Goal: Task Accomplishment & Management: Use online tool/utility

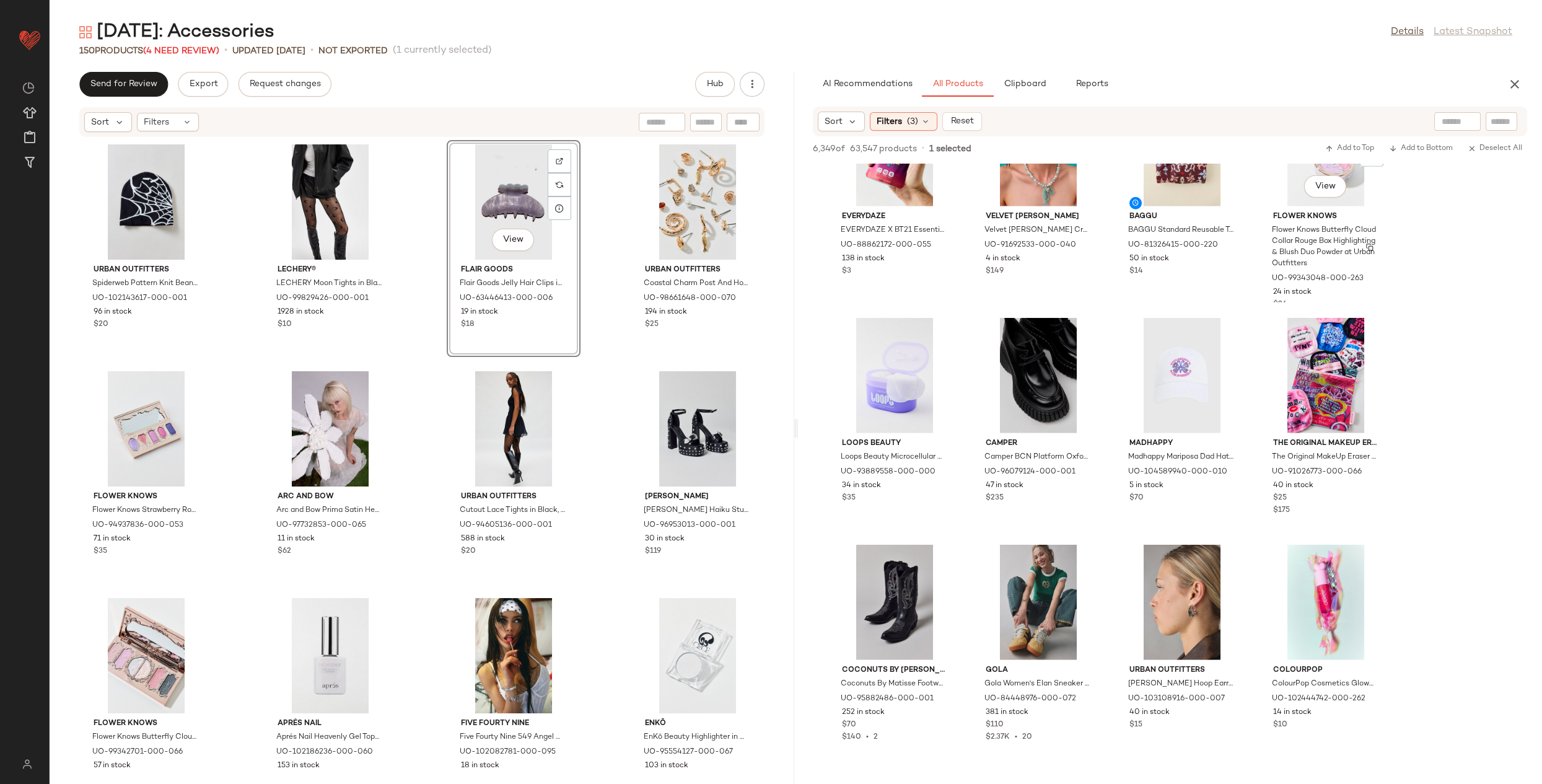
scroll to position [38383, 0]
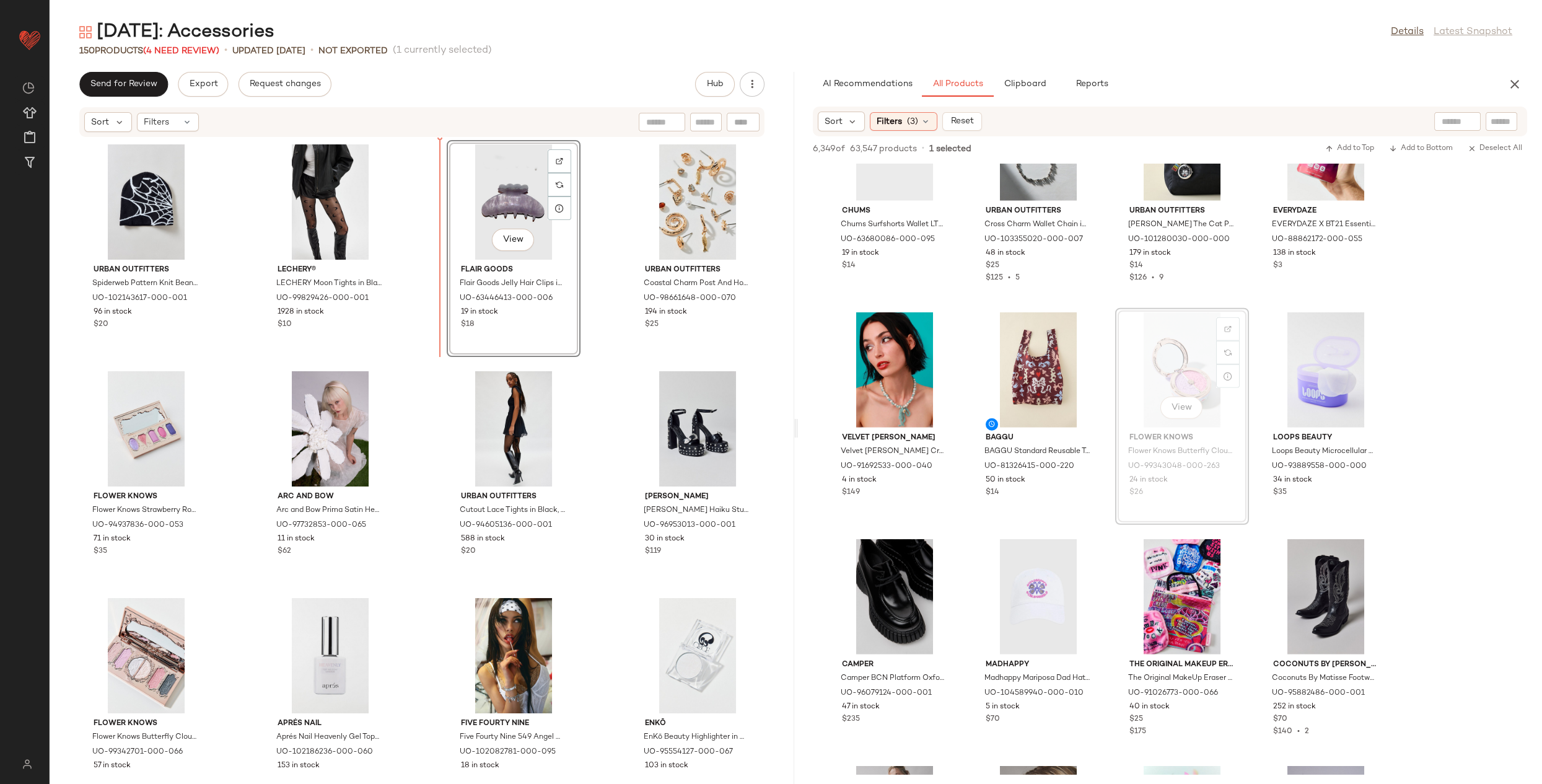
drag, startPoint x: 1161, startPoint y: 422, endPoint x: 1111, endPoint y: 410, distance: 51.4
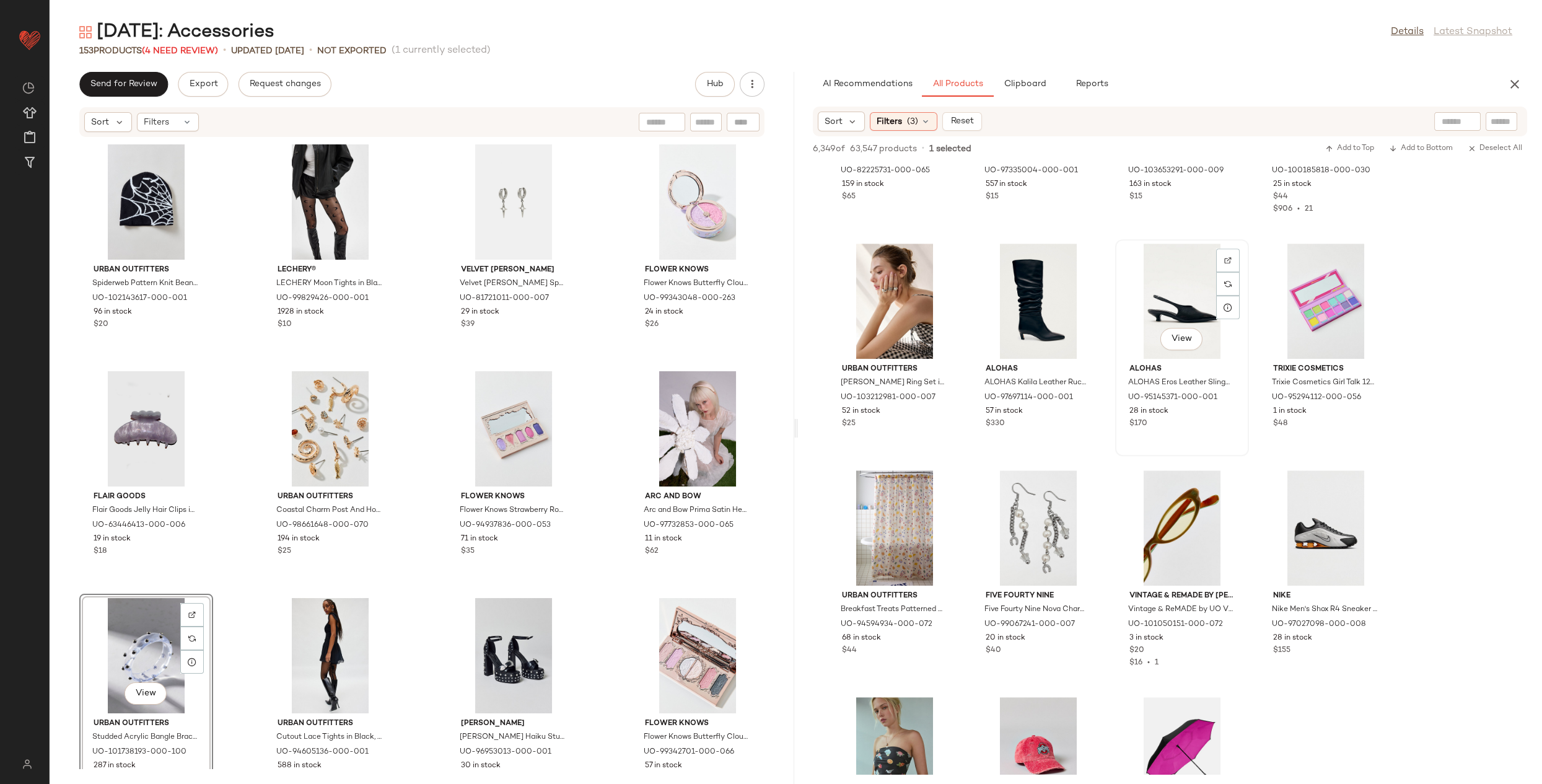
scroll to position [43478, 0]
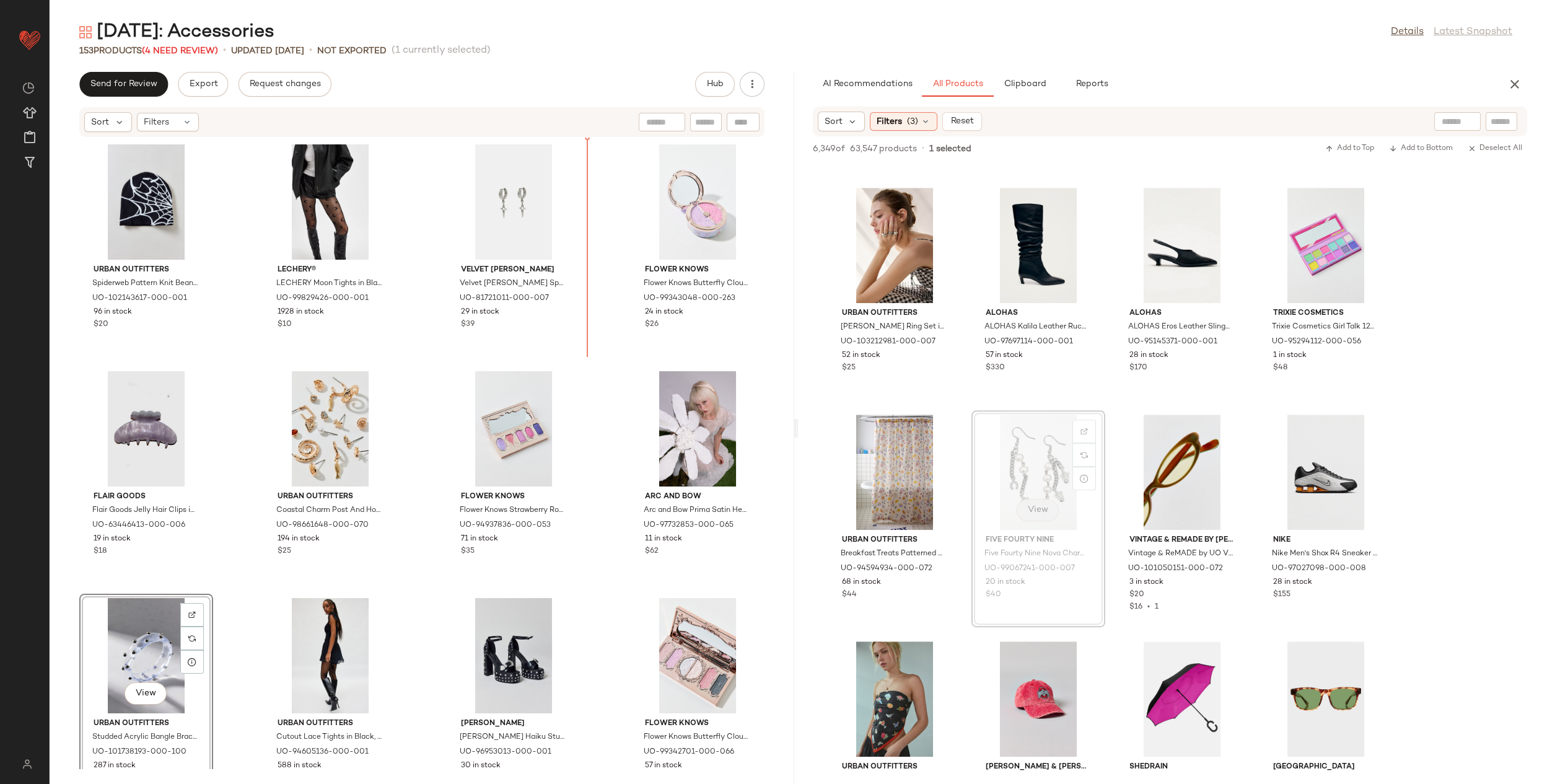
drag, startPoint x: 1081, startPoint y: 550, endPoint x: 1023, endPoint y: 513, distance: 68.8
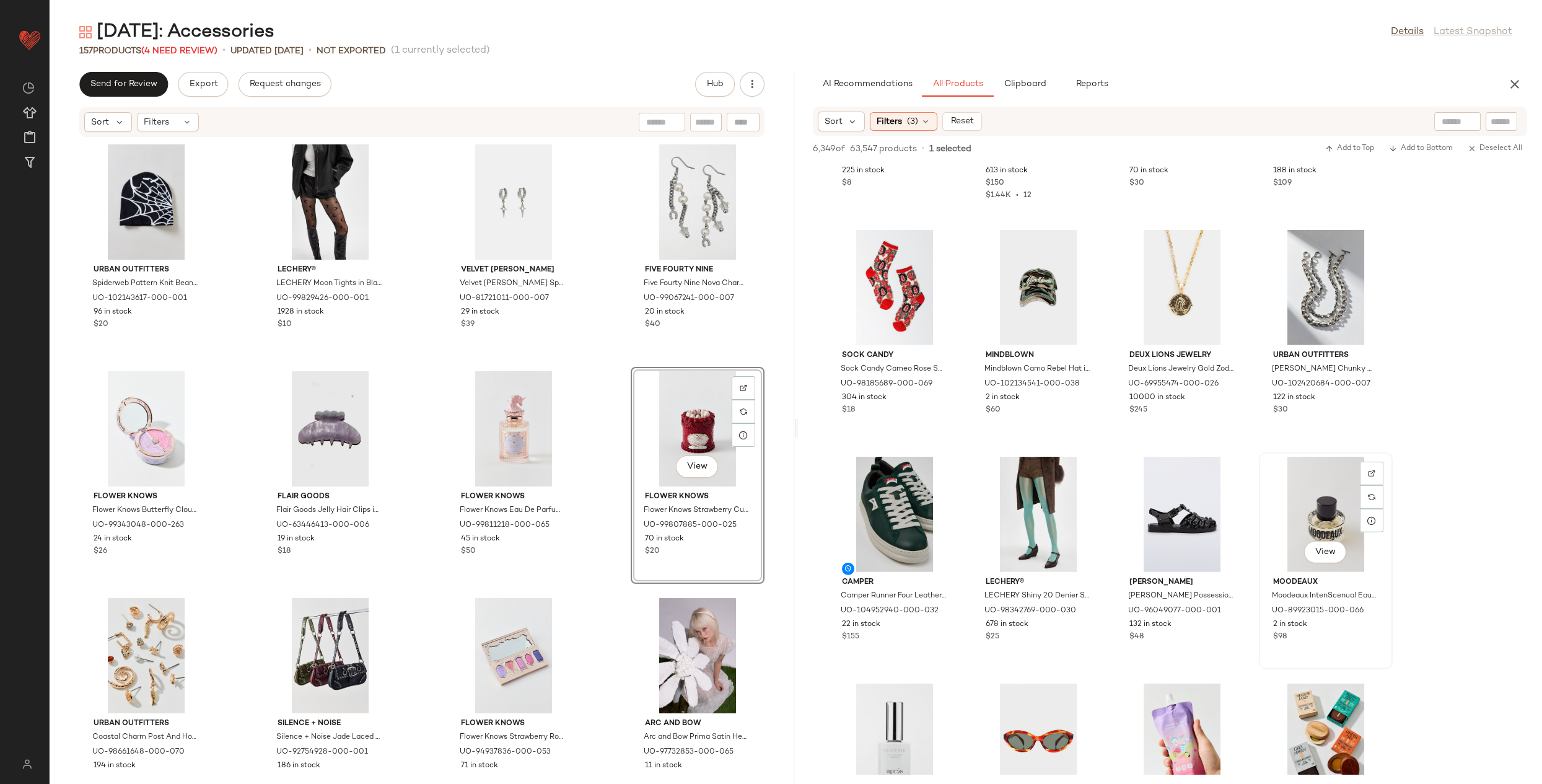
scroll to position [53248, 0]
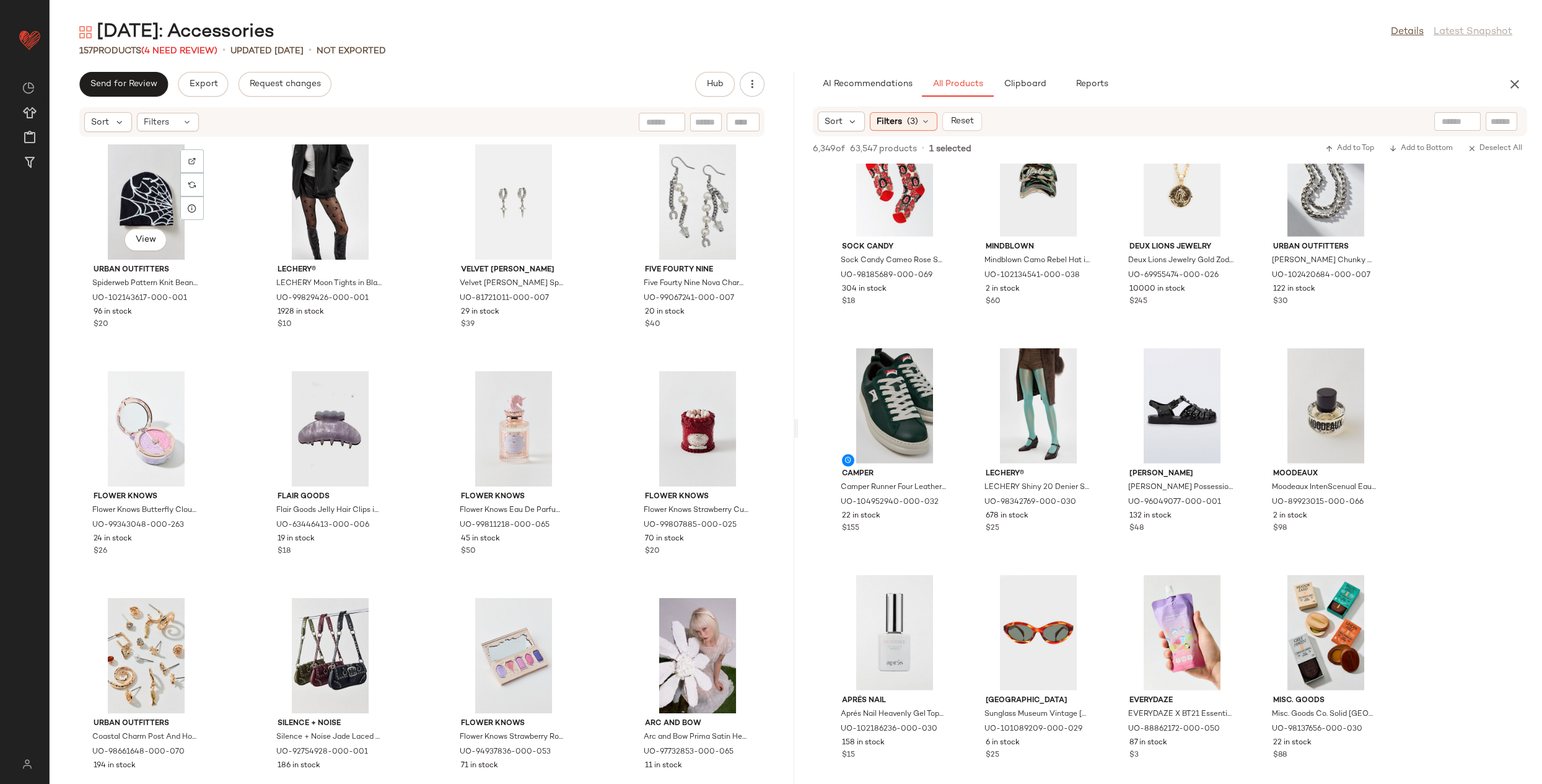
drag, startPoint x: 134, startPoint y: 200, endPoint x: 221, endPoint y: 264, distance: 108.0
click at [134, 200] on div "View" at bounding box center [147, 202] width 125 height 115
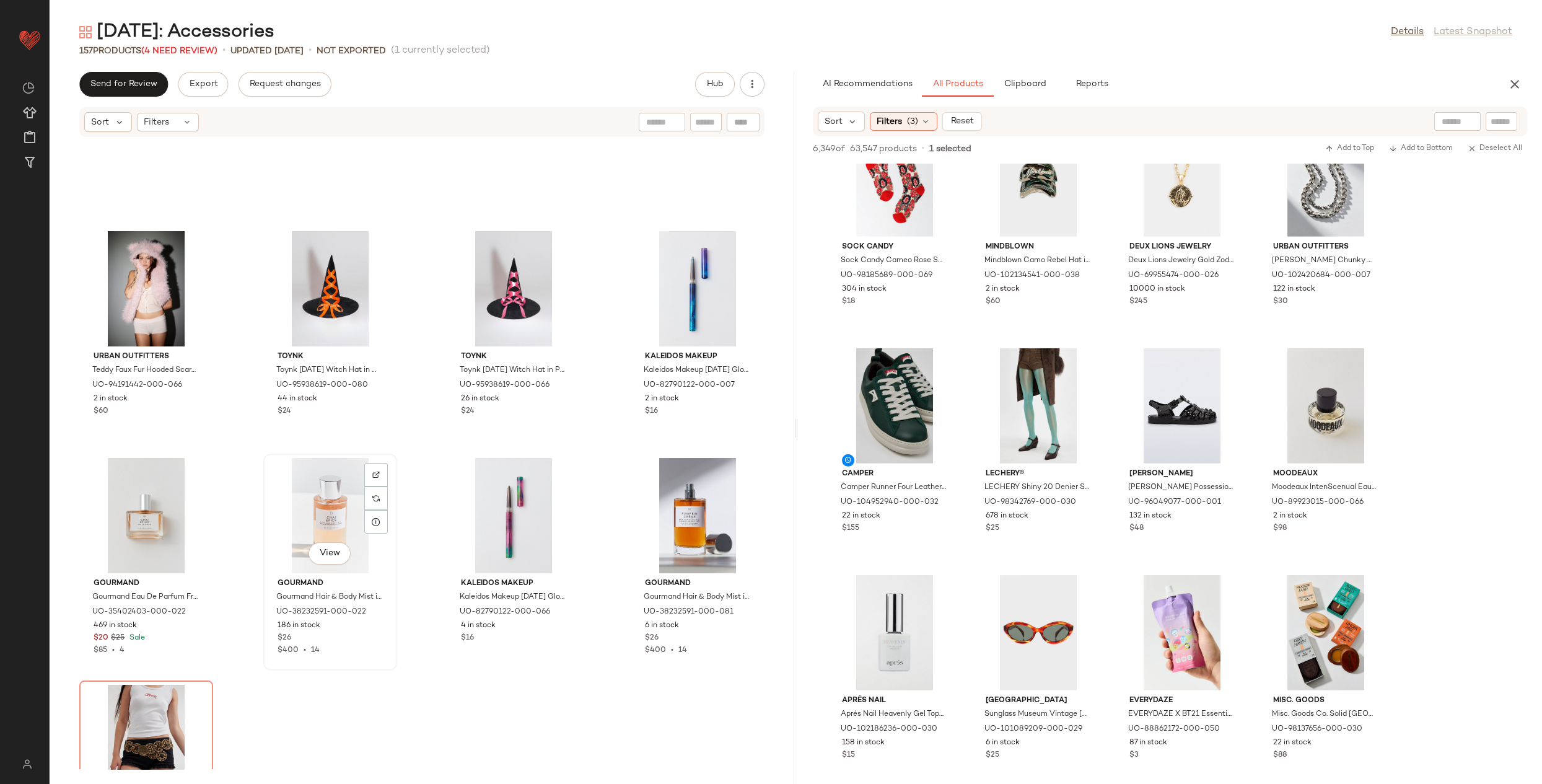
scroll to position [8441, 0]
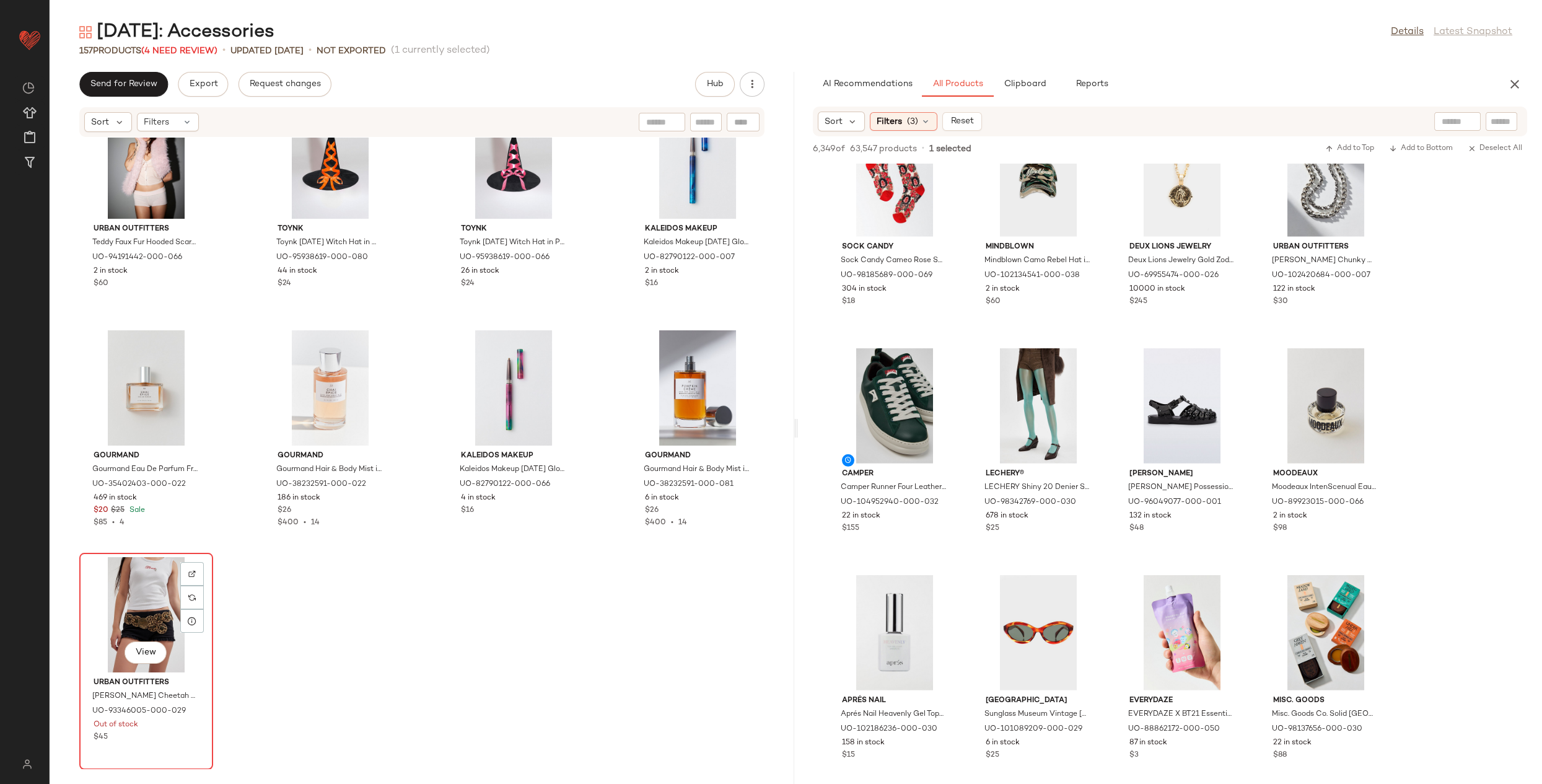
click at [153, 594] on div "View" at bounding box center [147, 614] width 125 height 115
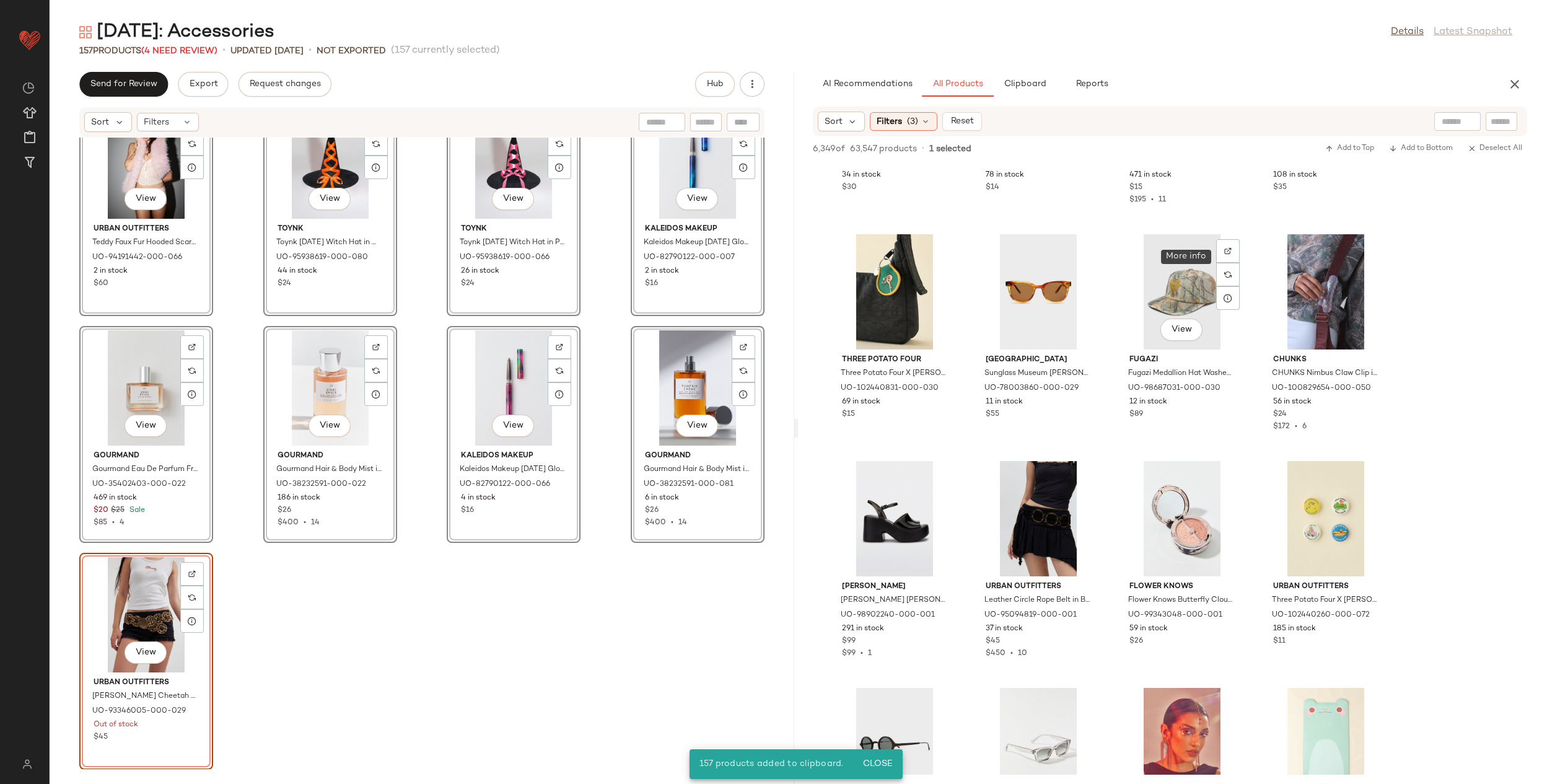
scroll to position [54449, 0]
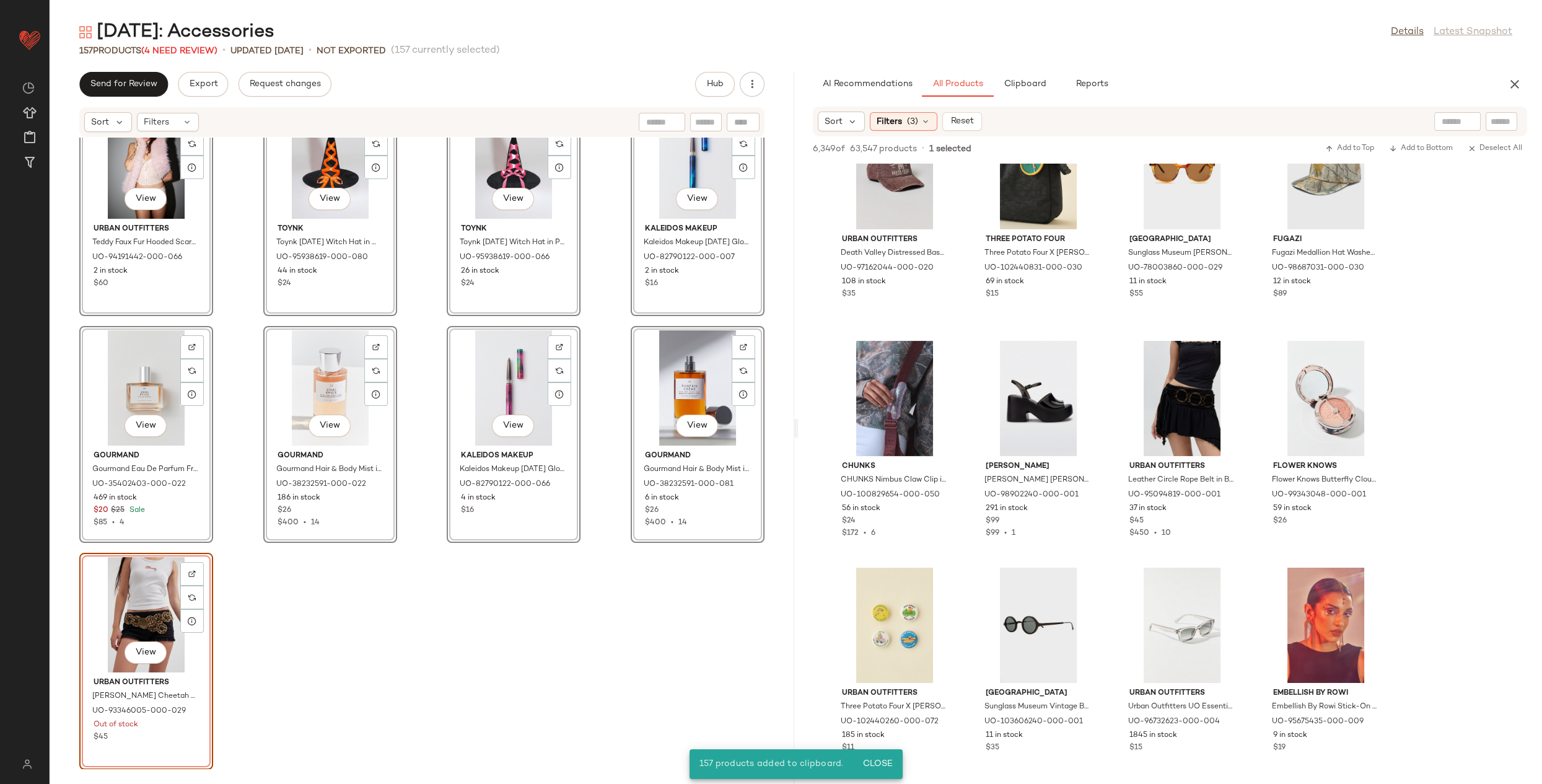
click at [727, 623] on div "View Urban Outfitters Teddy Faux Fur Hooded Scarf in Pink, Women's at Urban Out…" at bounding box center [421, 453] width 745 height 631
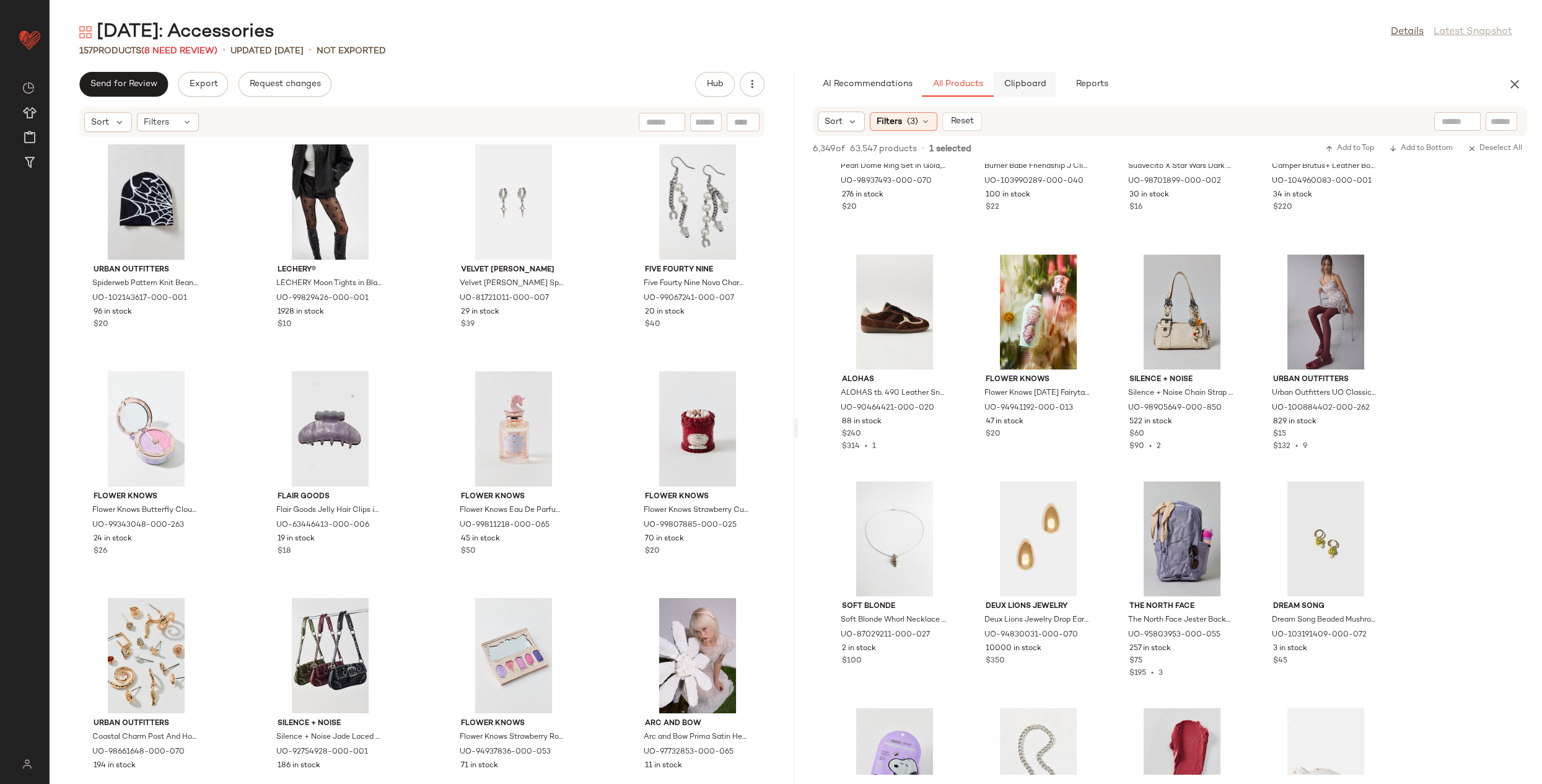
click at [1024, 83] on span "Clipboard" at bounding box center [1025, 85] width 42 height 10
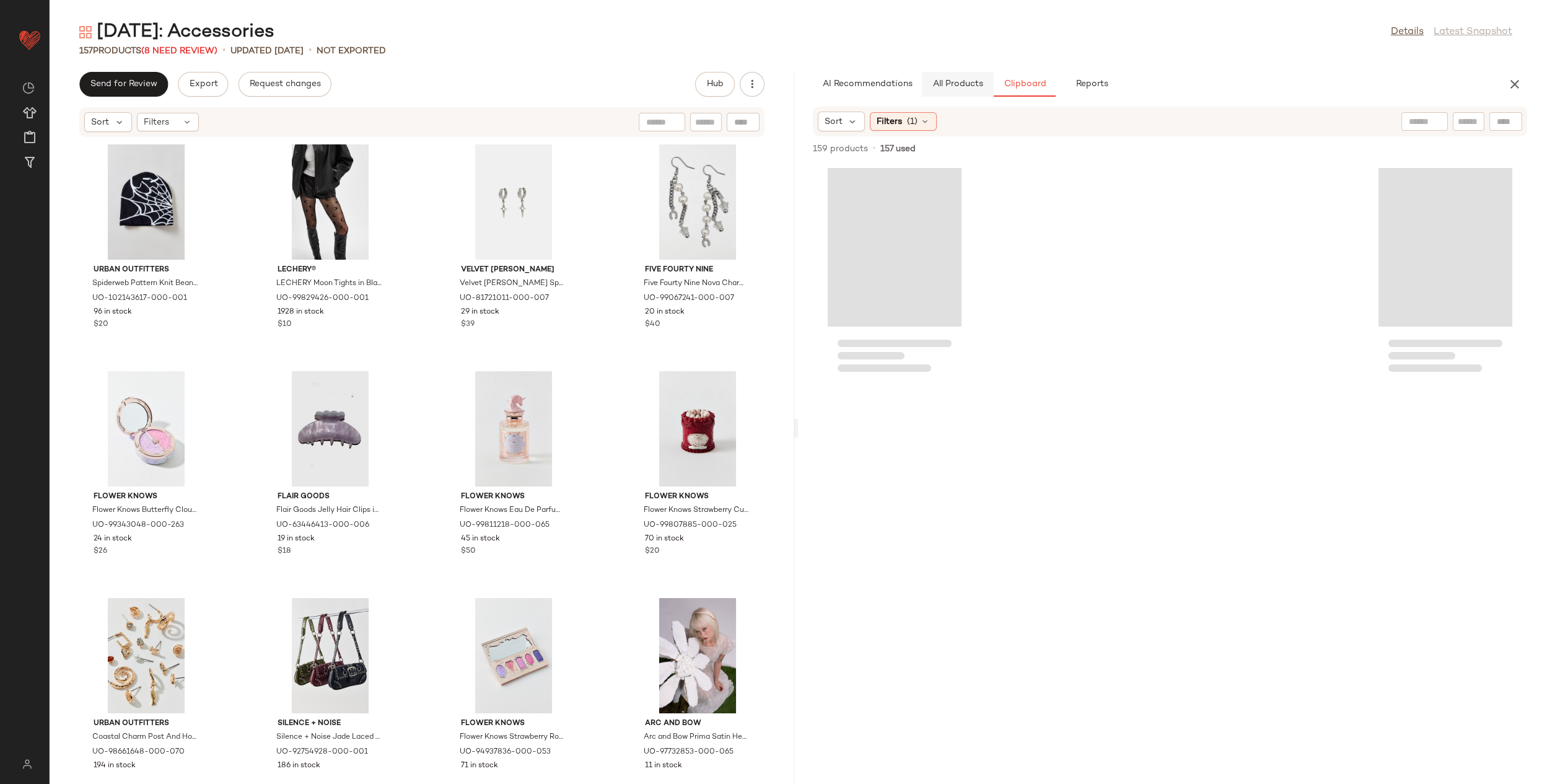
click at [946, 84] on span "All Products" at bounding box center [957, 85] width 51 height 10
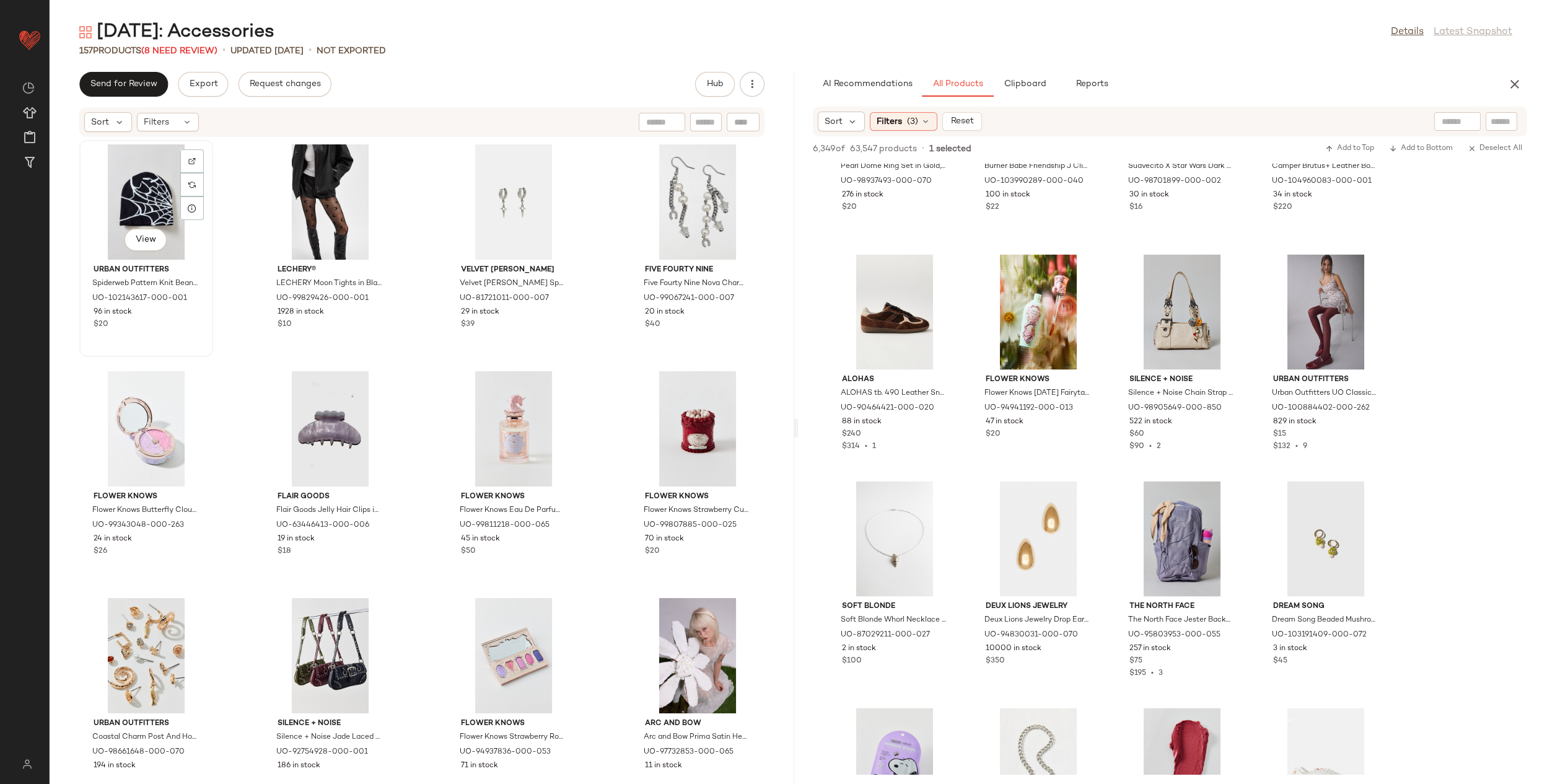
drag, startPoint x: 121, startPoint y: 183, endPoint x: 138, endPoint y: 183, distance: 17.0
click at [121, 183] on div "View" at bounding box center [147, 202] width 125 height 115
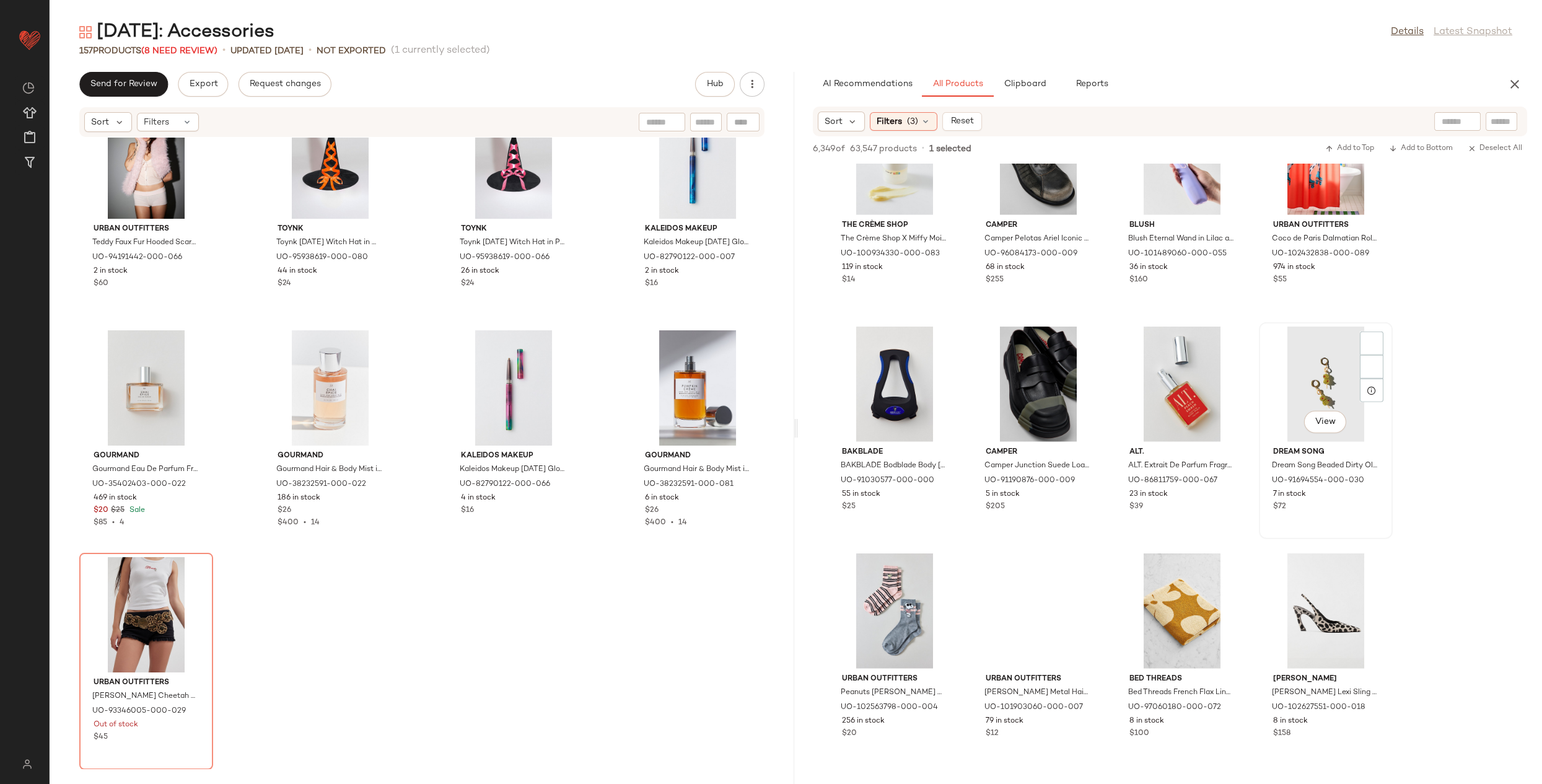
scroll to position [64897, 0]
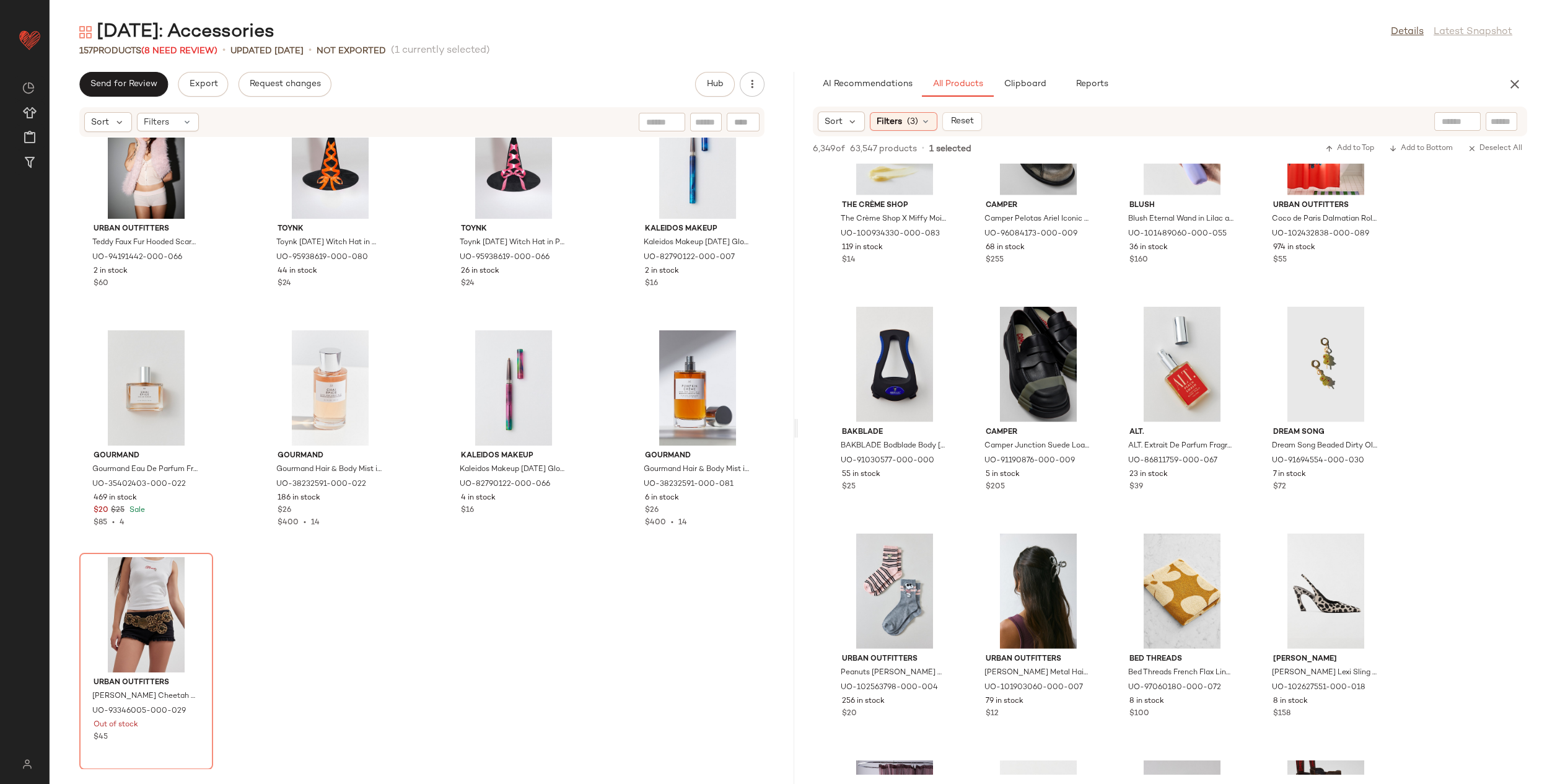
click at [532, 584] on div "Urban Outfitters Bunny Ear Balaclava in Black, Men's at Urban Outfitters UO-947…" at bounding box center [421, 453] width 745 height 631
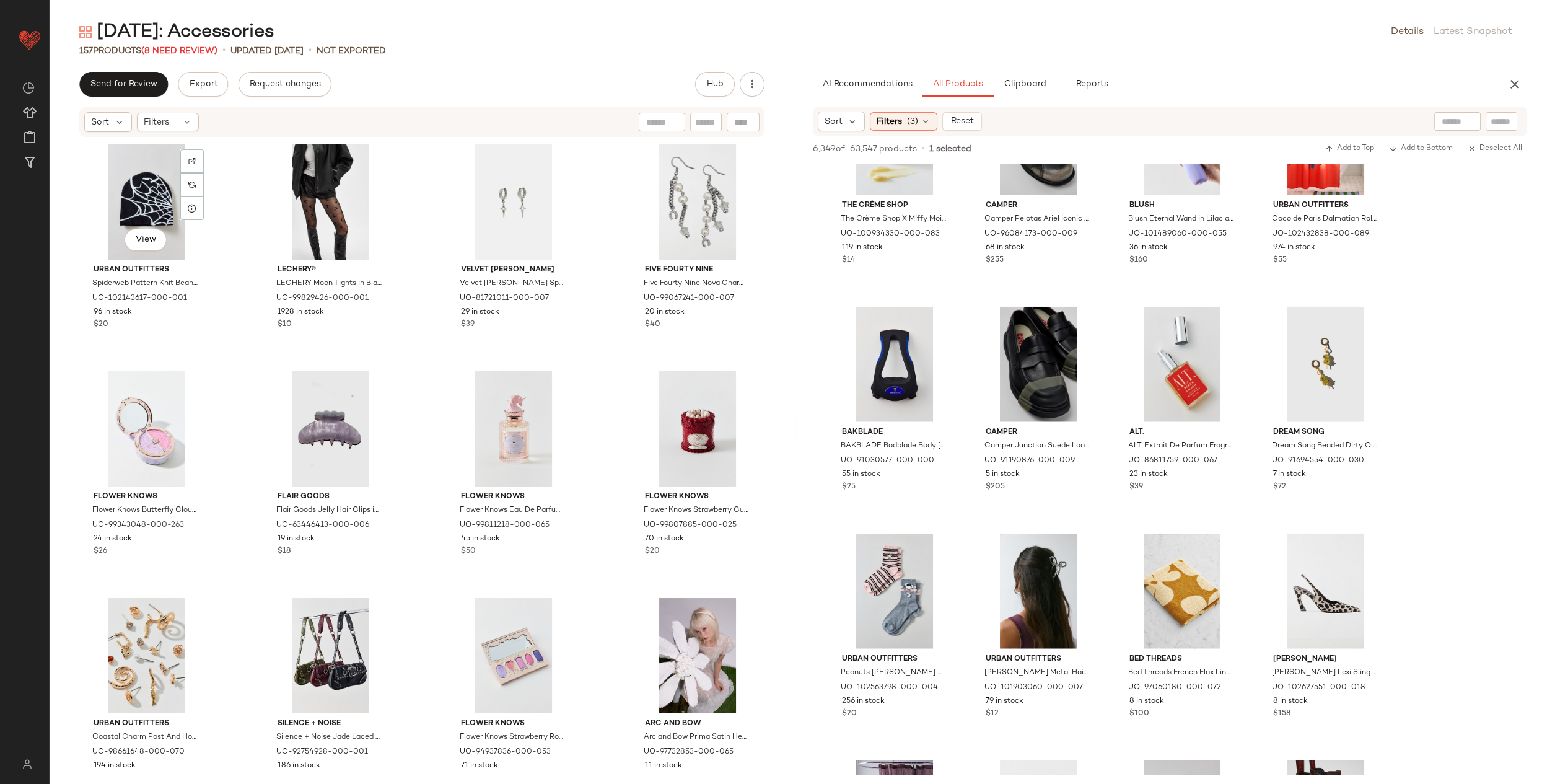
drag, startPoint x: 144, startPoint y: 179, endPoint x: 238, endPoint y: 247, distance: 116.0
click at [144, 179] on div "View" at bounding box center [147, 202] width 125 height 115
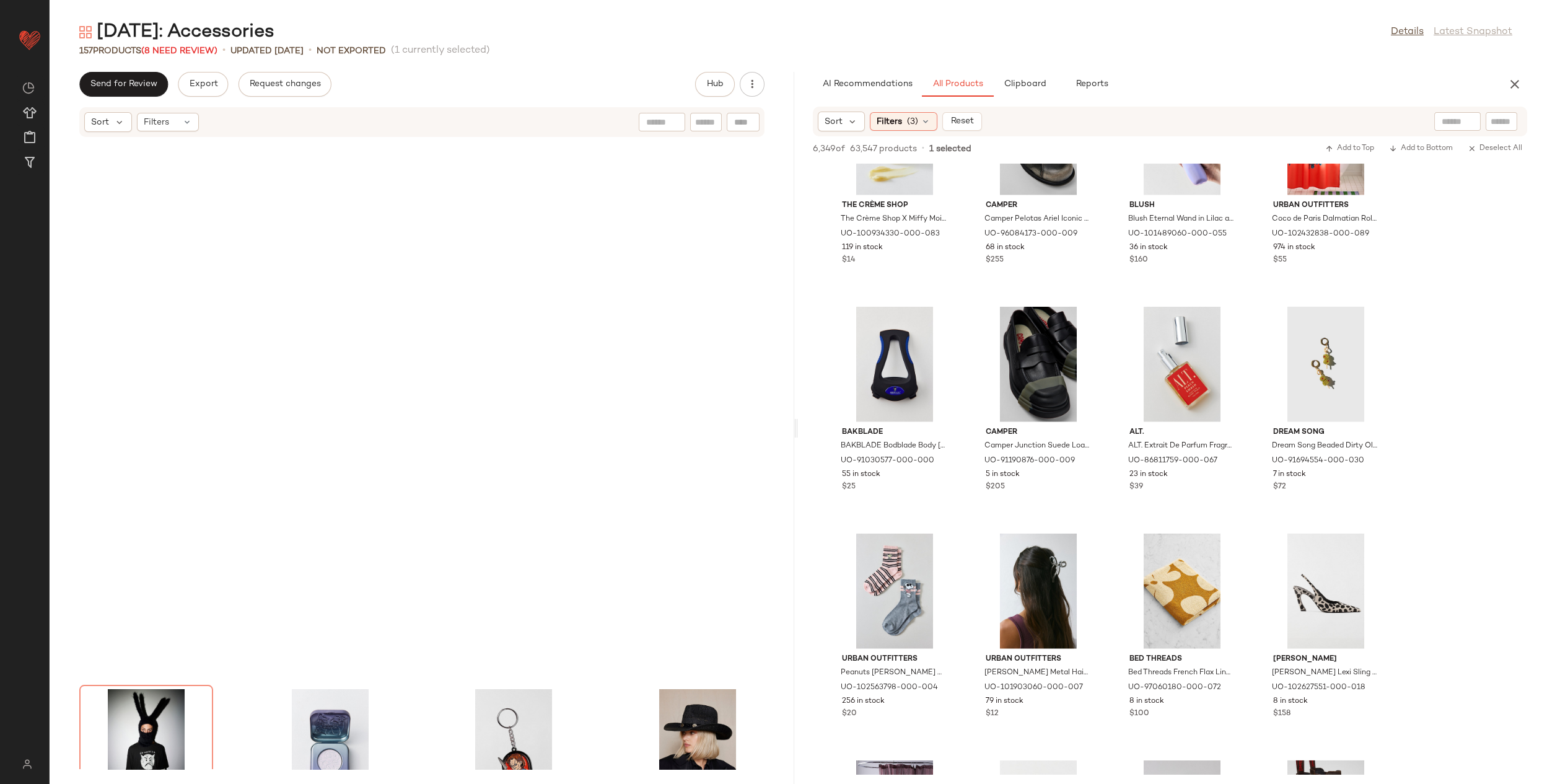
scroll to position [8441, 0]
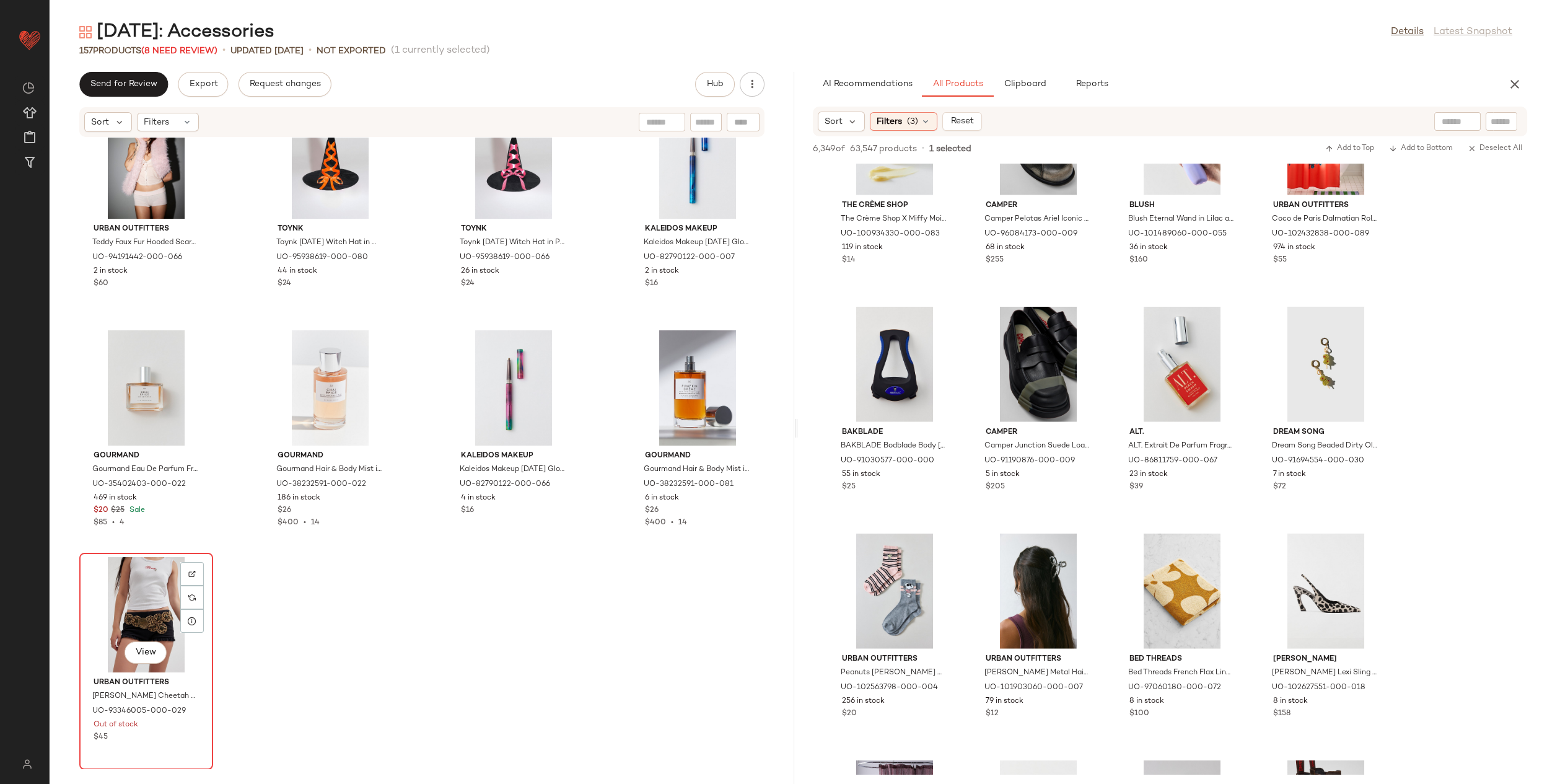
click at [123, 611] on div "View" at bounding box center [147, 614] width 125 height 115
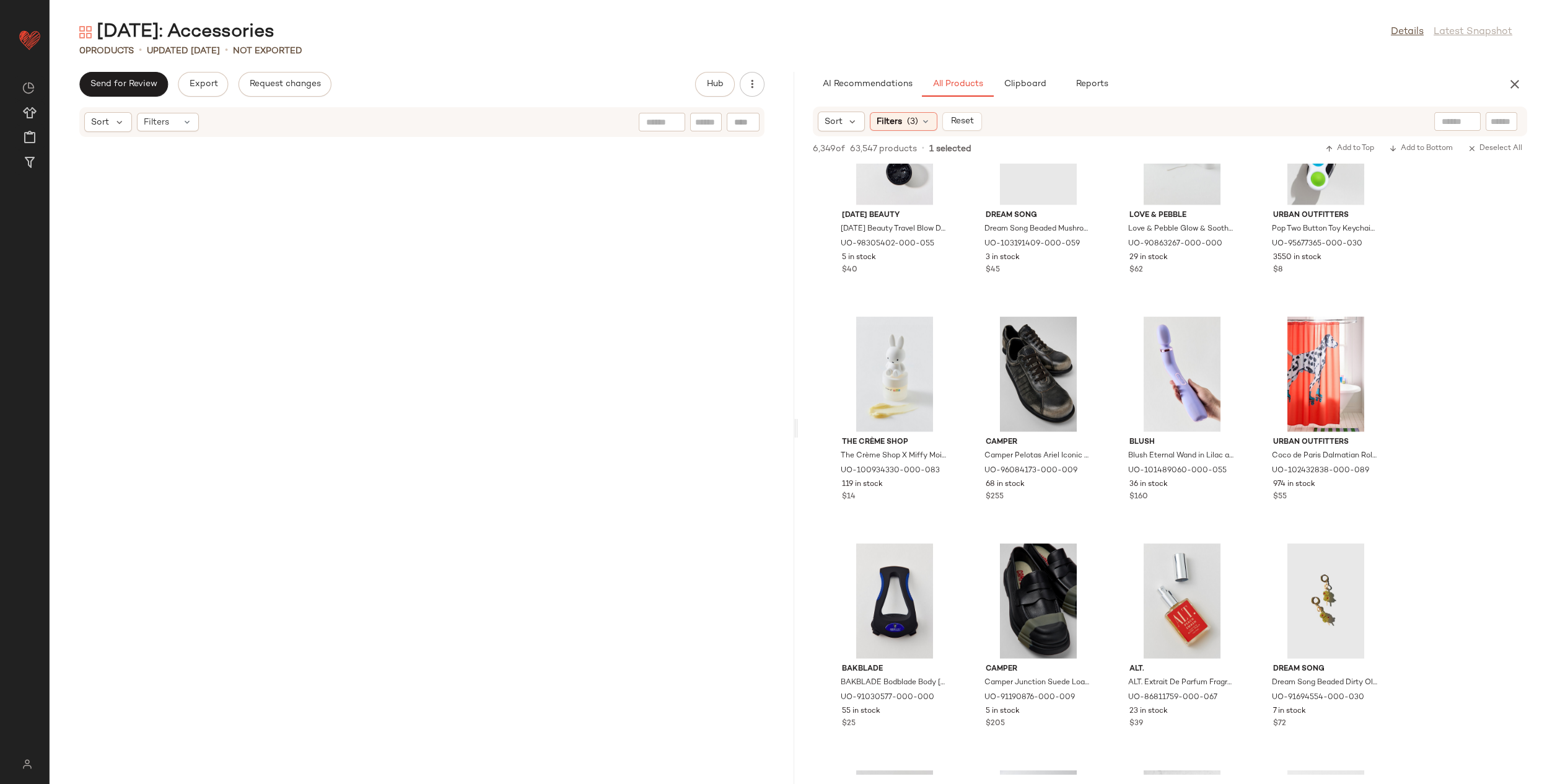
scroll to position [65133, 0]
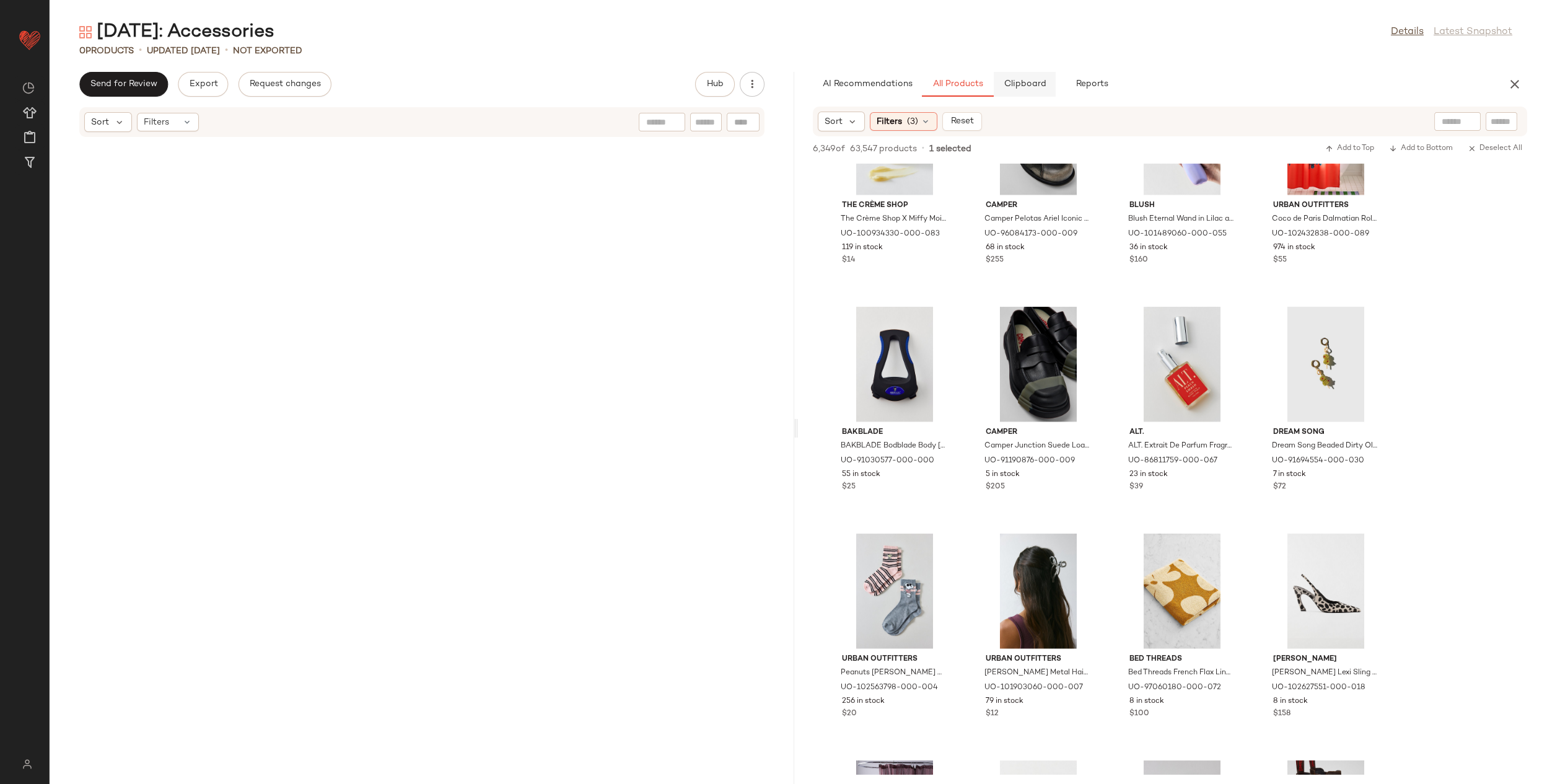
click at [1017, 86] on span "Clipboard" at bounding box center [1025, 85] width 42 height 10
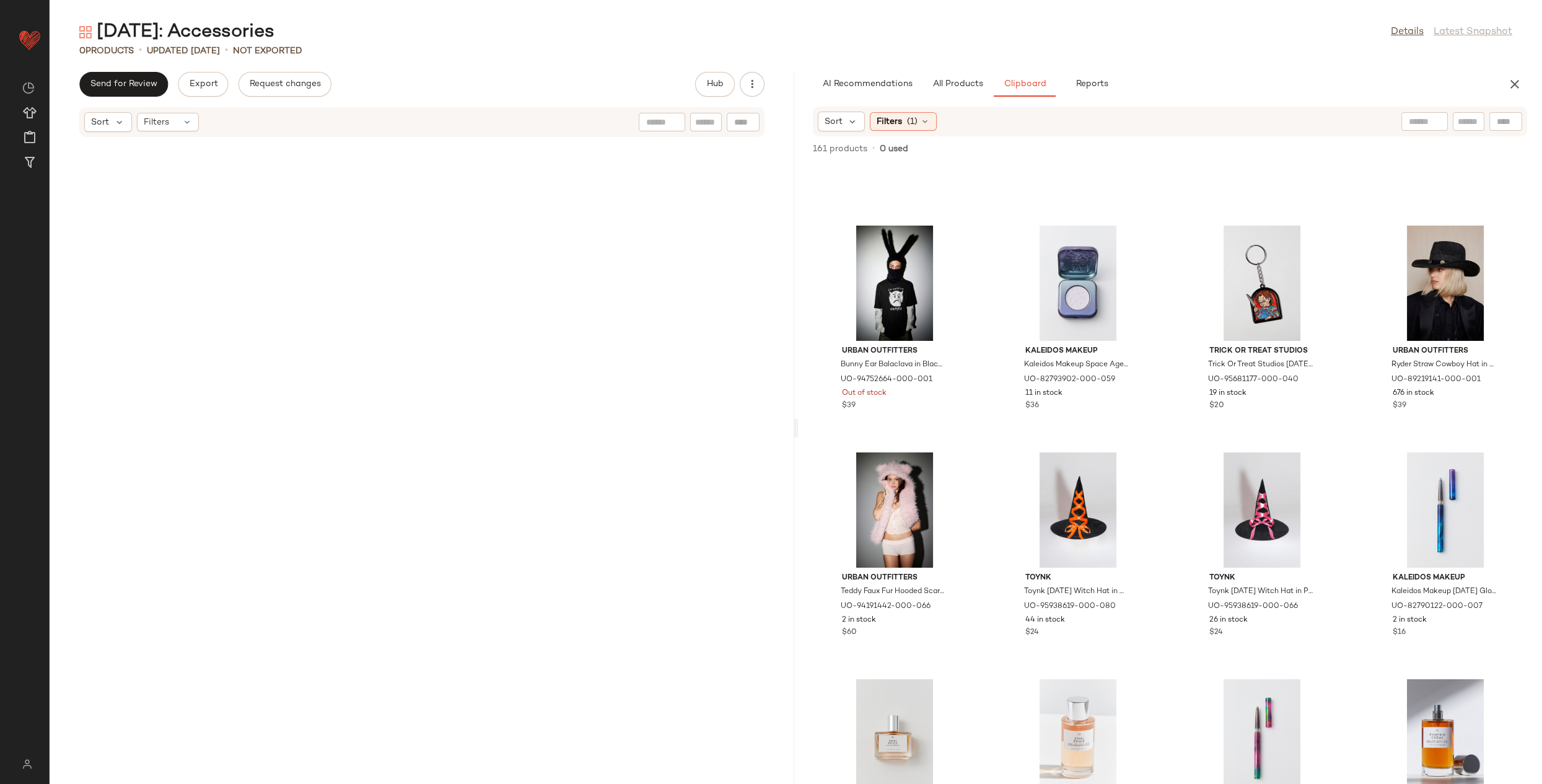
scroll to position [8096, 0]
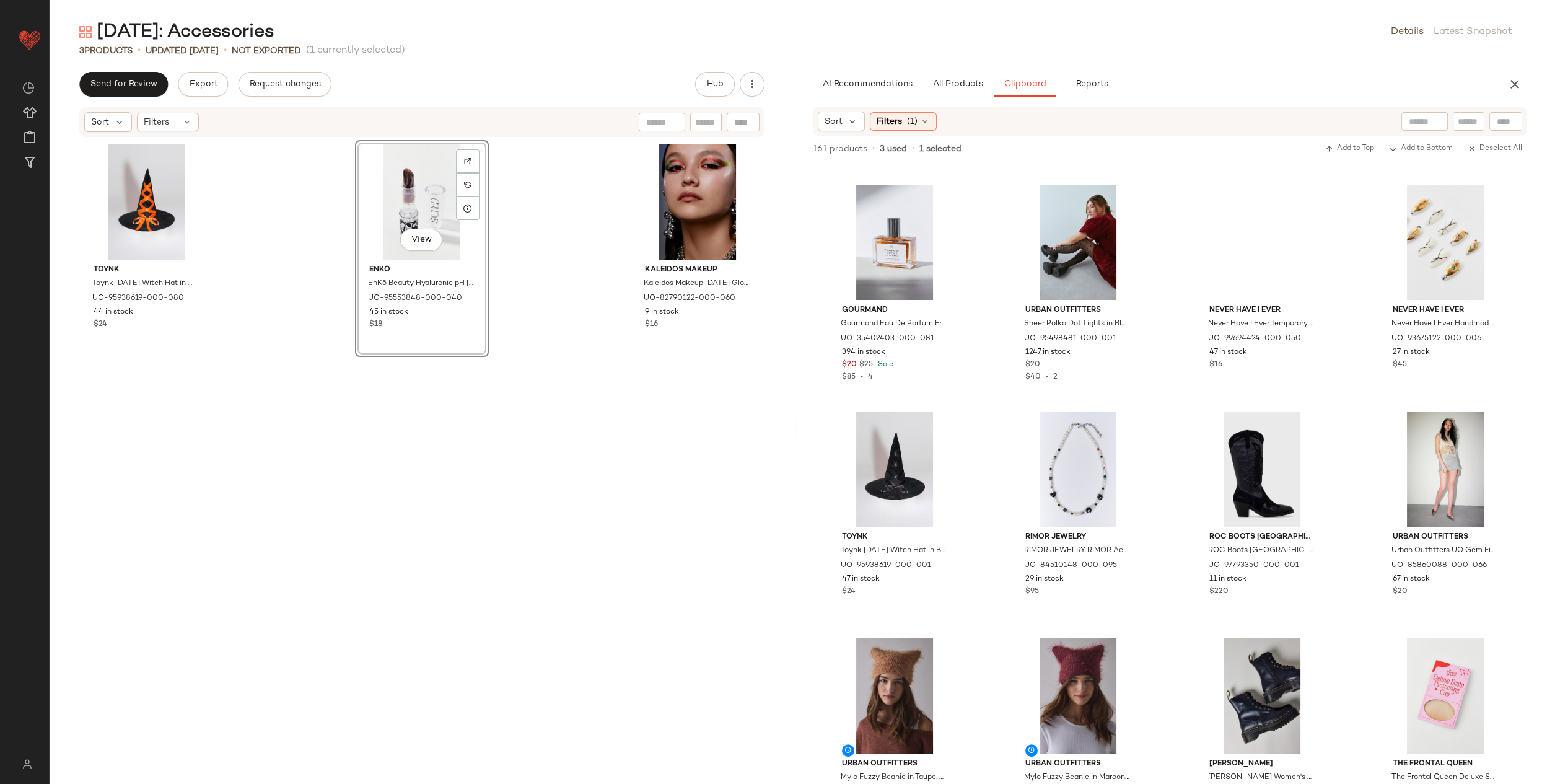
scroll to position [3395, 0]
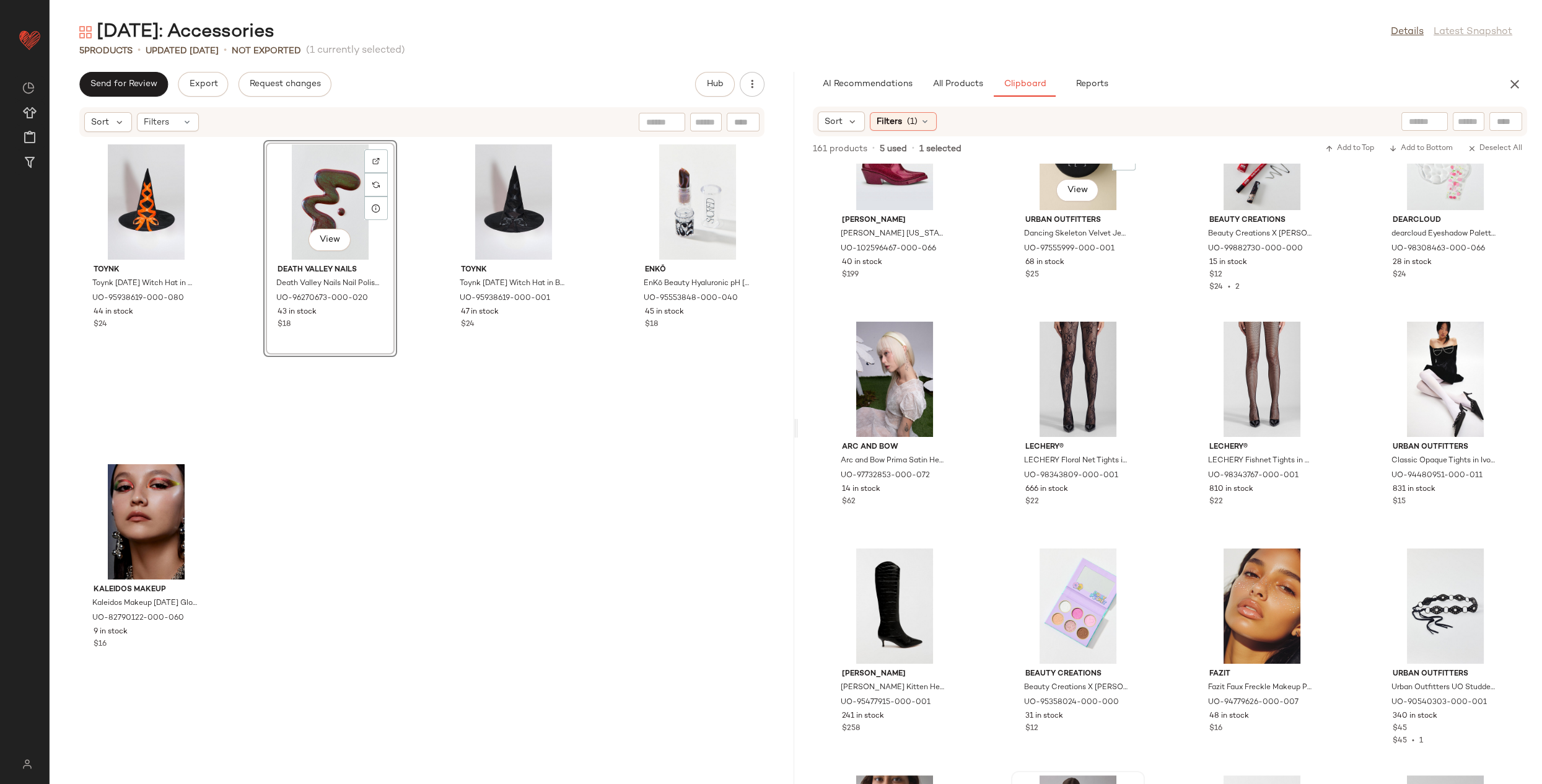
scroll to position [1611, 0]
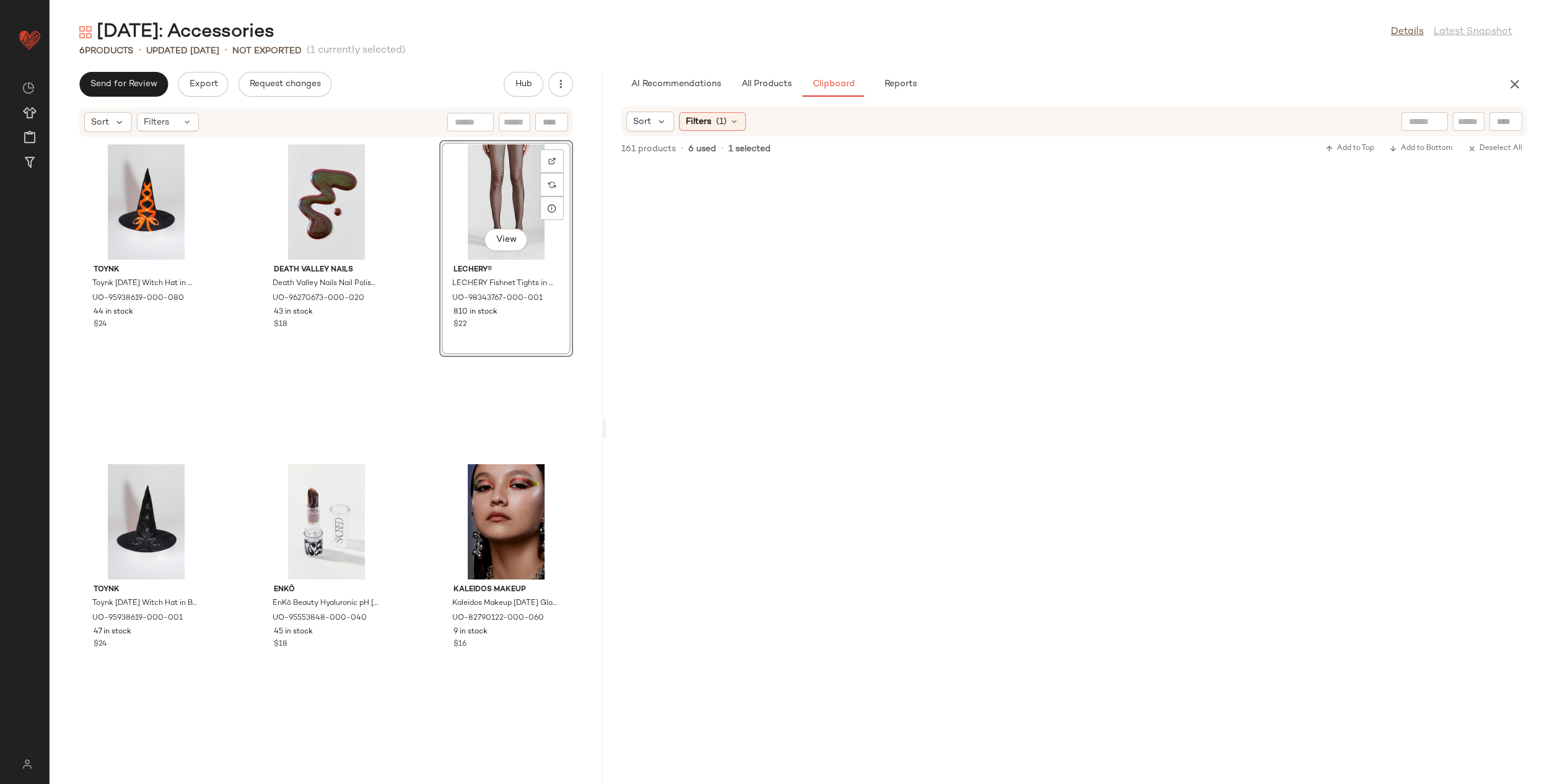
drag, startPoint x: 793, startPoint y: 427, endPoint x: 604, endPoint y: 391, distance: 192.4
click at [604, 391] on div "[DATE]: Accessories Details Latest Snapshot 6 Products • updated [DATE] • Not E…" at bounding box center [795, 401] width 1493 height 764
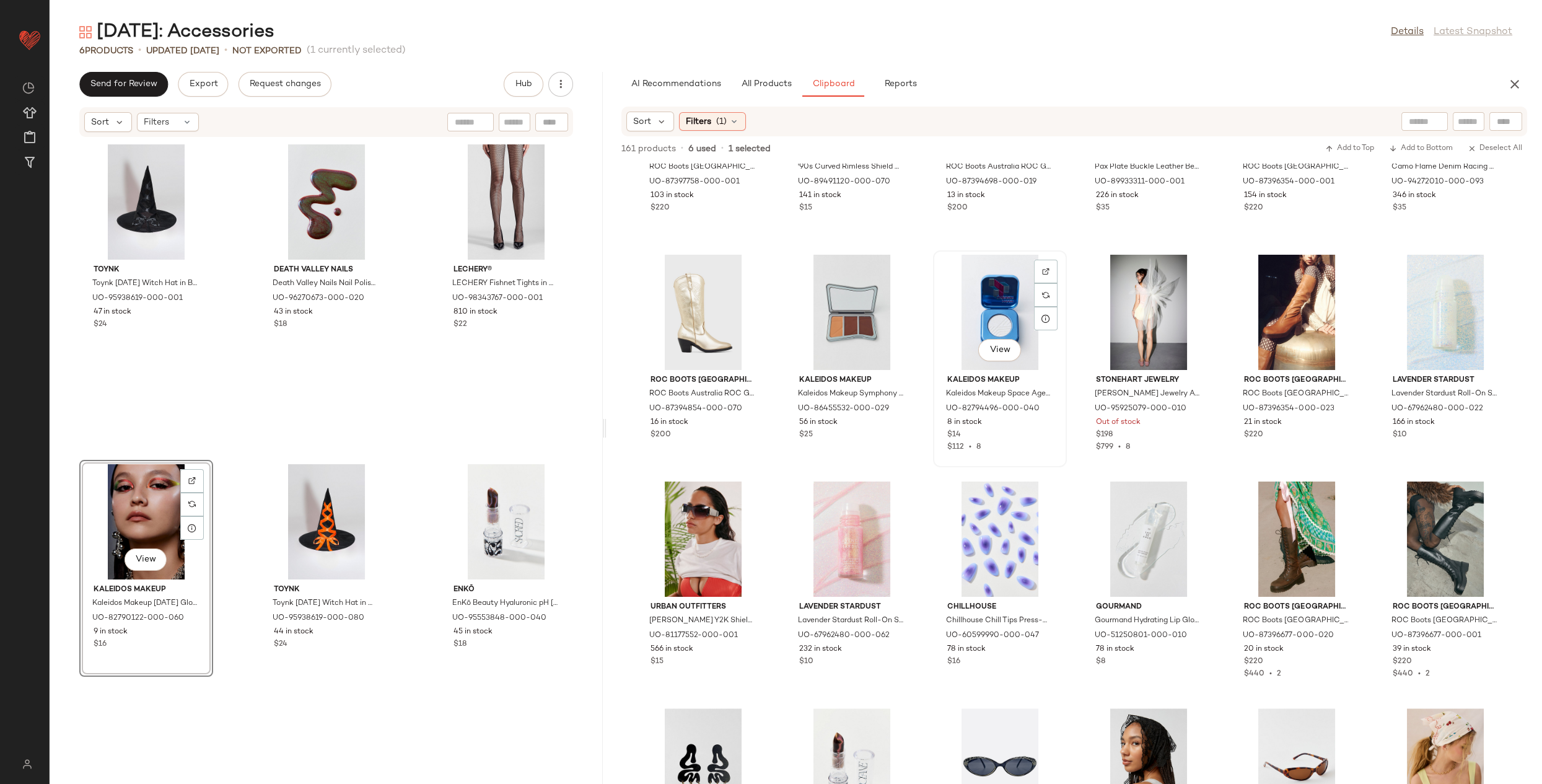
scroll to position [3821, 0]
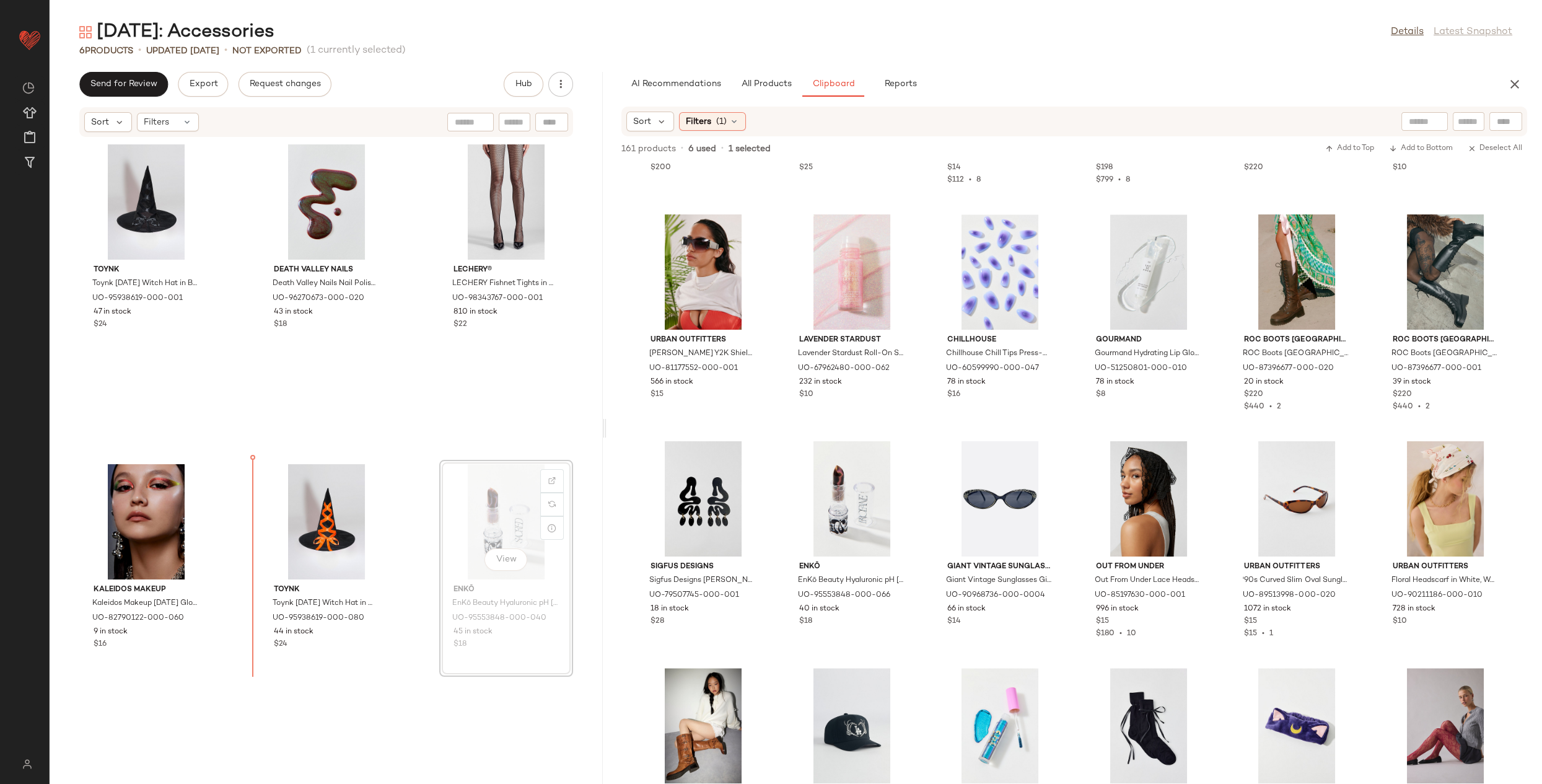
drag, startPoint x: 469, startPoint y: 545, endPoint x: 460, endPoint y: 546, distance: 9.1
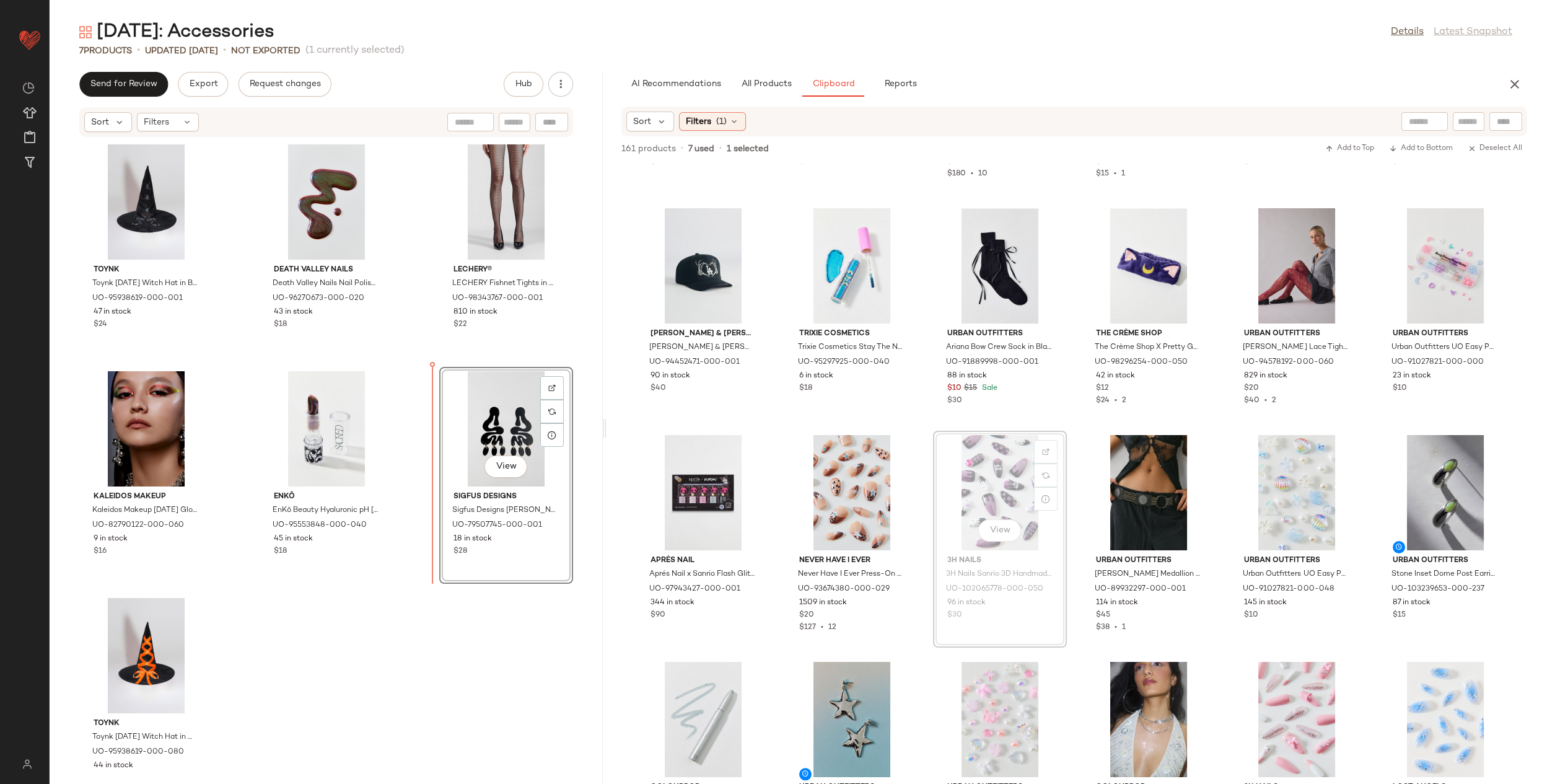
scroll to position [1, 0]
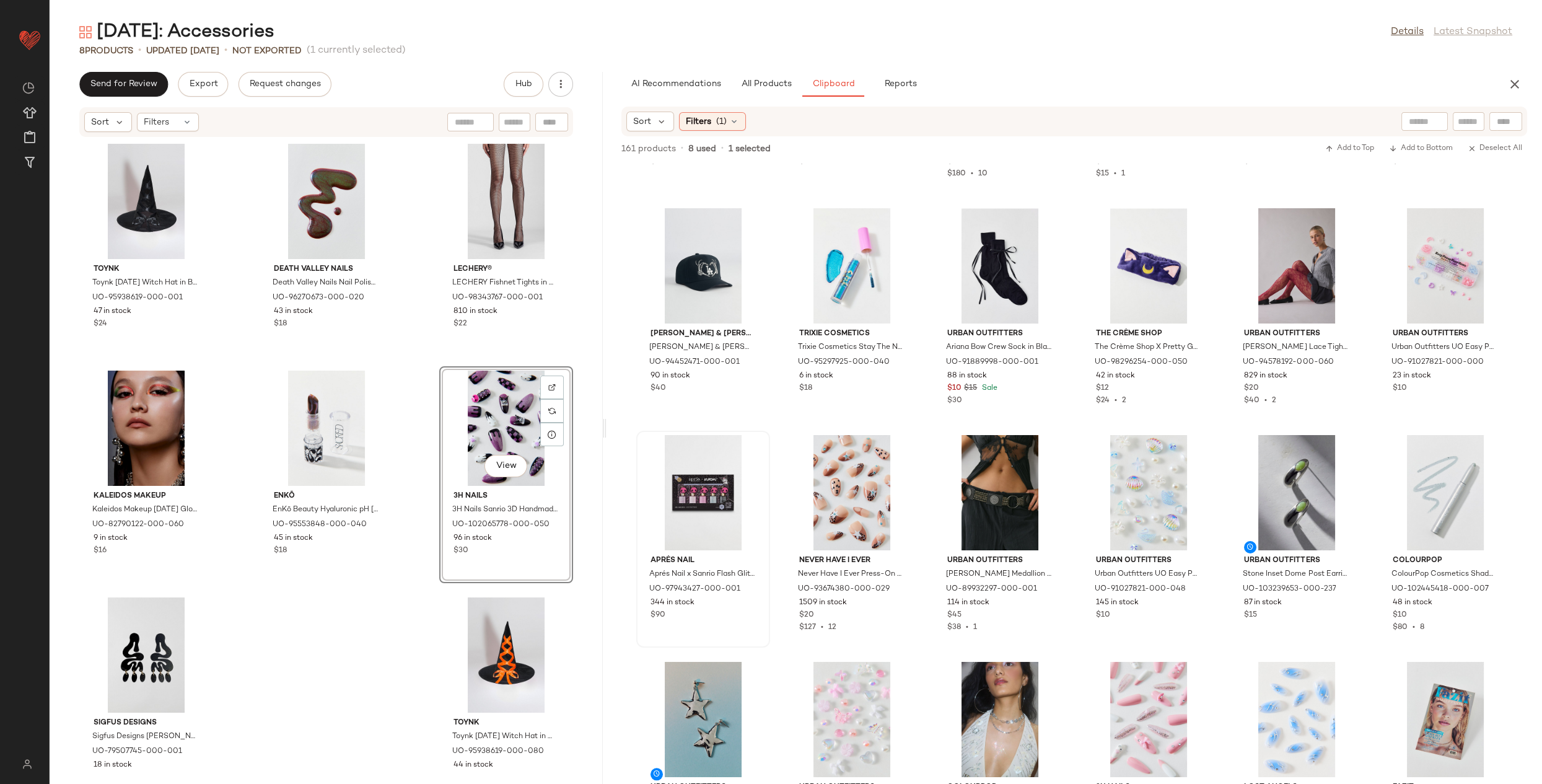
drag, startPoint x: 363, startPoint y: 619, endPoint x: 769, endPoint y: 467, distance: 433.5
click at [378, 614] on div "Toynk Toynk [DATE] Witch Hat in Black, Women's at Urban Outfitters UO-95938619-…" at bounding box center [326, 453] width 554 height 631
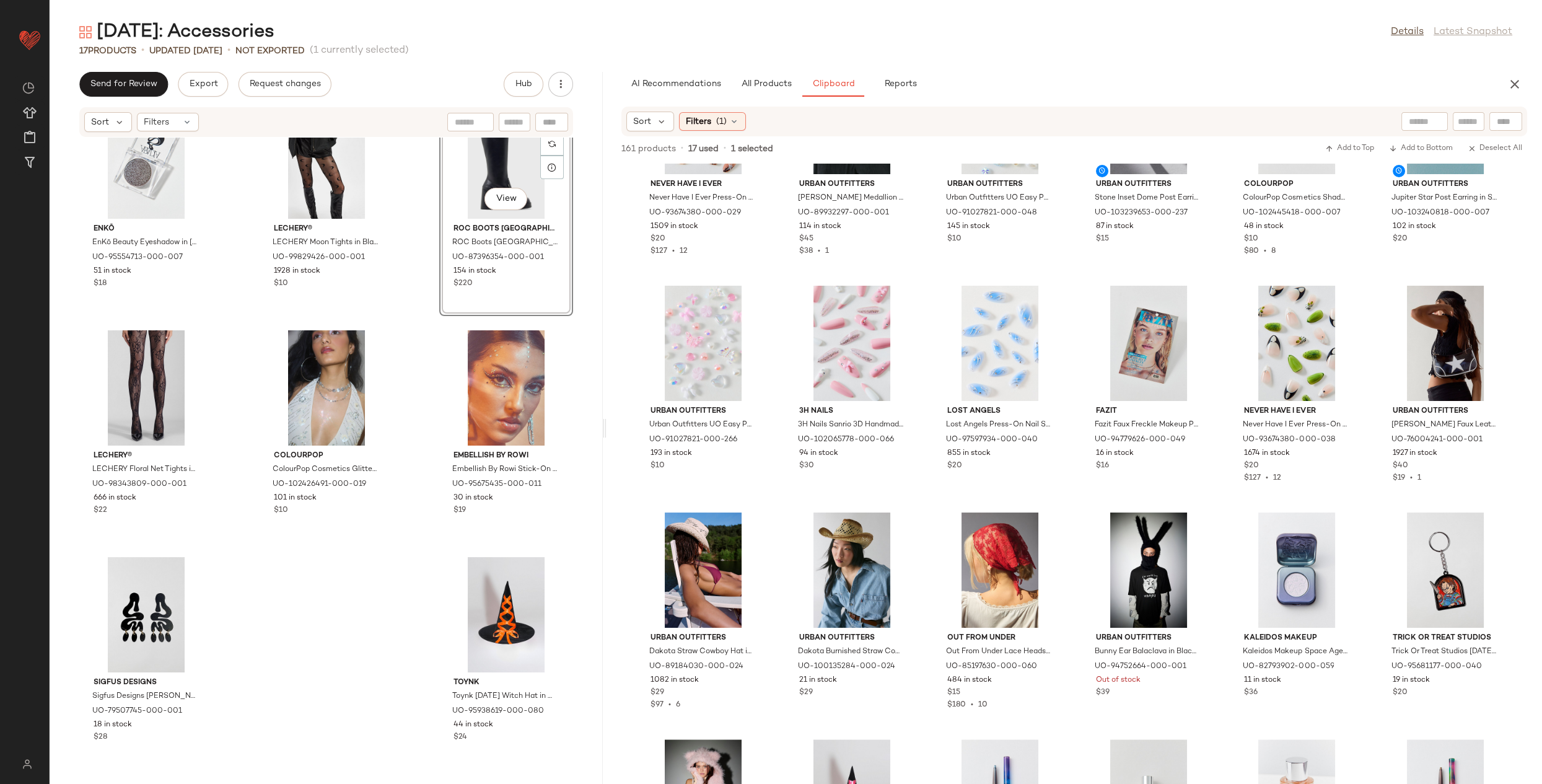
scroll to position [4429, 0]
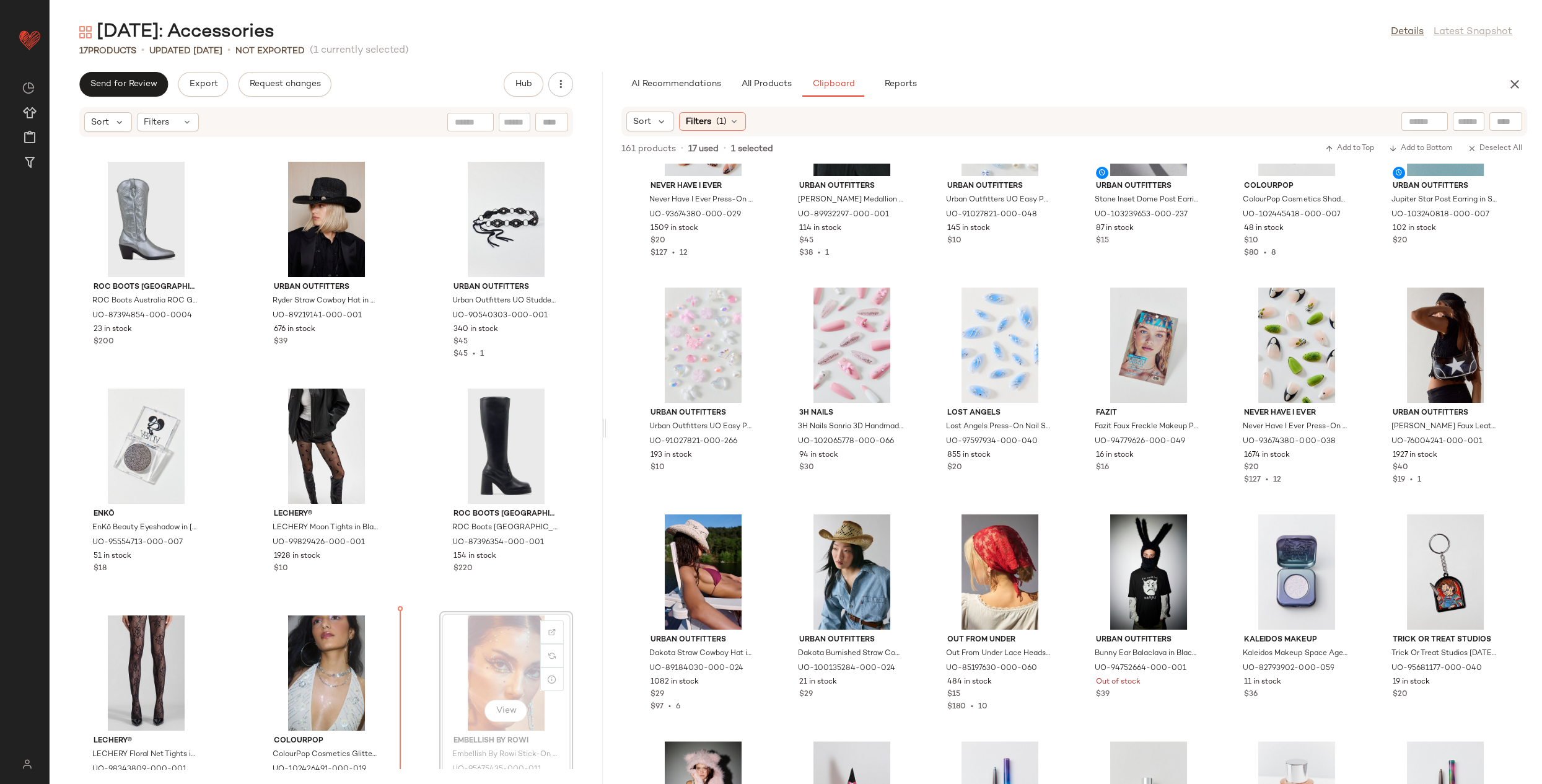
scroll to position [448, 0]
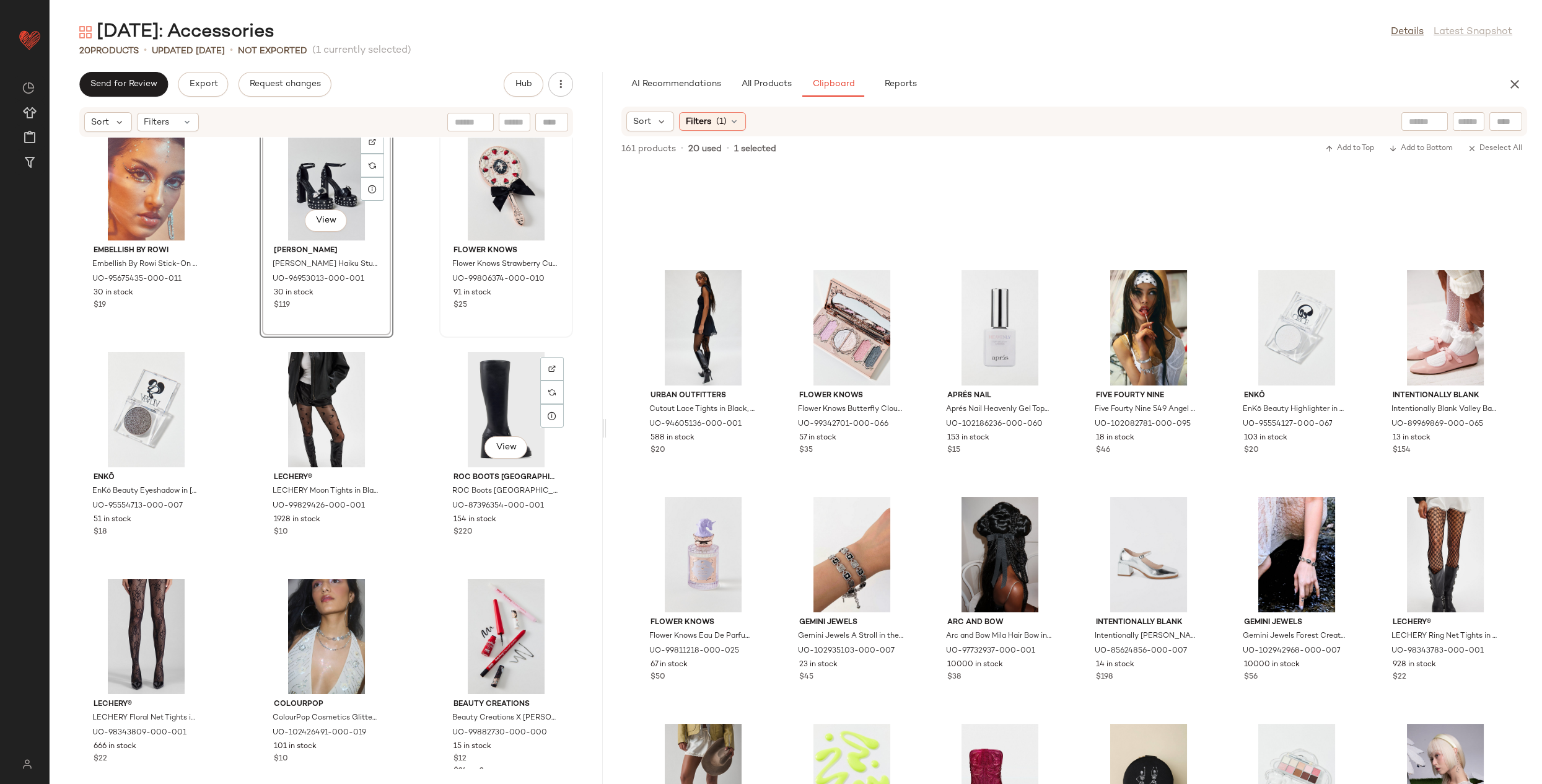
scroll to position [715, 0]
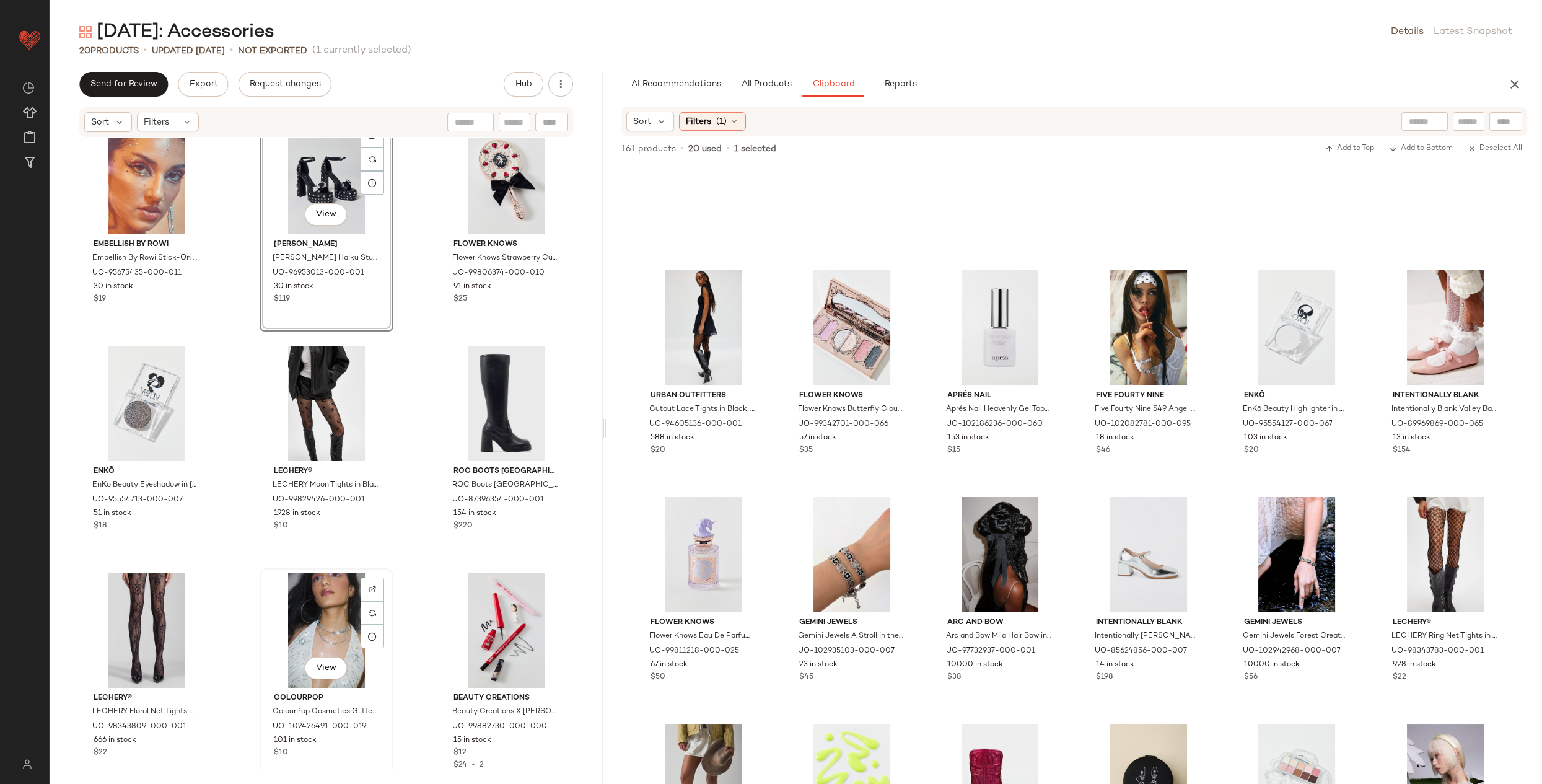
drag, startPoint x: 242, startPoint y: 729, endPoint x: 326, endPoint y: 697, distance: 89.9
click at [326, 697] on div "ROC Boots Australia ROC Boots [GEOGRAPHIC_DATA] ROC Gaucho Leather Cowboy Boot …" at bounding box center [326, 453] width 554 height 631
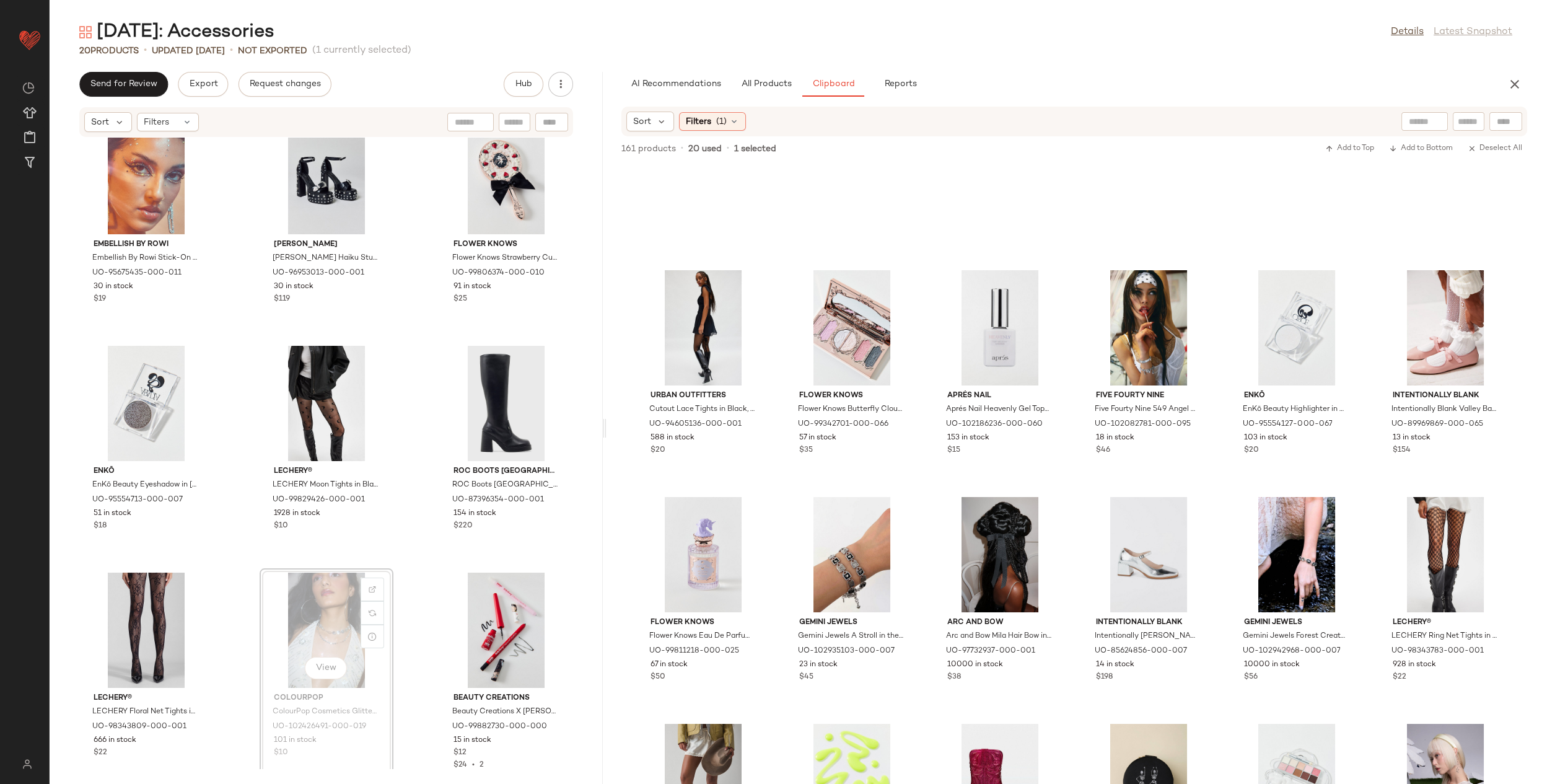
scroll to position [716, 0]
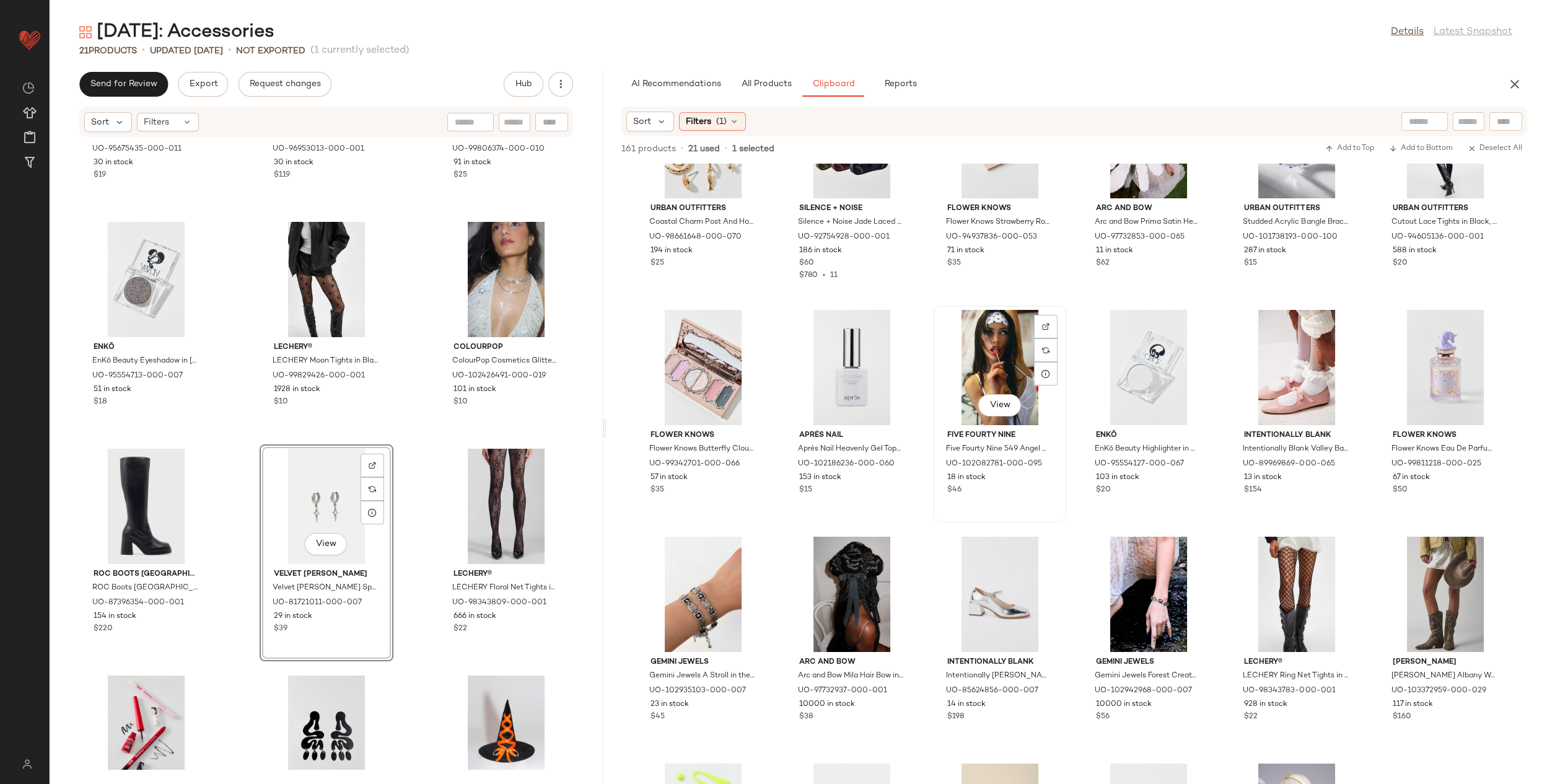
scroll to position [337, 0]
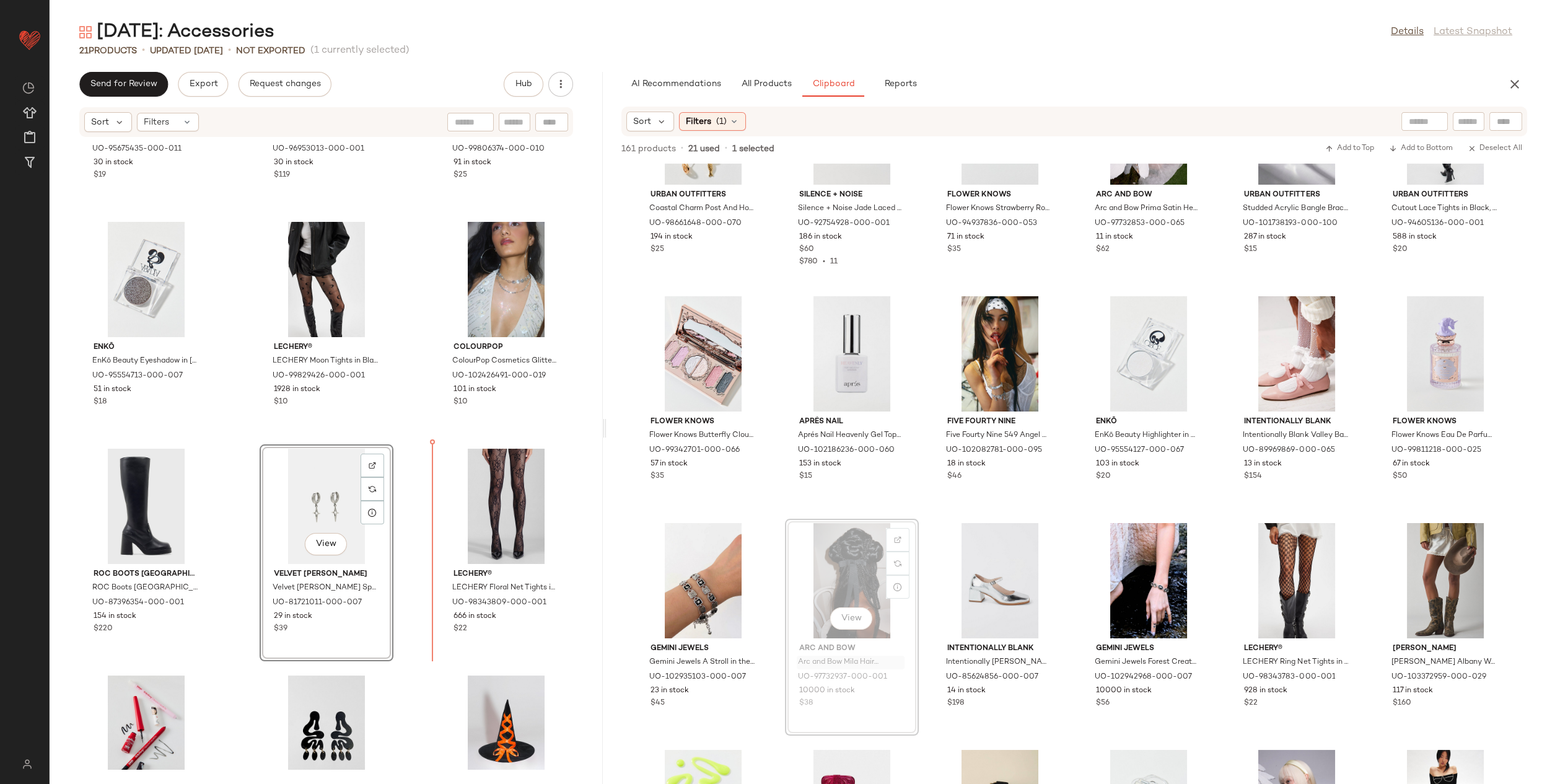
drag, startPoint x: 819, startPoint y: 659, endPoint x: 810, endPoint y: 658, distance: 9.1
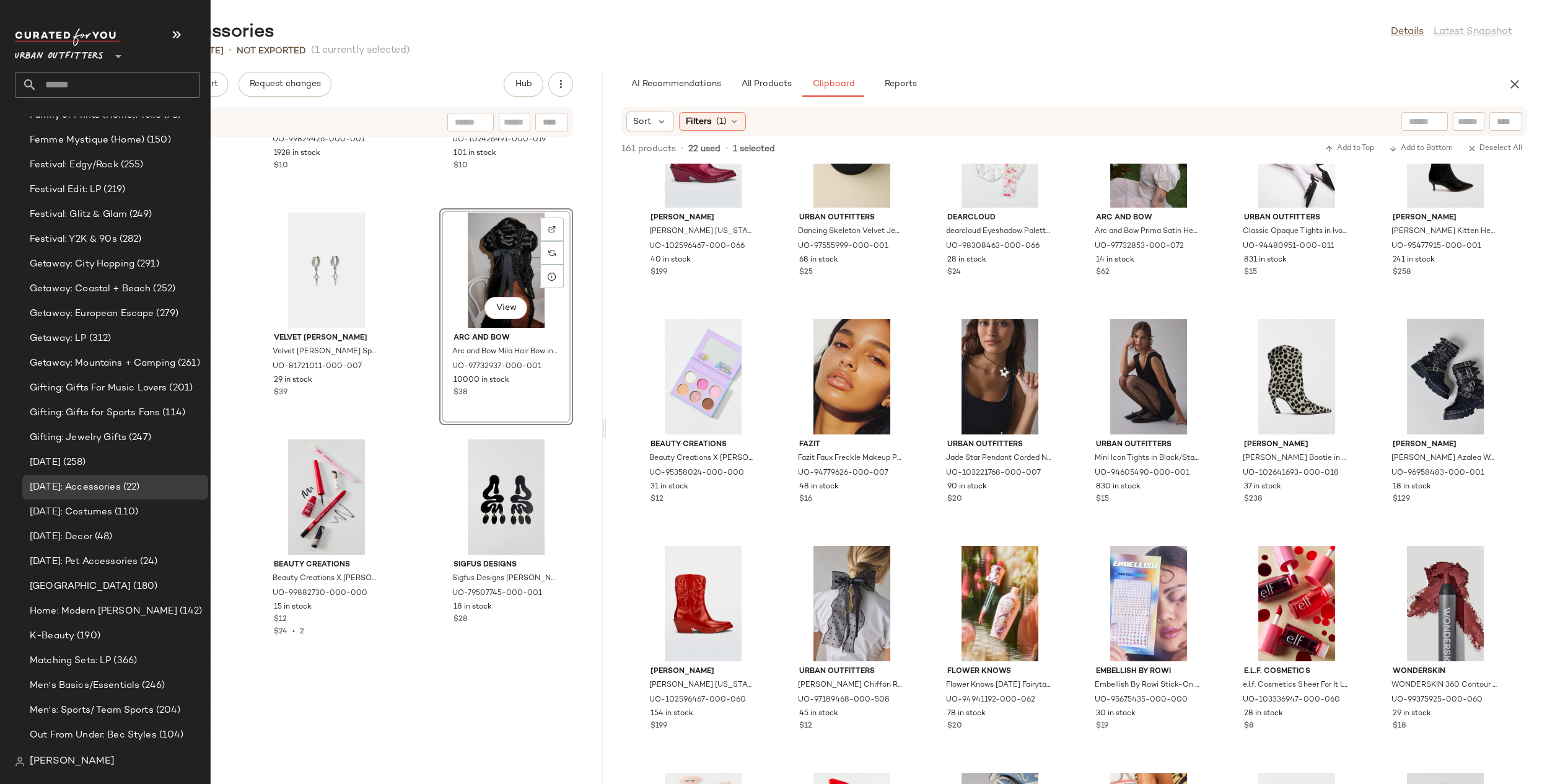
scroll to position [1993, 0]
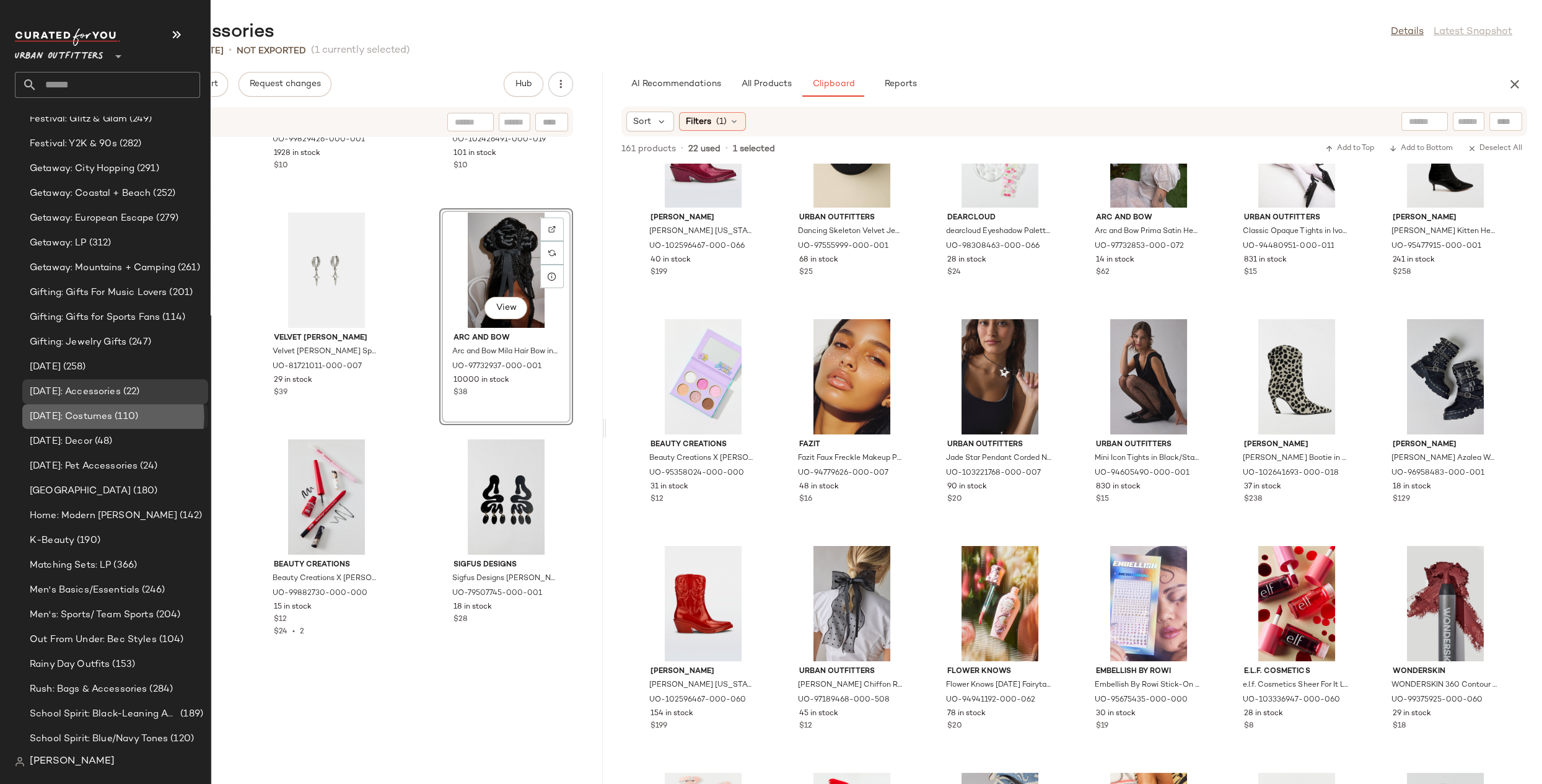
click at [131, 420] on span "(110)" at bounding box center [125, 416] width 26 height 14
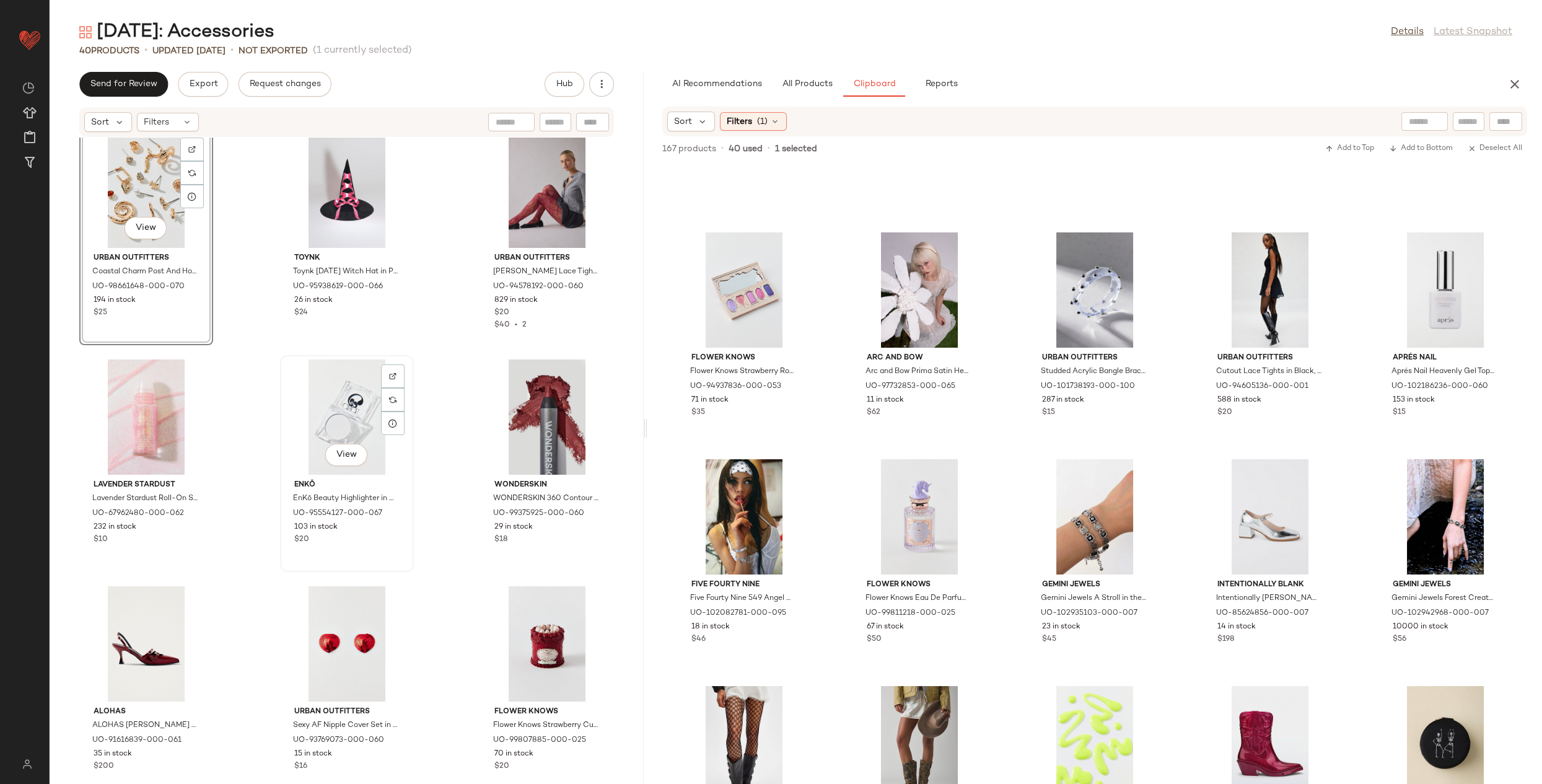
scroll to position [1476, 0]
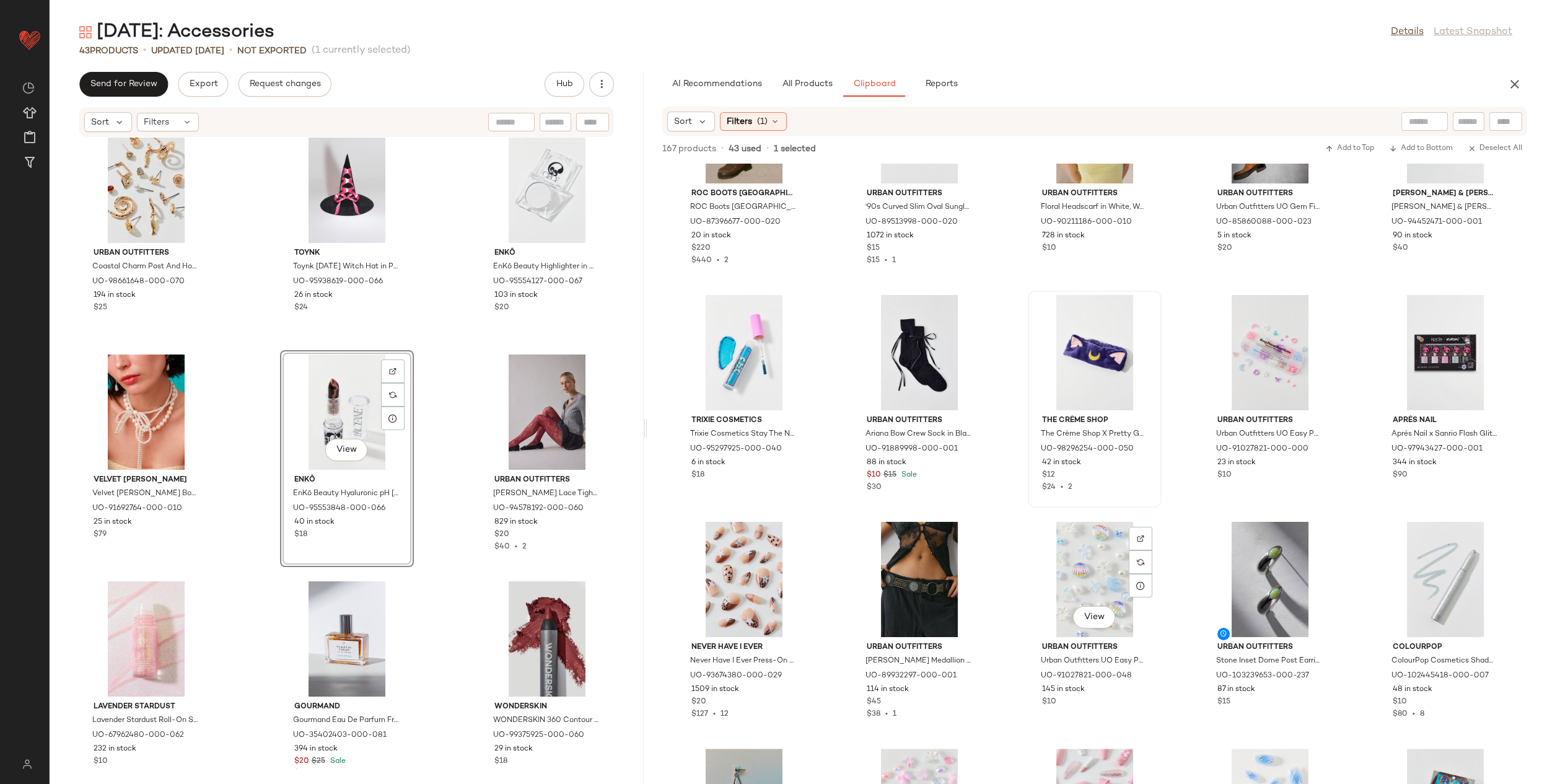
scroll to position [4060, 0]
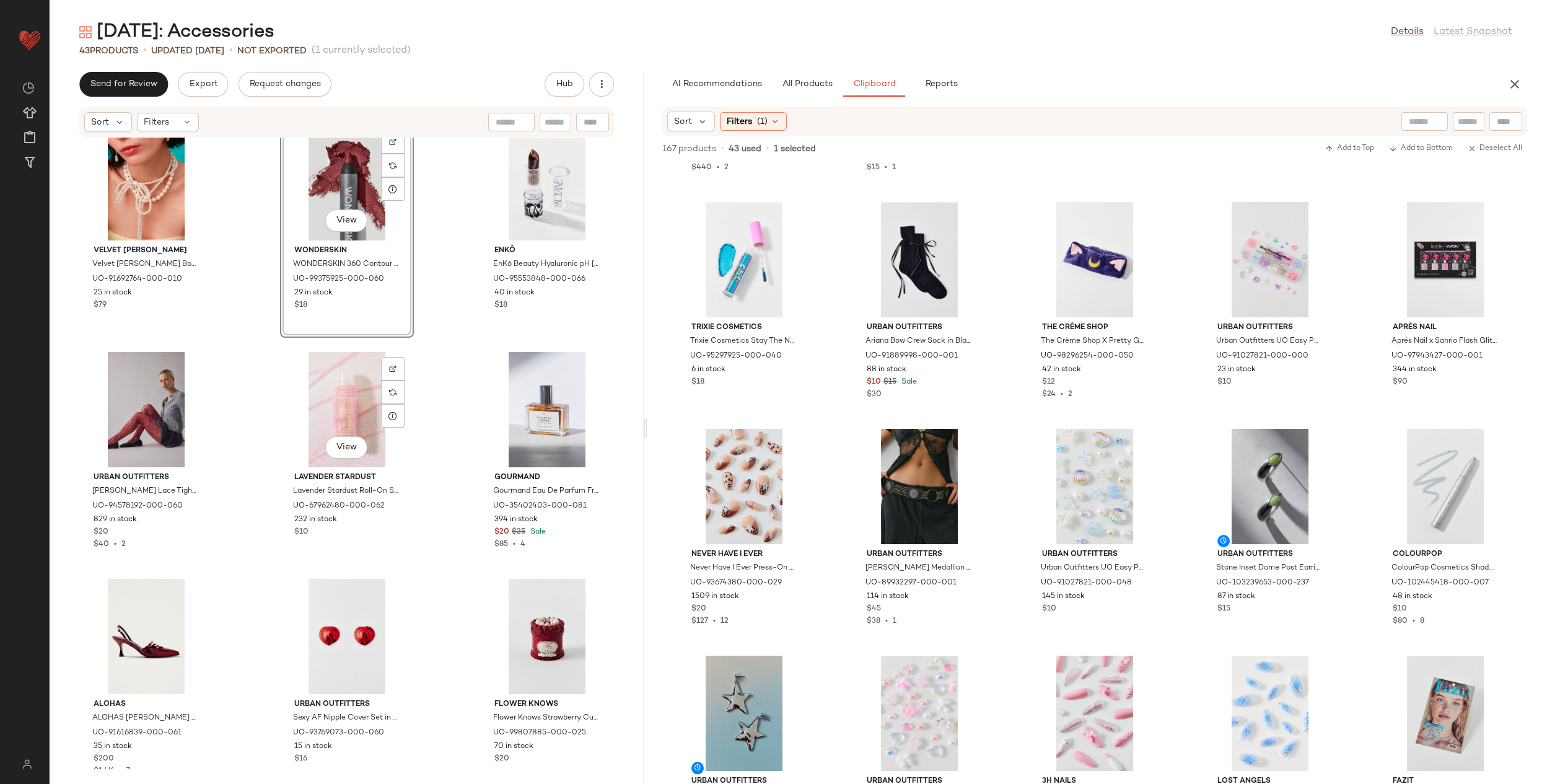
scroll to position [1846, 0]
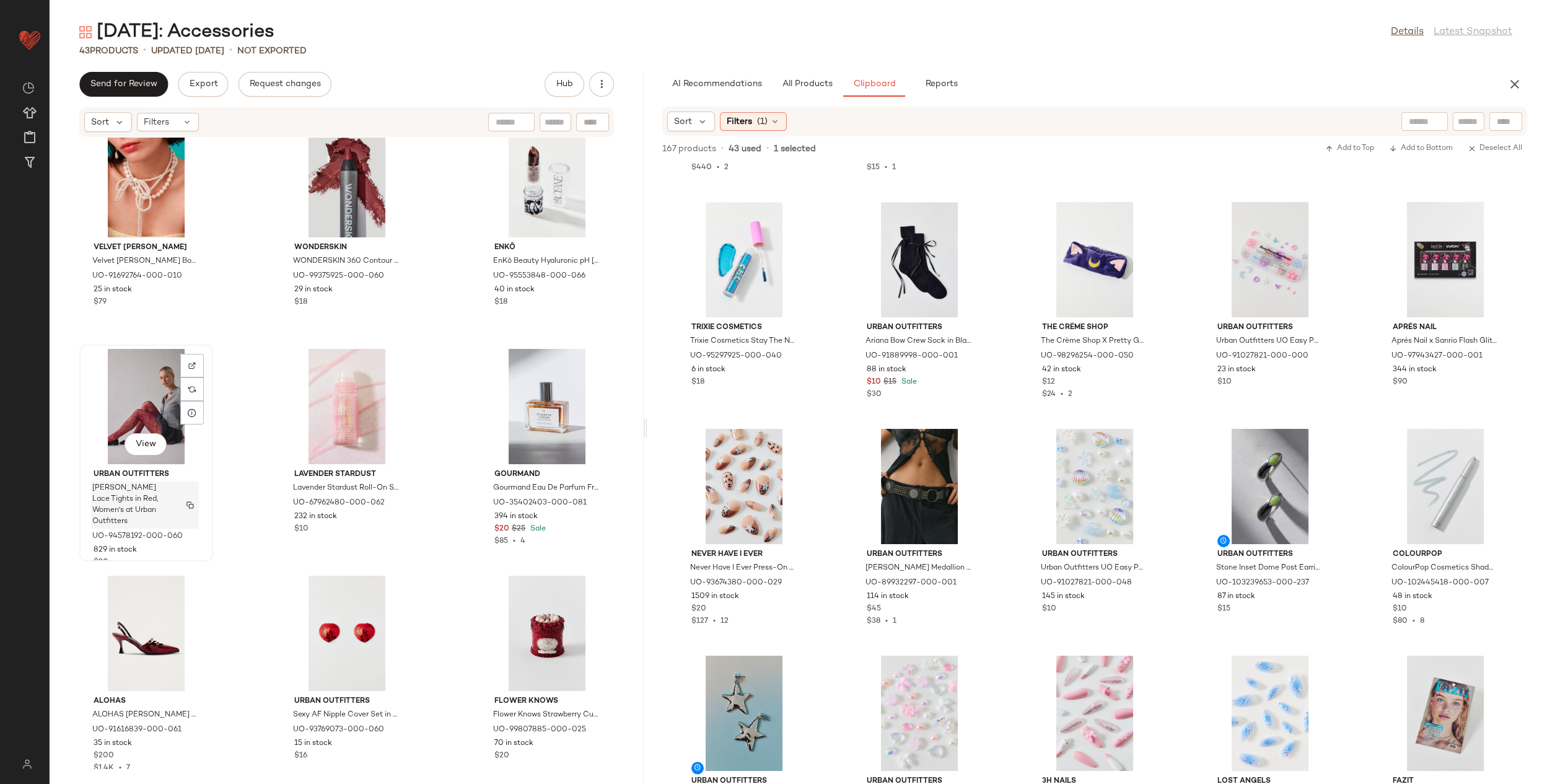
click at [160, 484] on span "[PERSON_NAME] Lace Tights in Red, Women's at Urban Outfitters" at bounding box center [133, 504] width 81 height 45
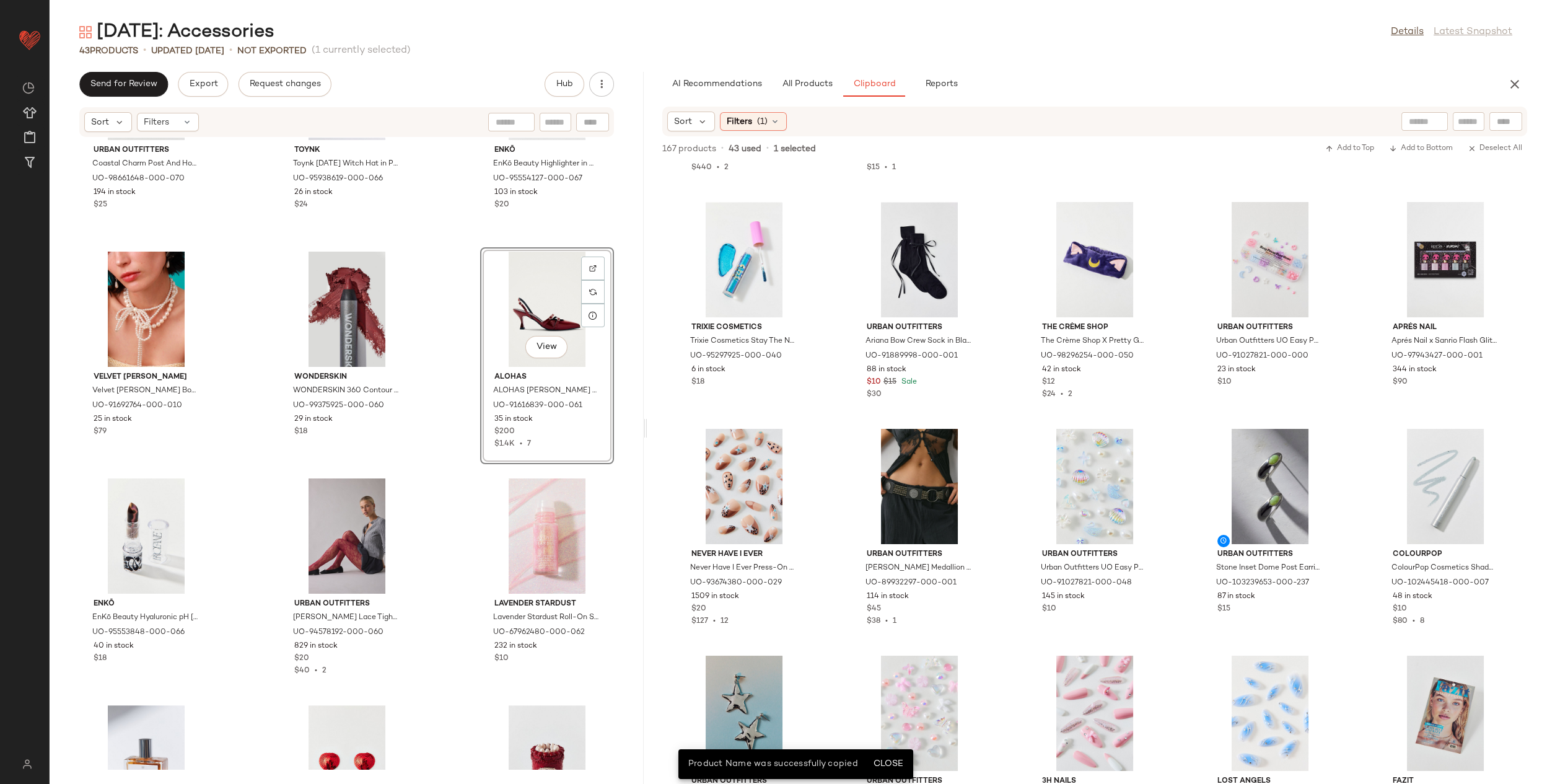
scroll to position [1630, 0]
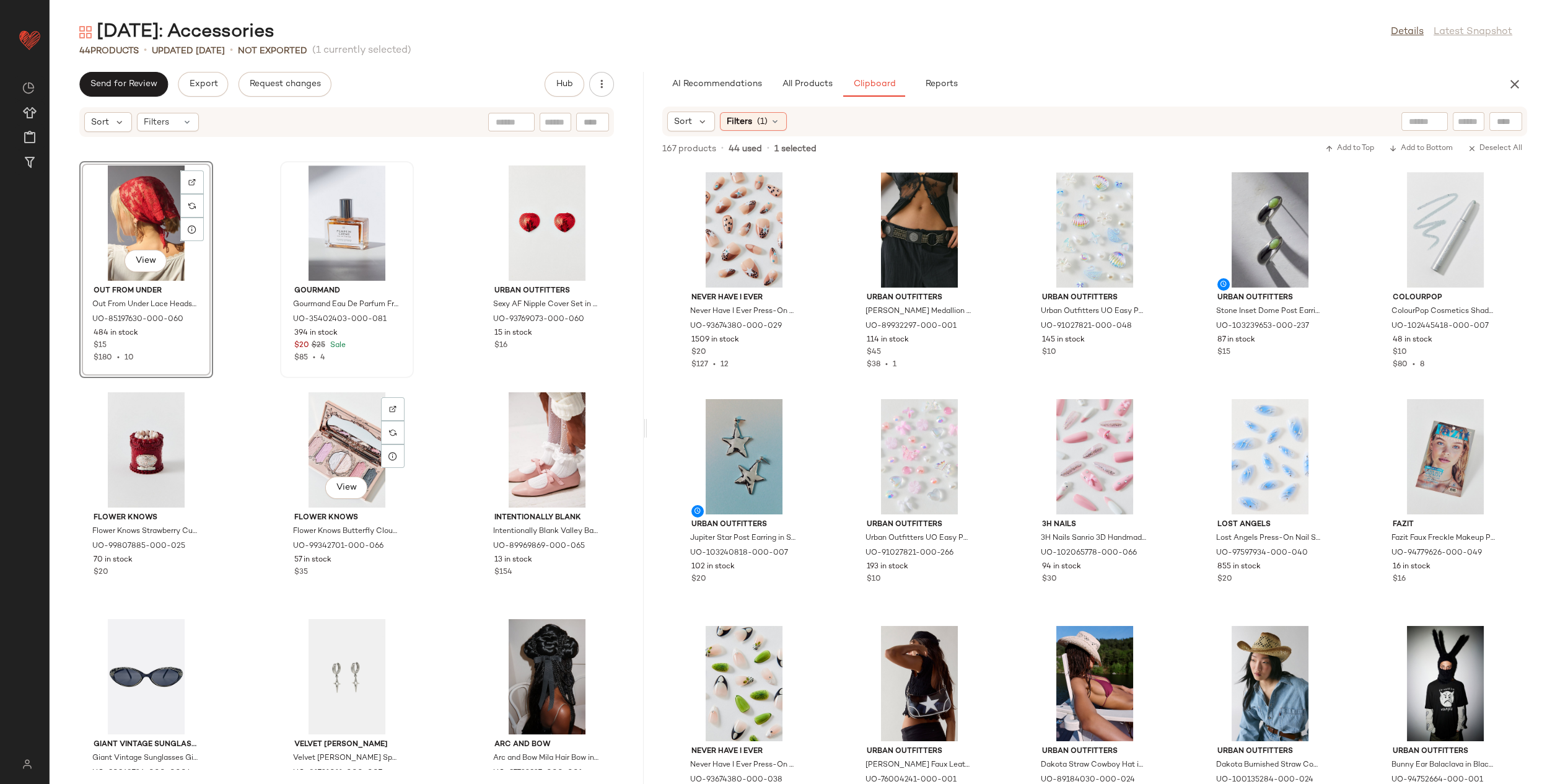
scroll to position [2263, 0]
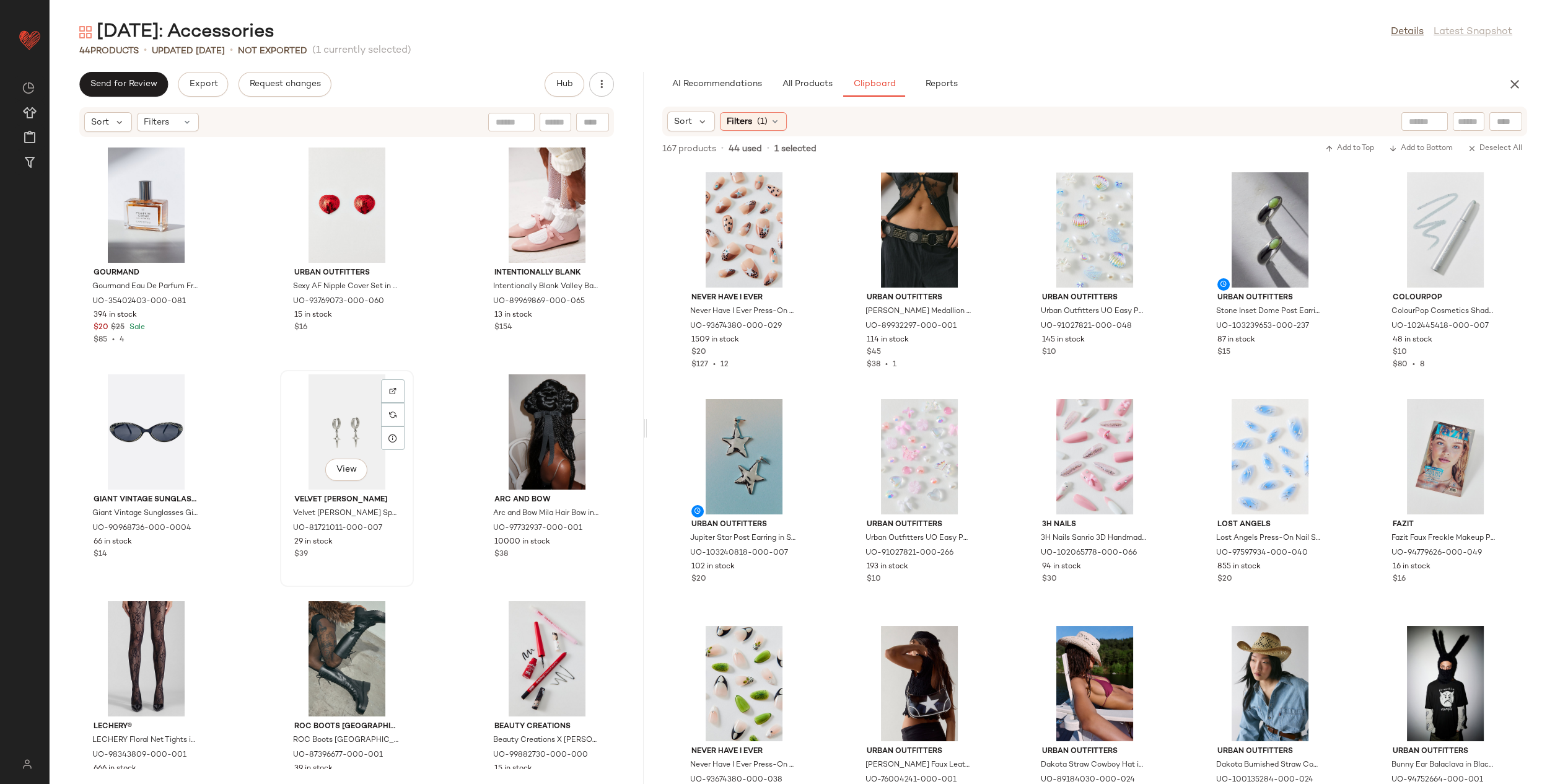
scroll to position [2772, 0]
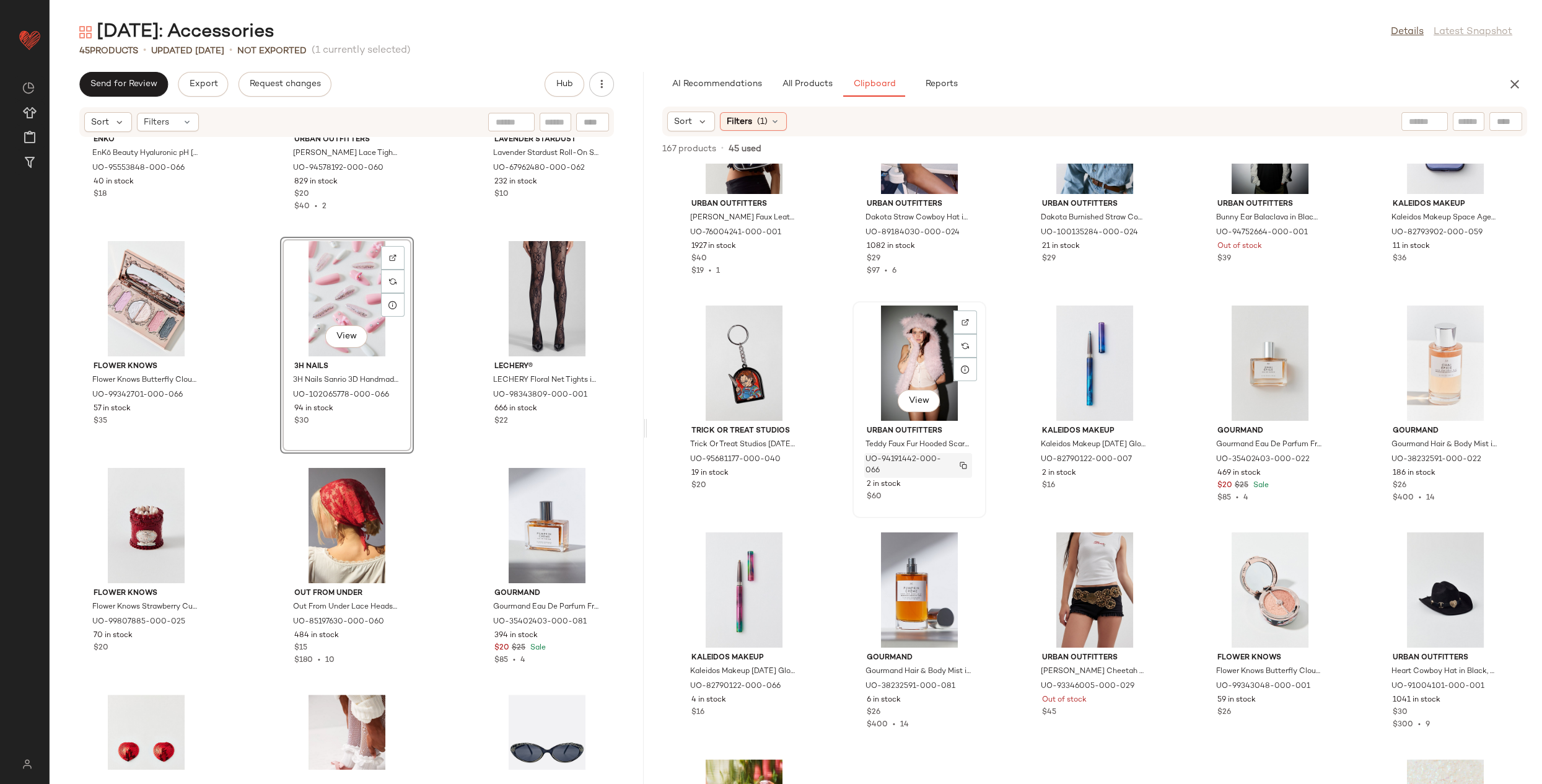
scroll to position [4863, 0]
click at [926, 460] on span "UO-94191442-000-066" at bounding box center [906, 466] width 81 height 22
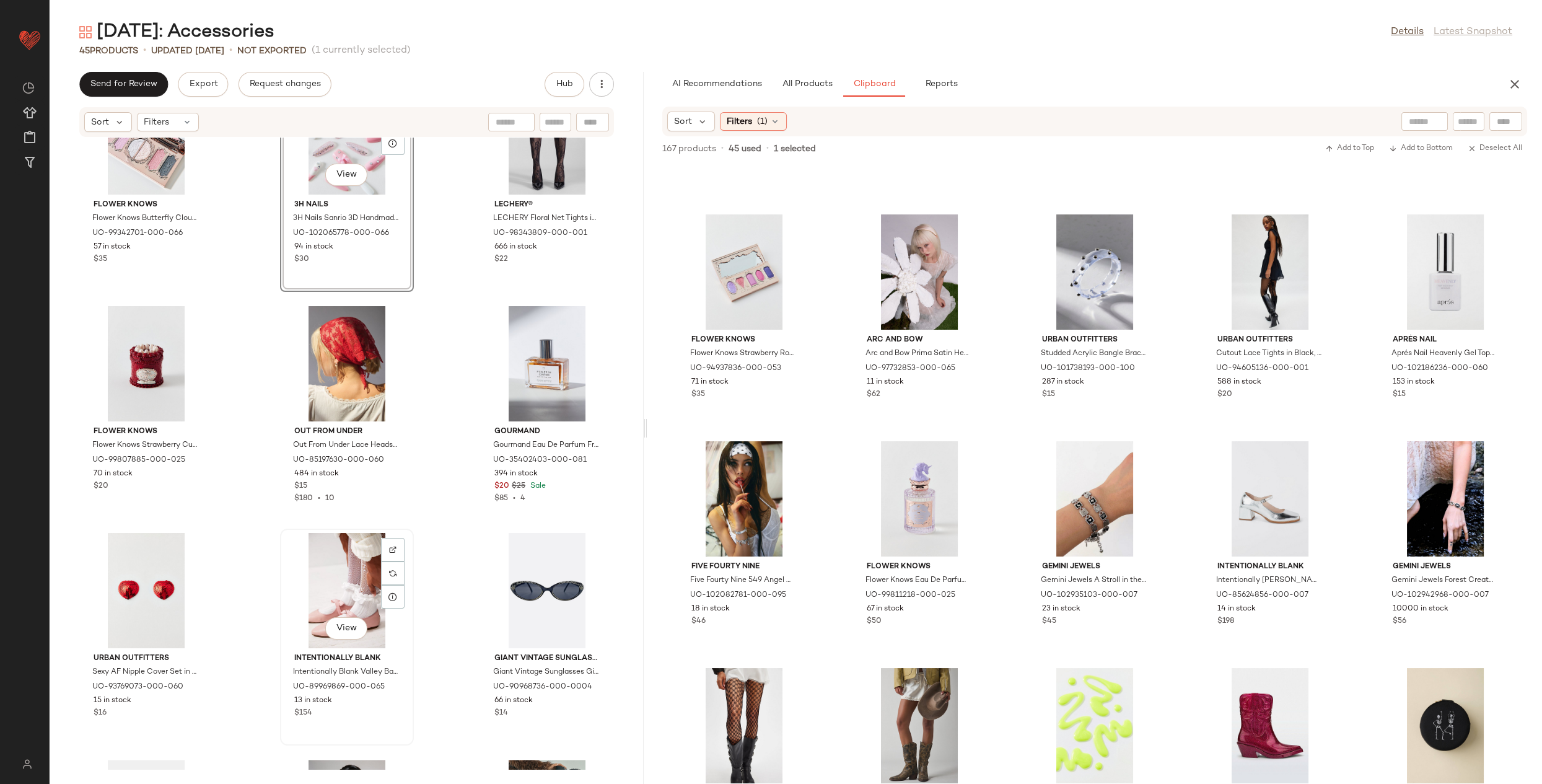
scroll to position [2340, 0]
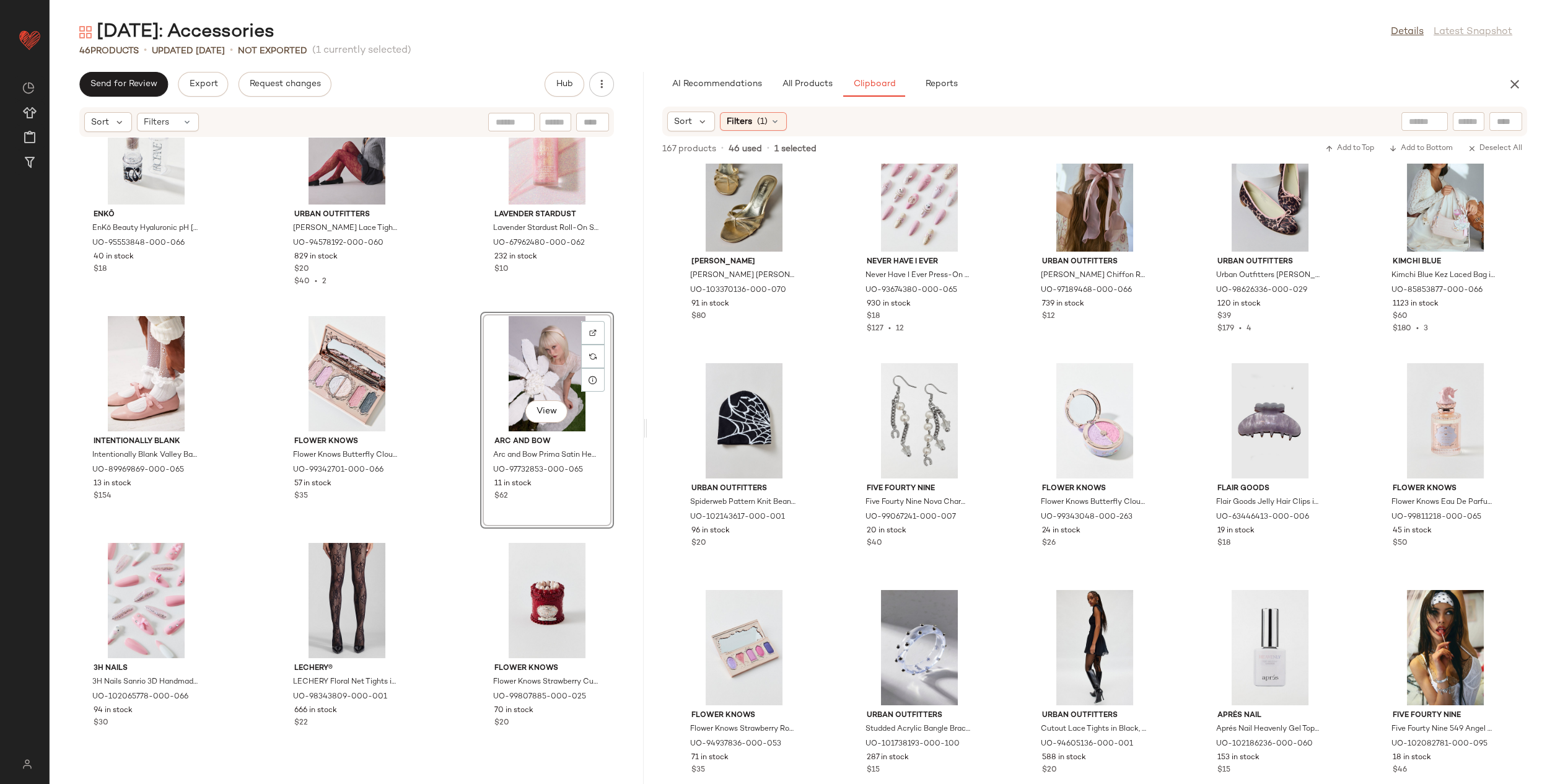
scroll to position [2102, 0]
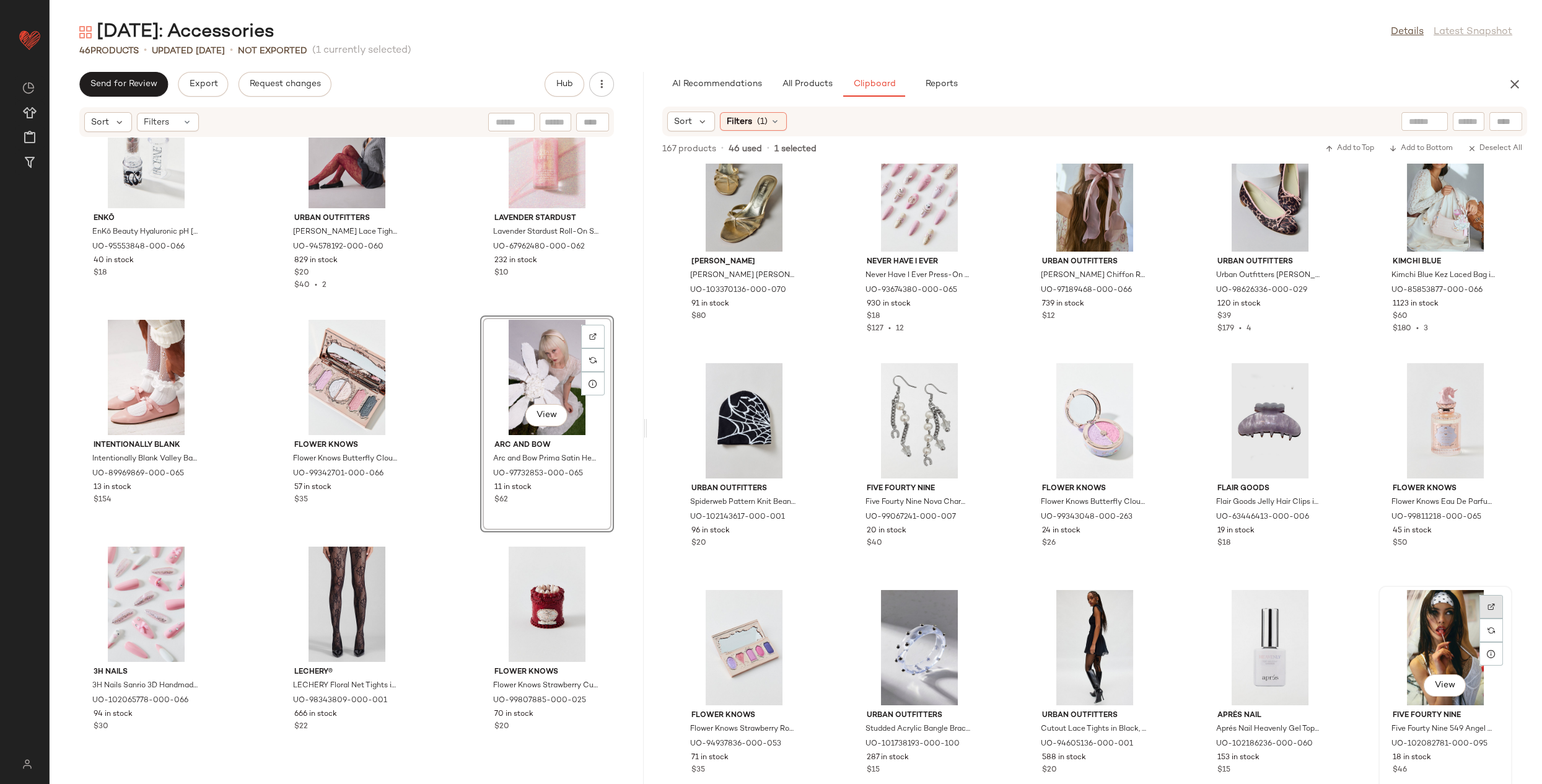
click at [1489, 619] on div at bounding box center [1492, 631] width 24 height 24
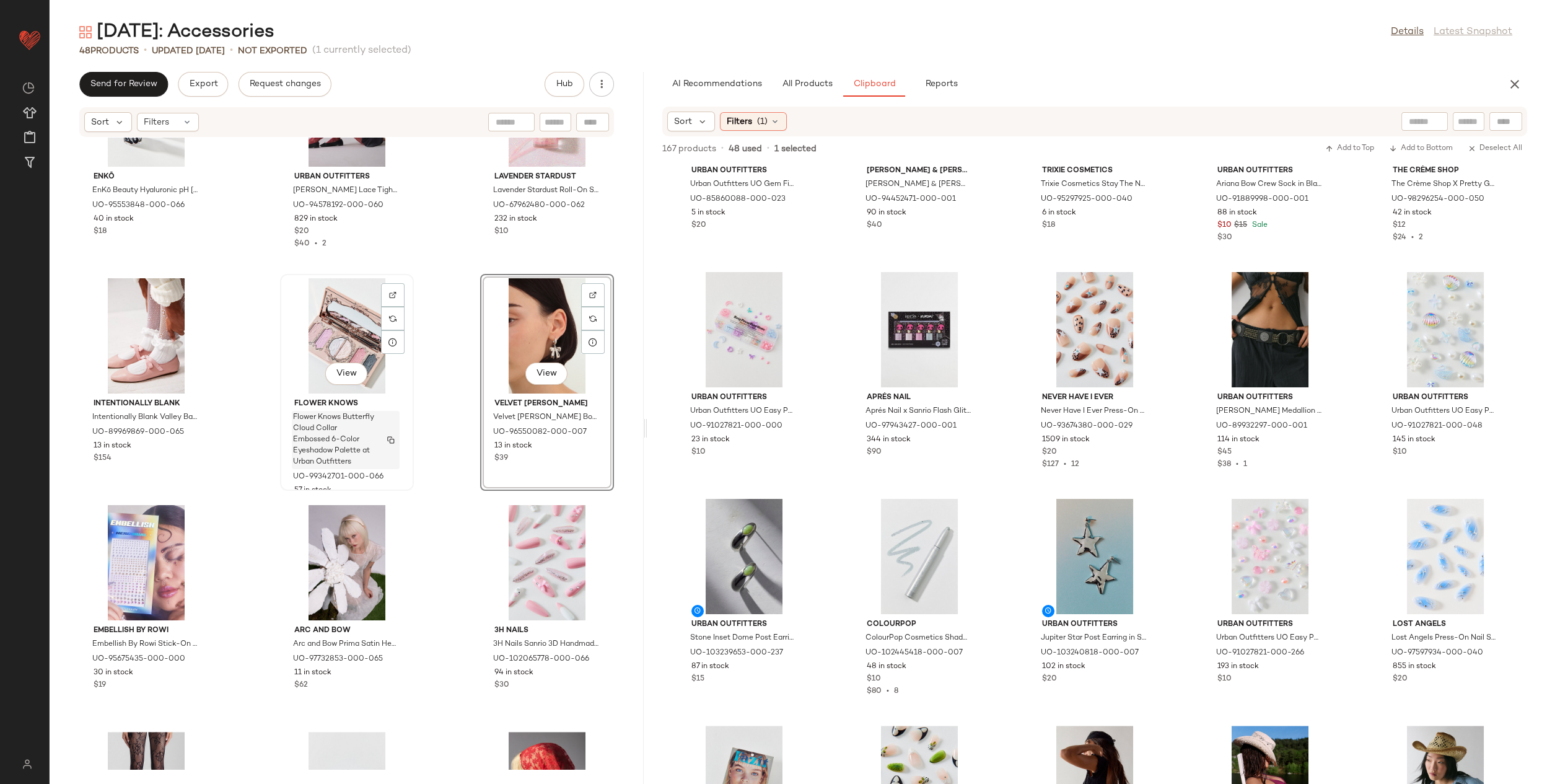
scroll to position [2355, 0]
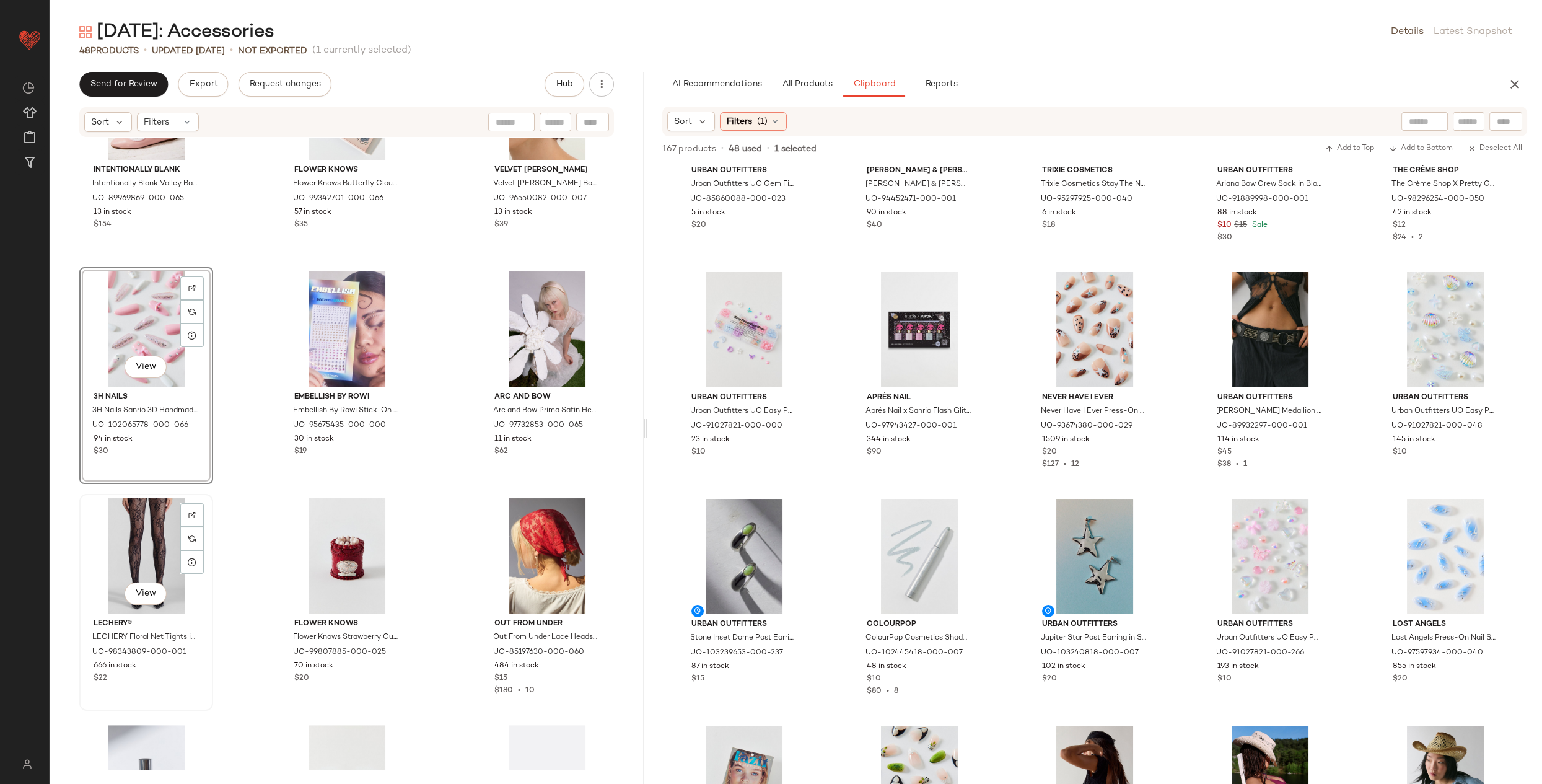
scroll to position [2378, 0]
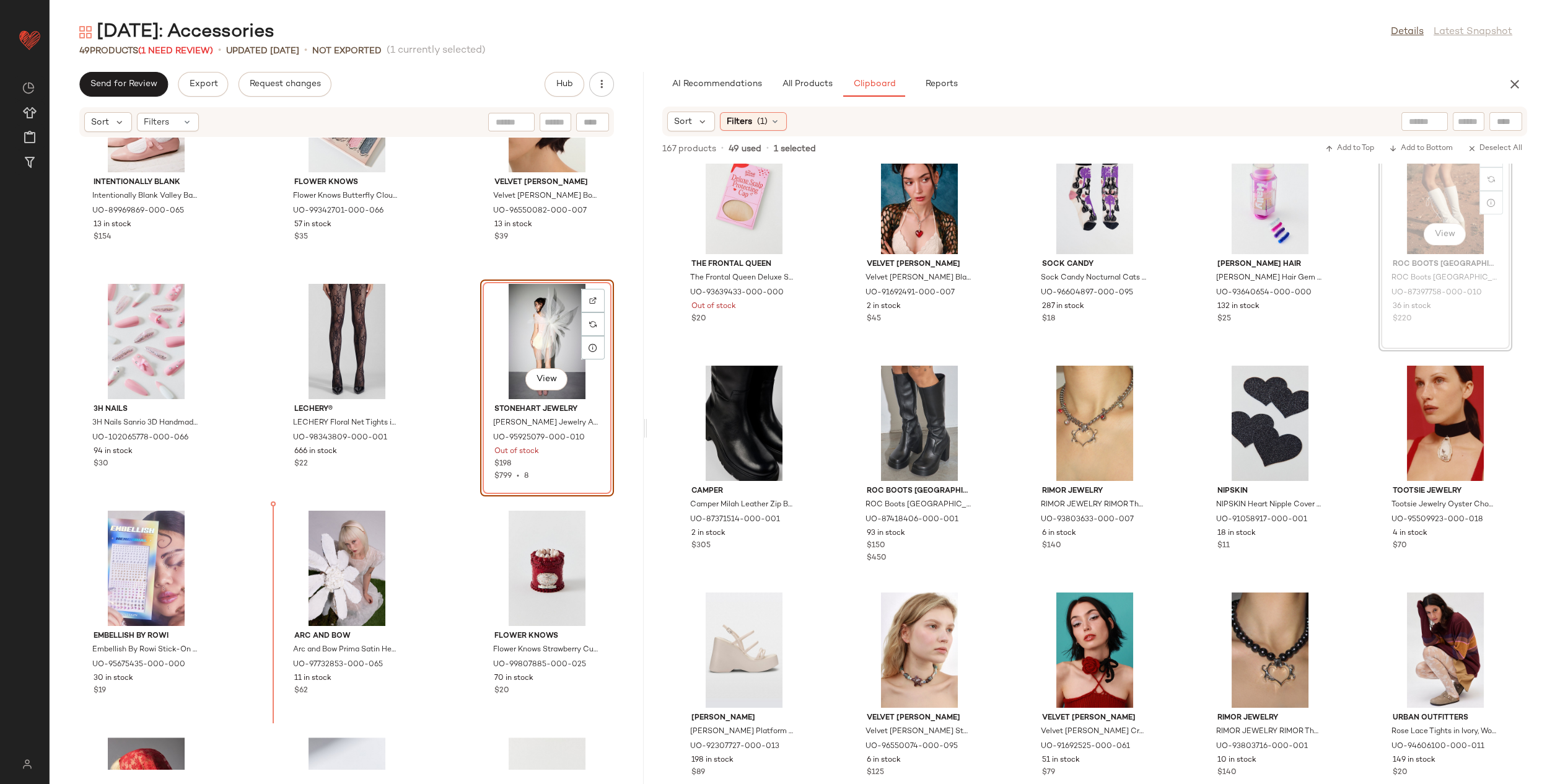
scroll to position [2367, 0]
drag, startPoint x: 1453, startPoint y: 313, endPoint x: 1444, endPoint y: 321, distance: 12.0
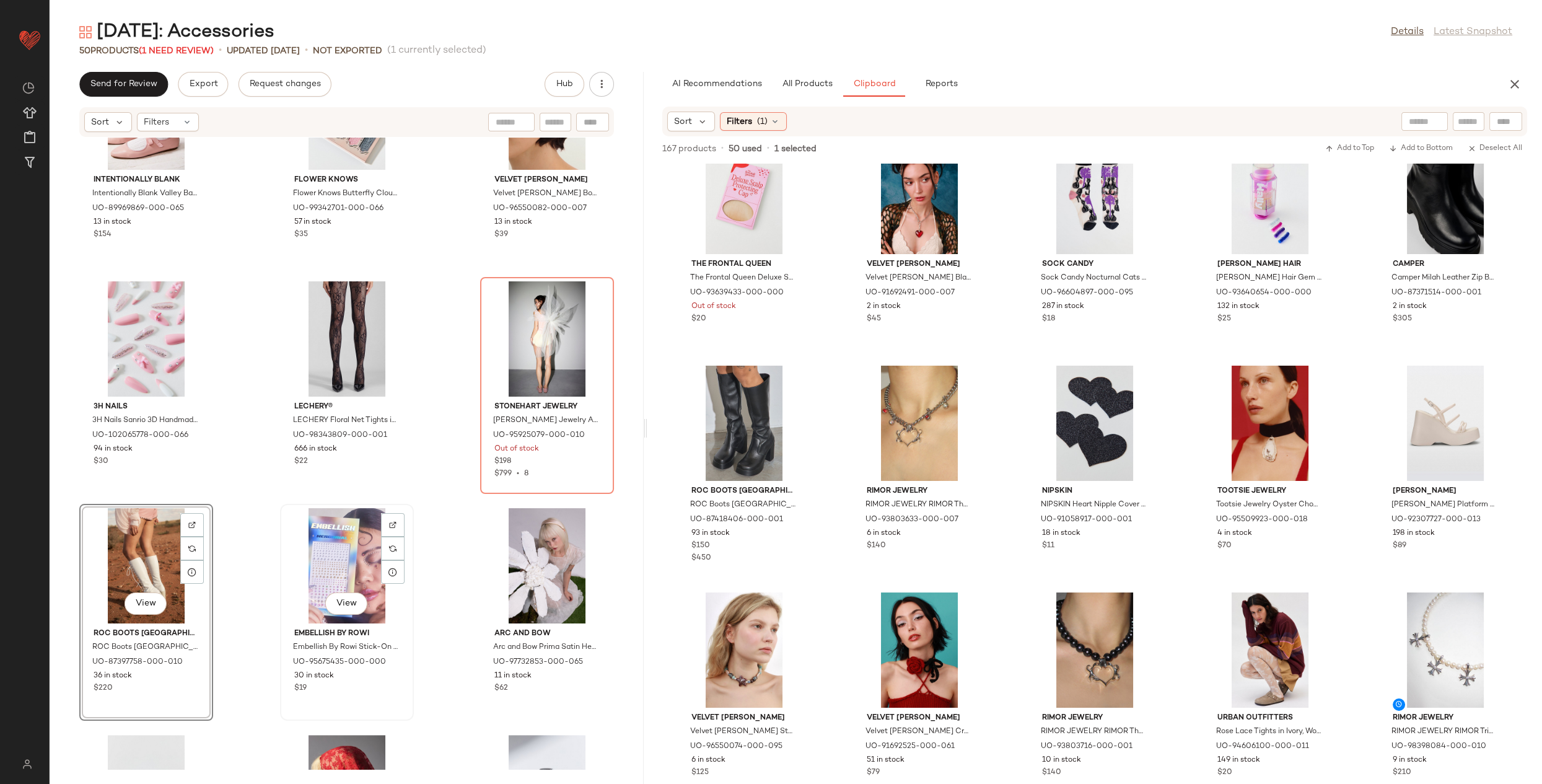
scroll to position [2627, 0]
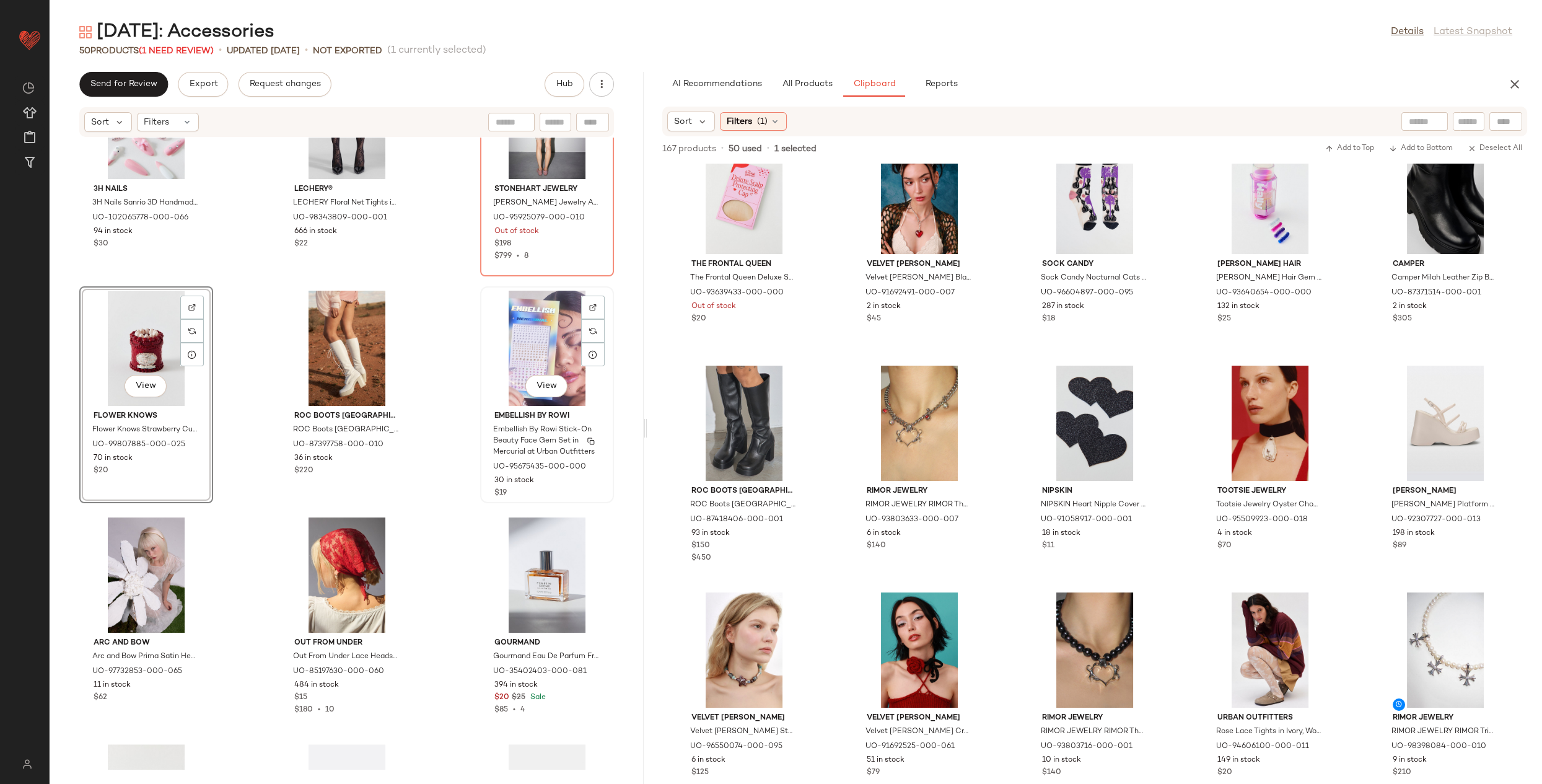
scroll to position [2587, 0]
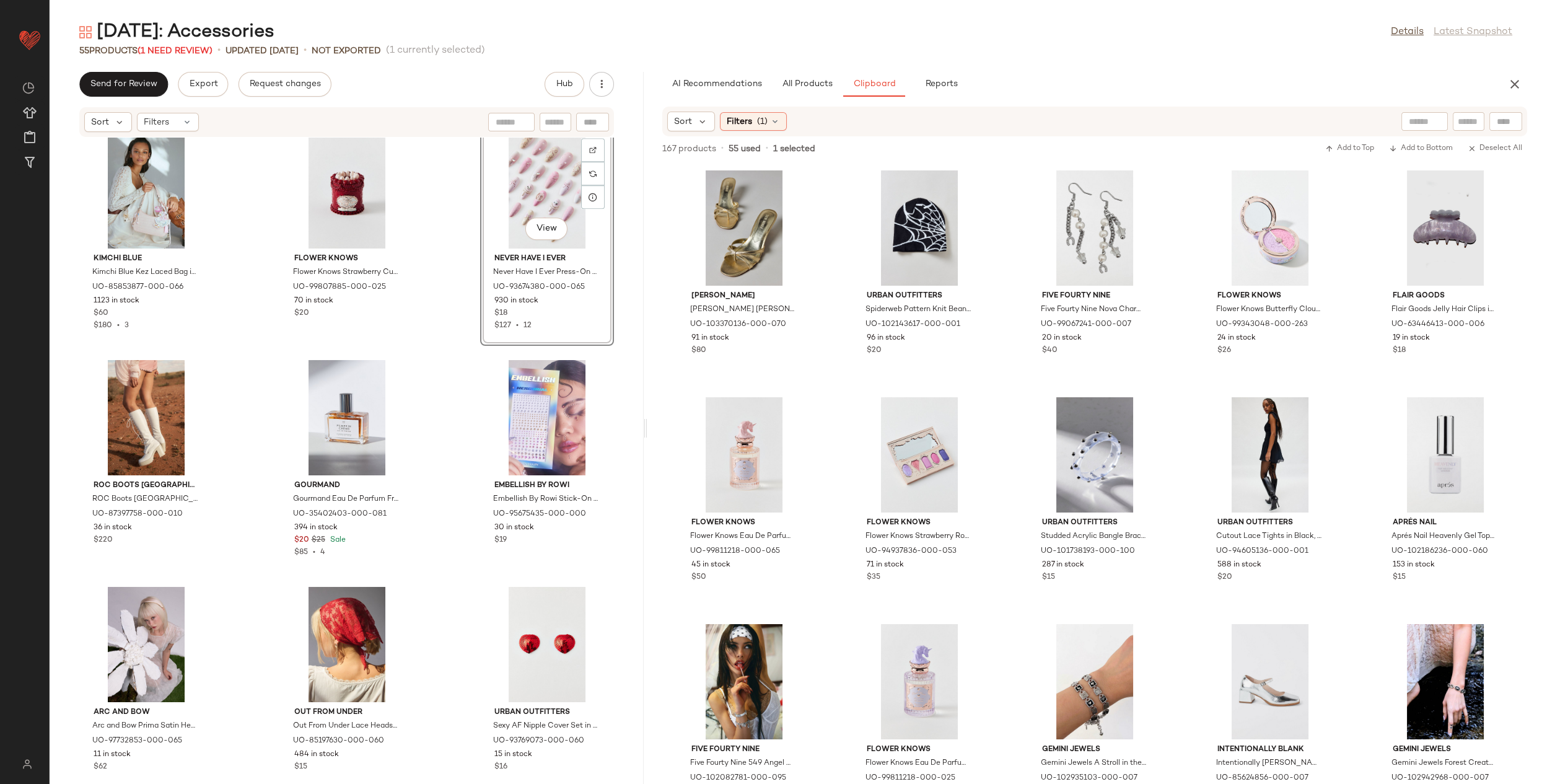
scroll to position [2975, 0]
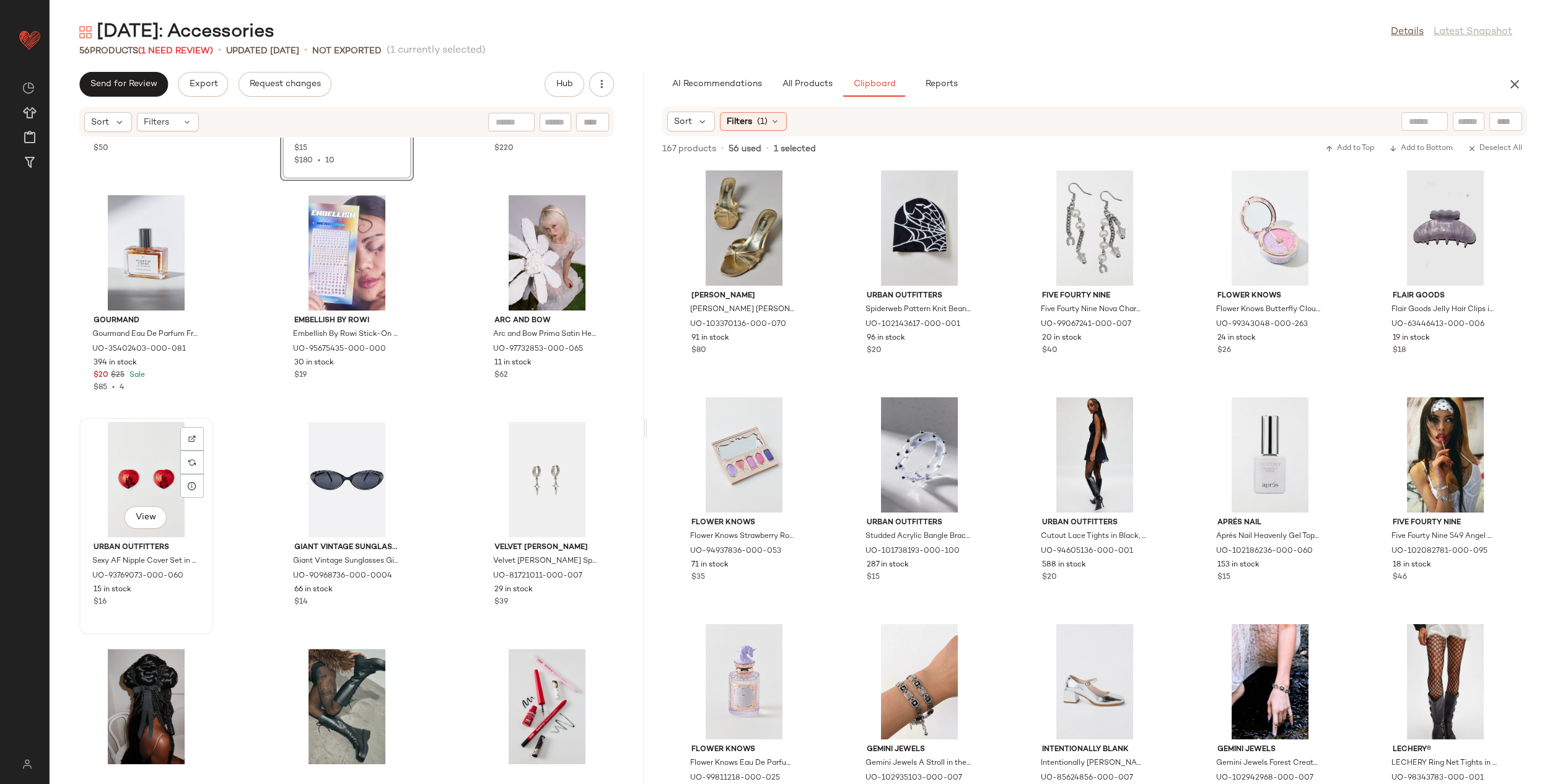
scroll to position [3360, 0]
click at [186, 452] on div at bounding box center [192, 464] width 24 height 24
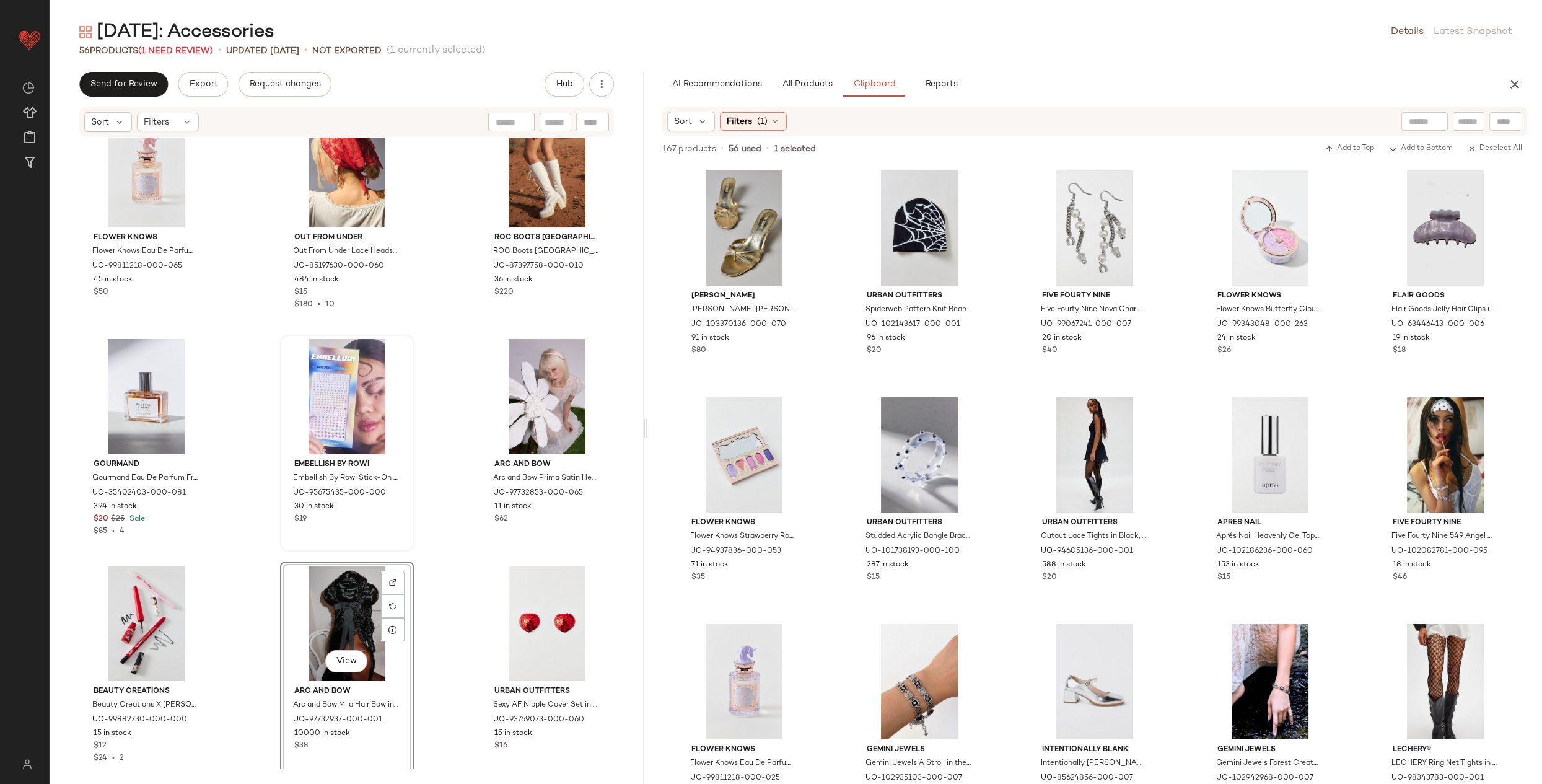
scroll to position [3223, 0]
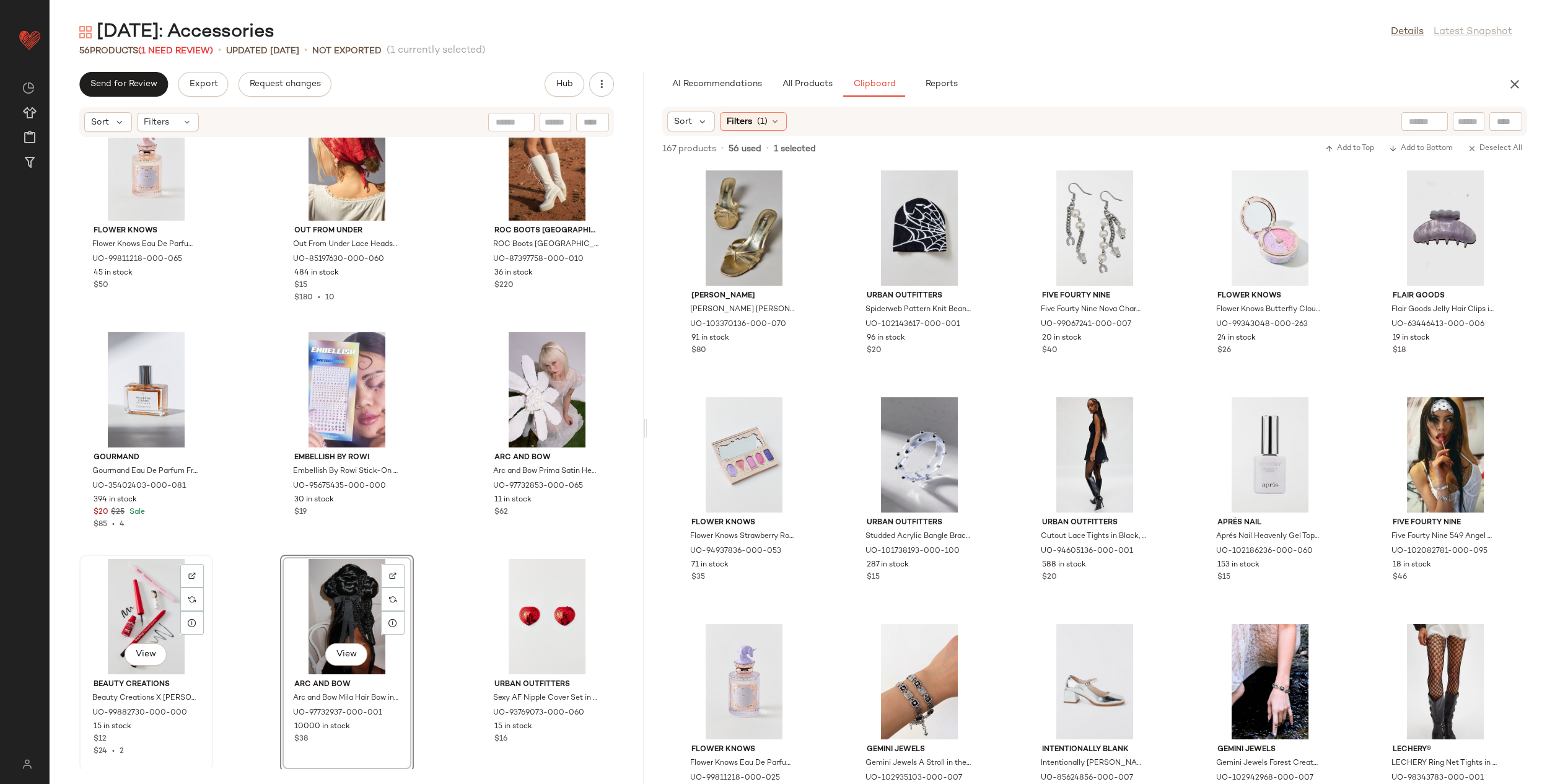
click at [159, 597] on div "View" at bounding box center [147, 616] width 125 height 115
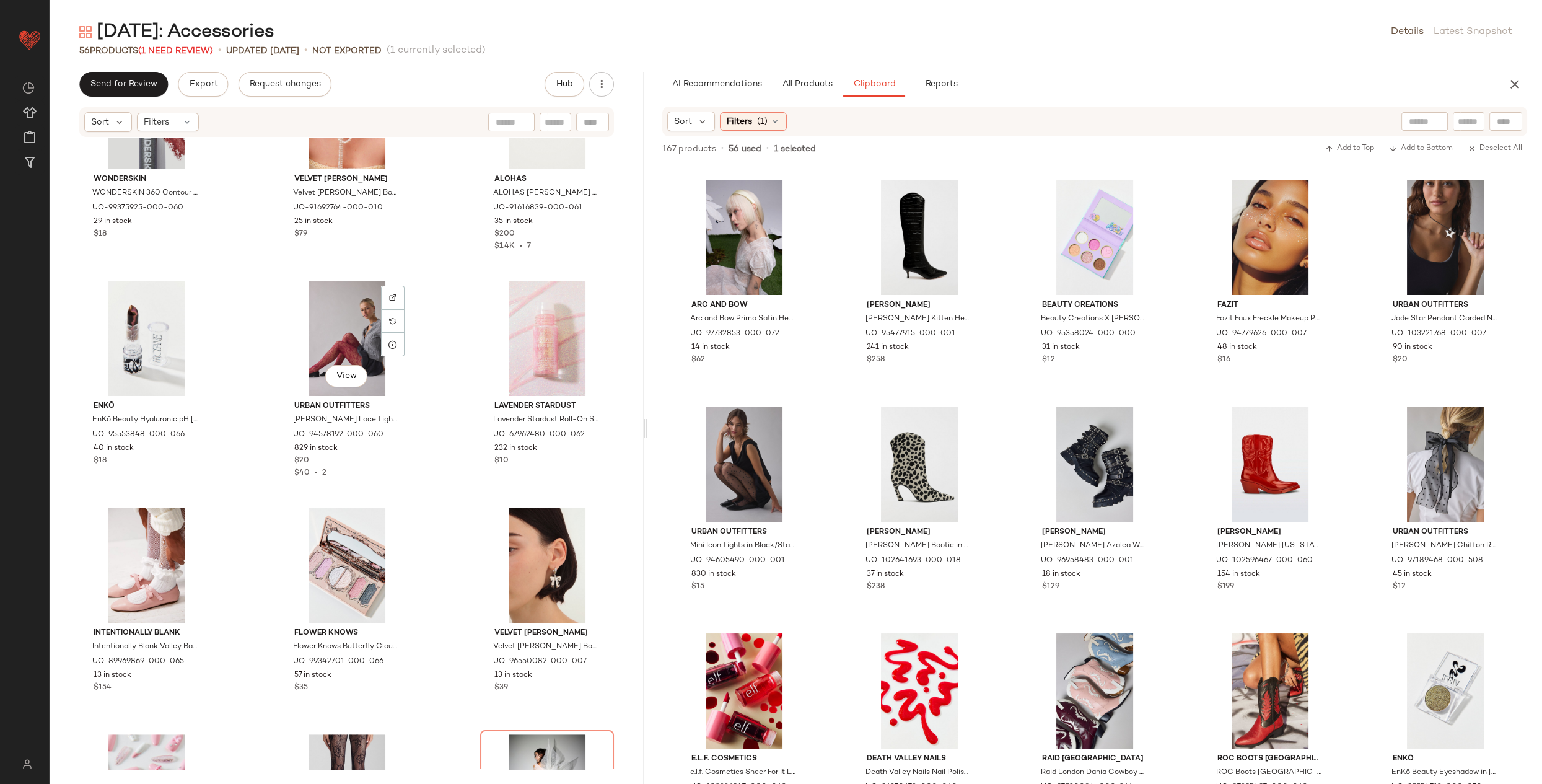
scroll to position [1901, 0]
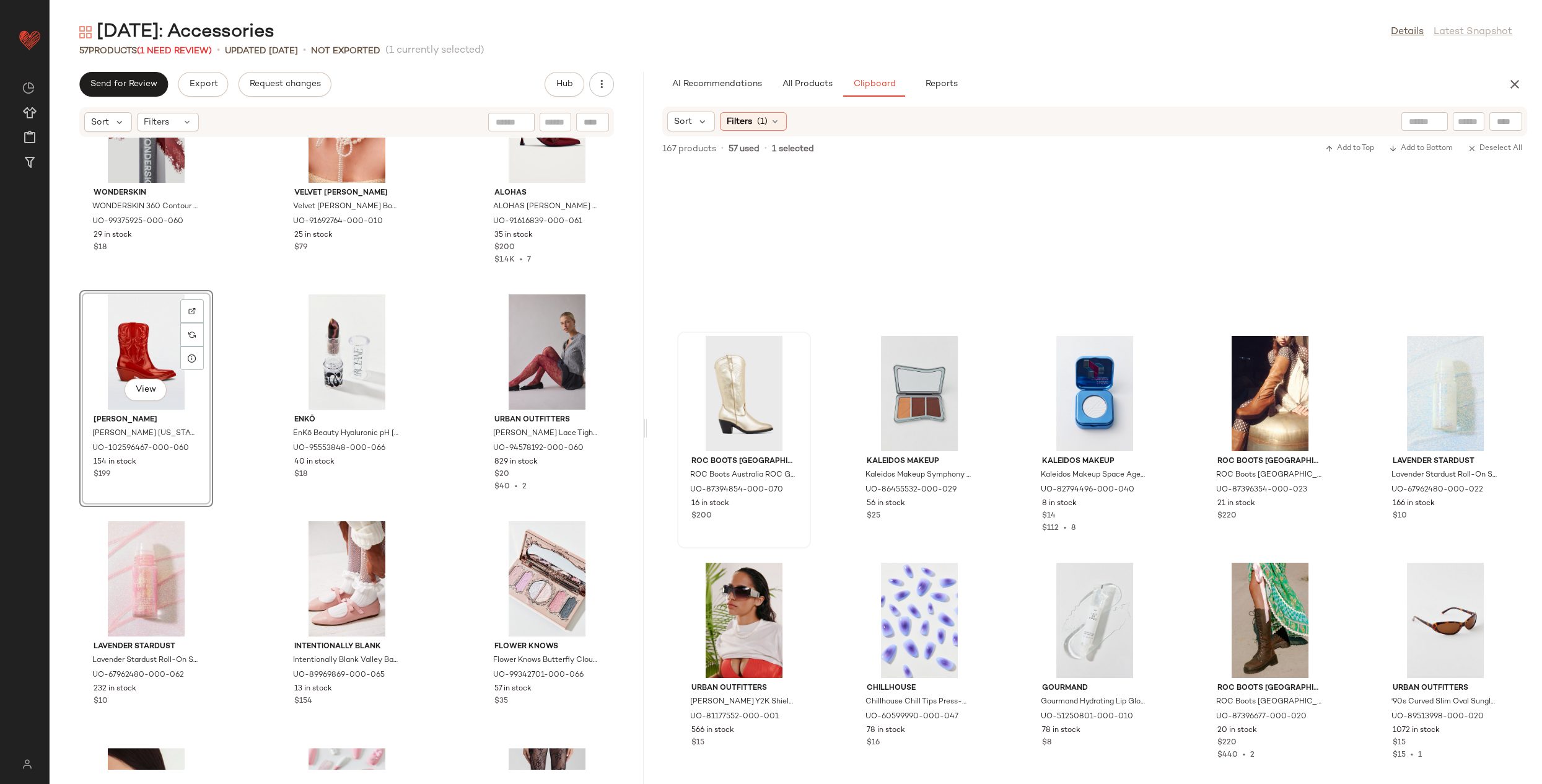
scroll to position [3036, 0]
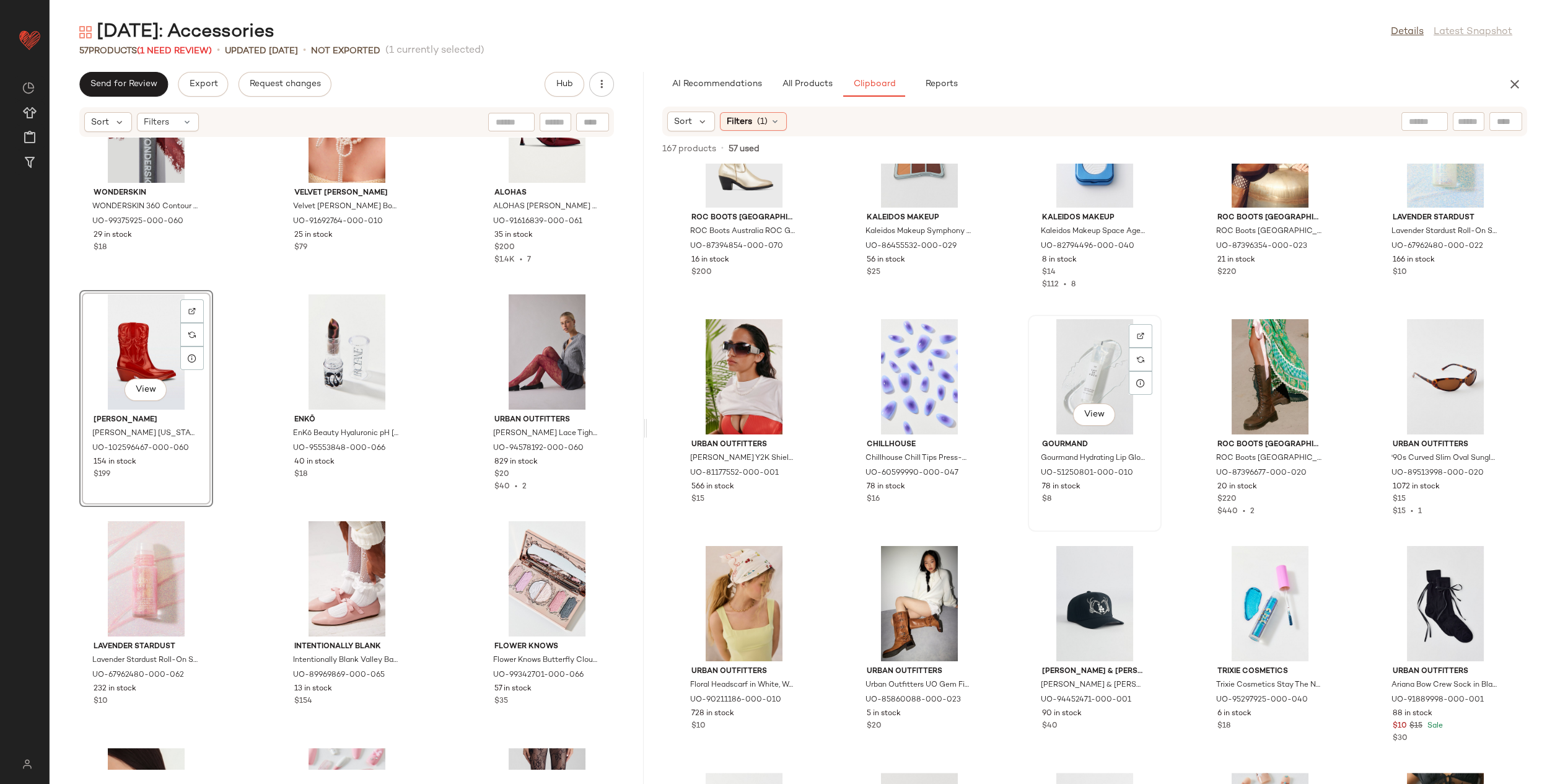
click at [1071, 491] on span "78 in stock" at bounding box center [1061, 487] width 38 height 11
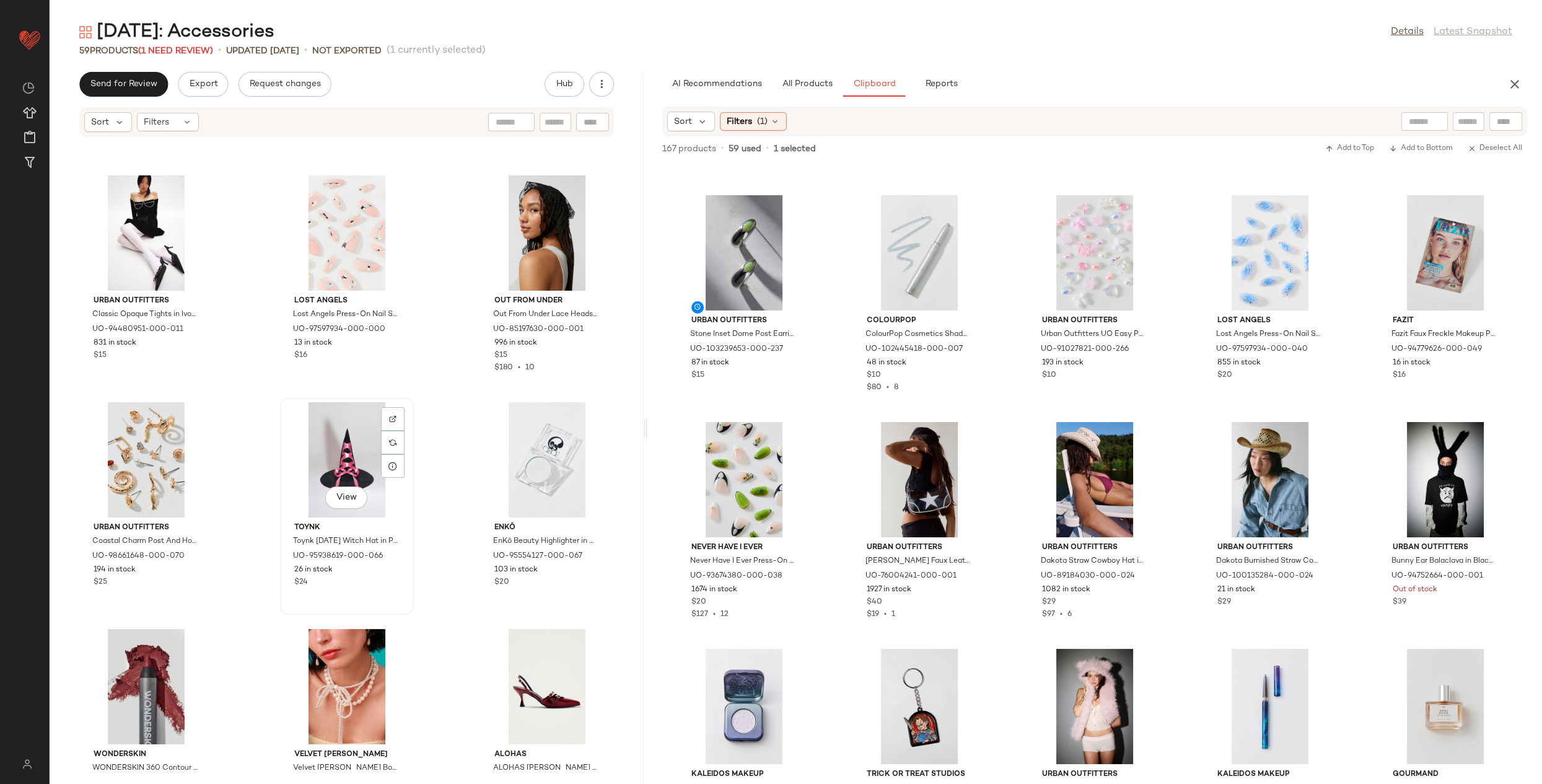
scroll to position [1398, 0]
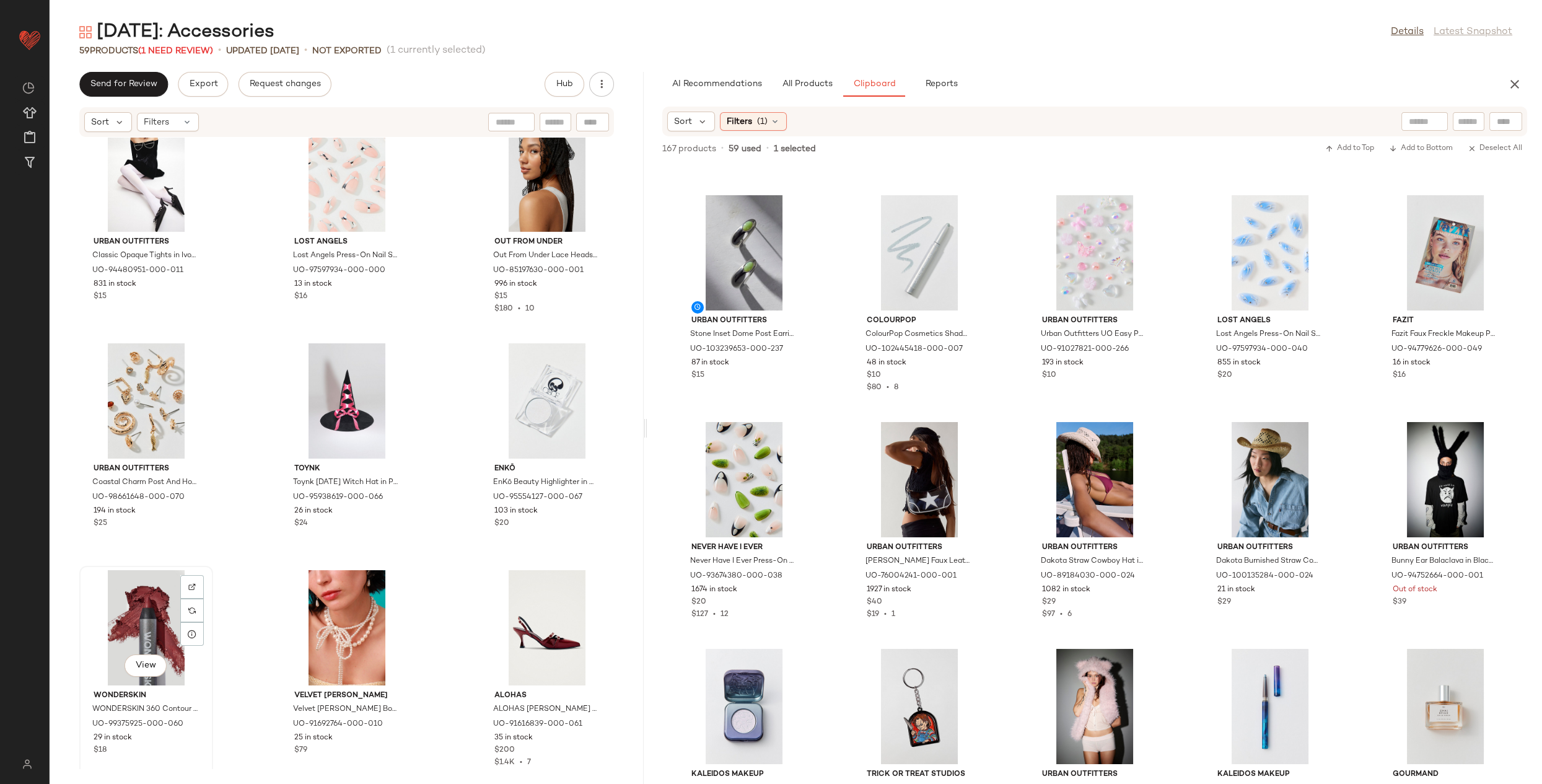
click at [153, 616] on div "View" at bounding box center [147, 628] width 125 height 115
click at [528, 620] on div "View" at bounding box center [548, 628] width 125 height 115
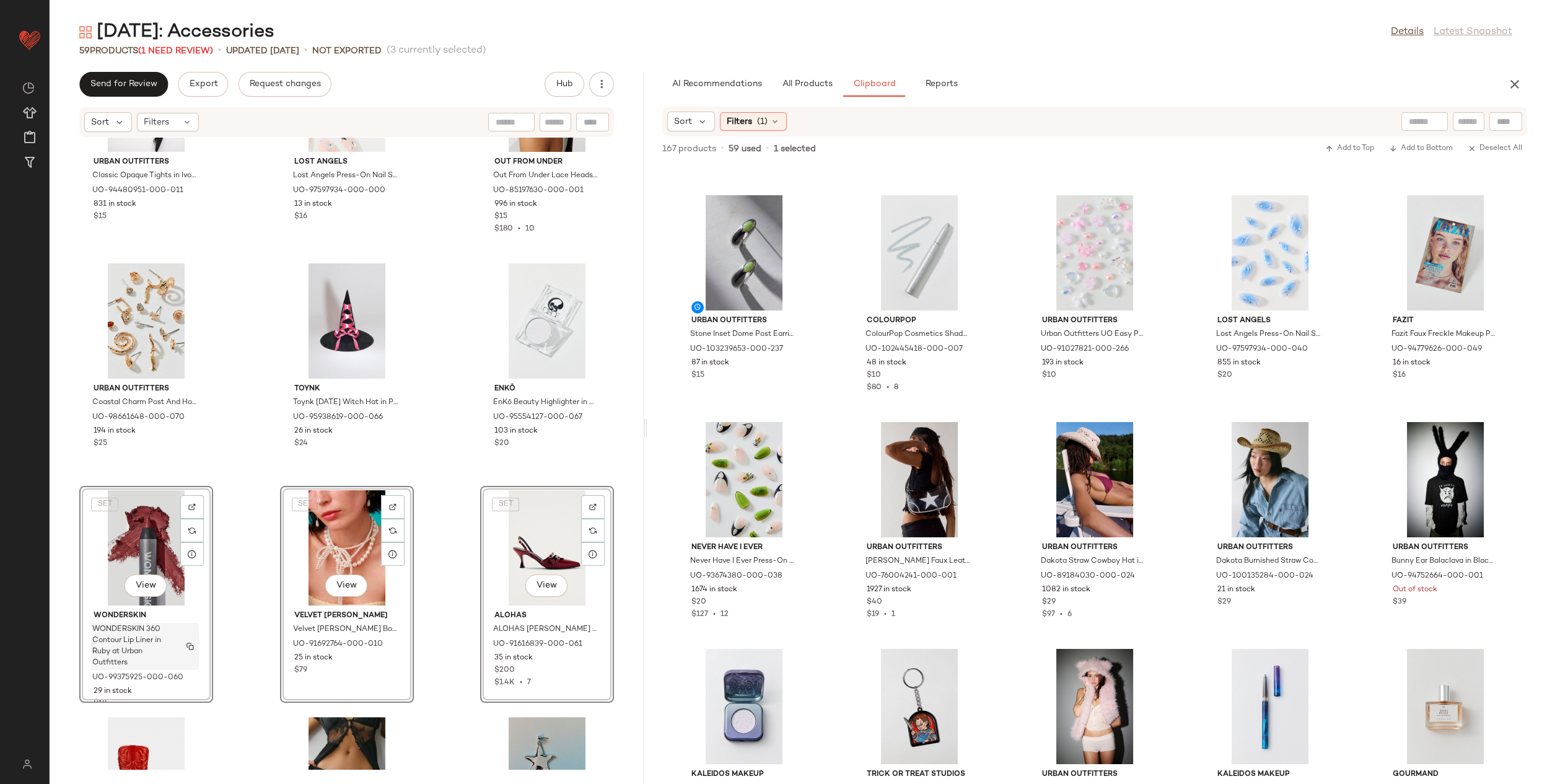
scroll to position [1477, 0]
click at [144, 311] on div "View" at bounding box center [147, 321] width 125 height 115
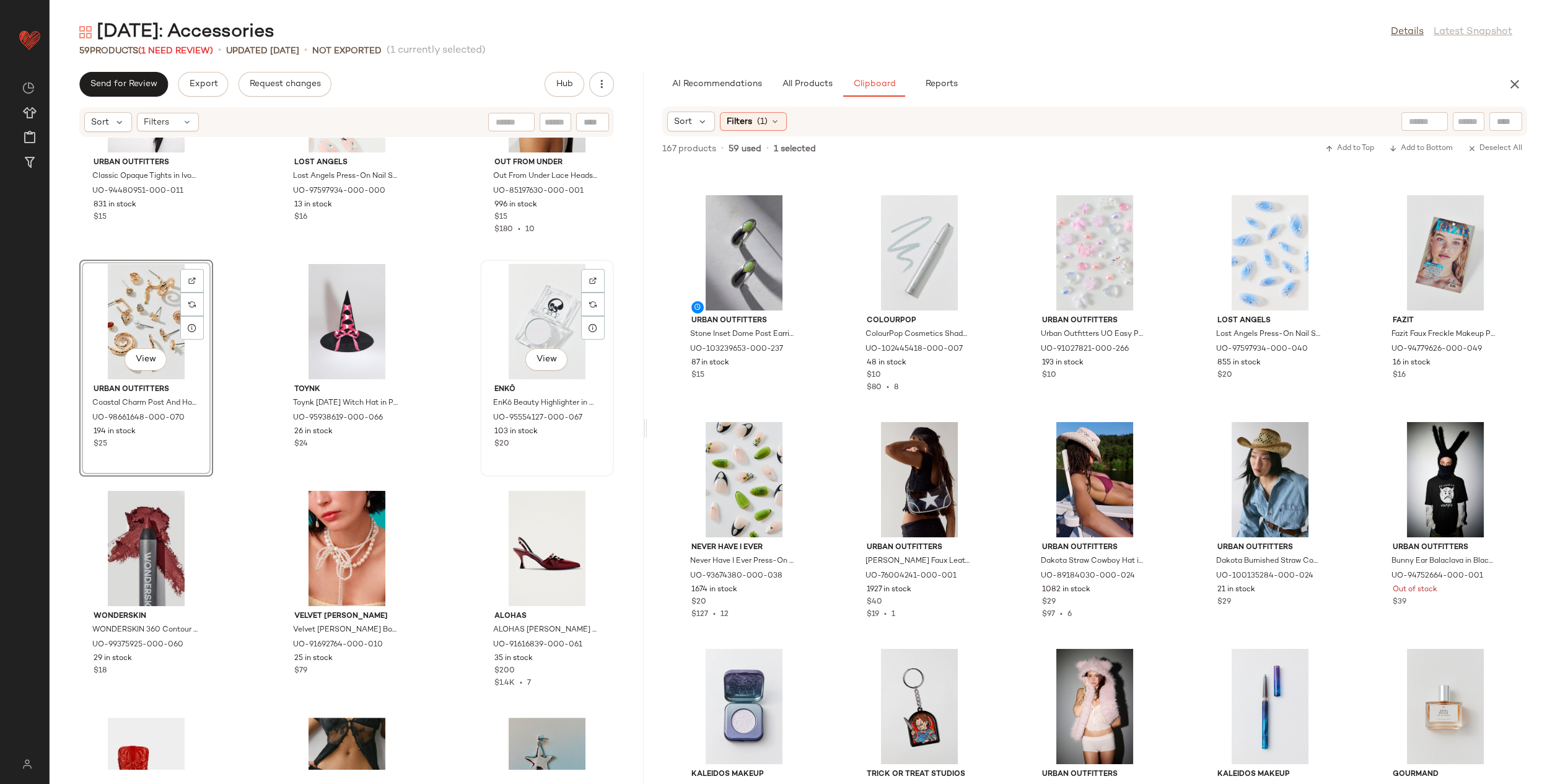
click at [536, 331] on div "View" at bounding box center [548, 321] width 125 height 115
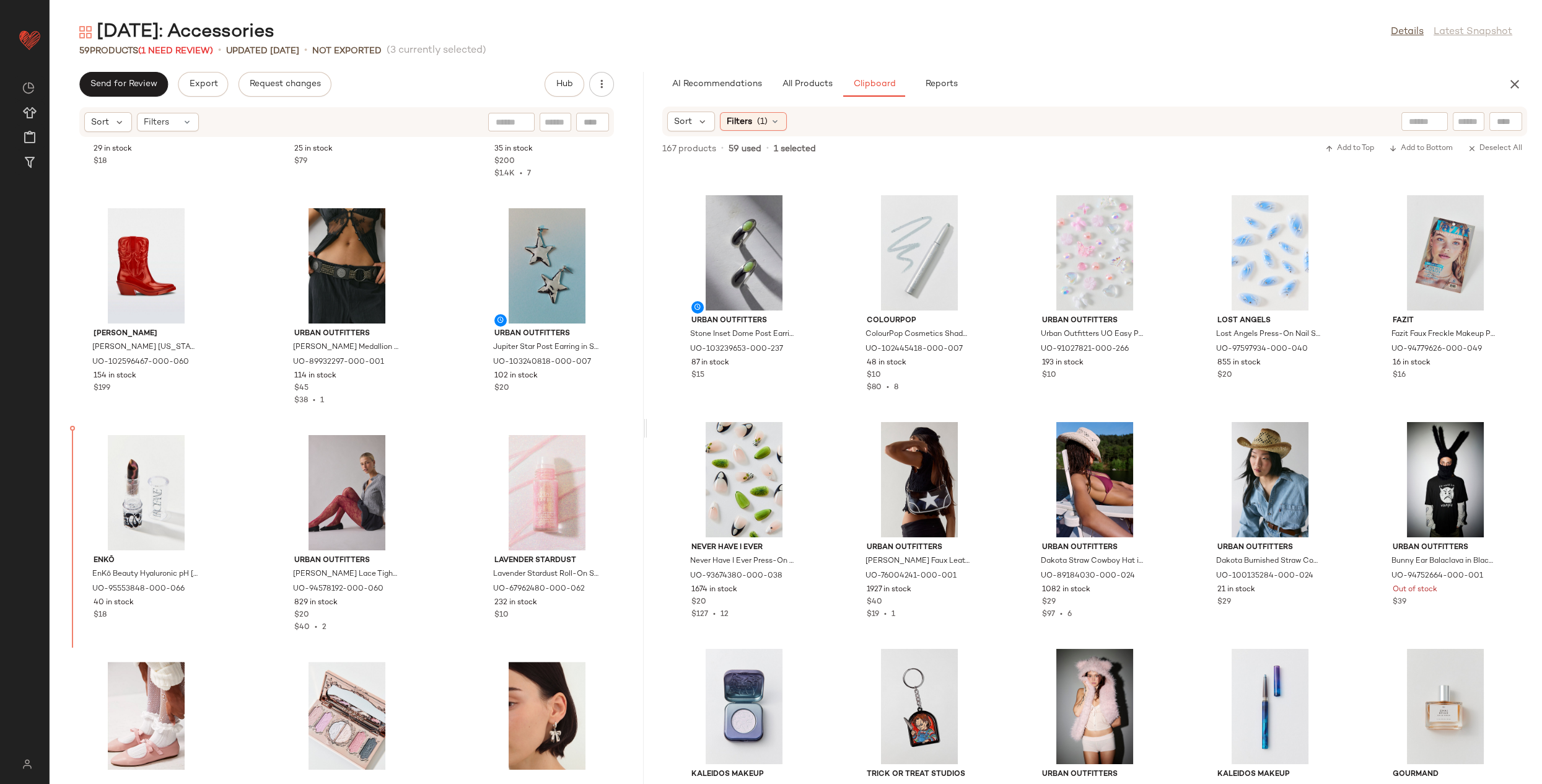
scroll to position [1994, 0]
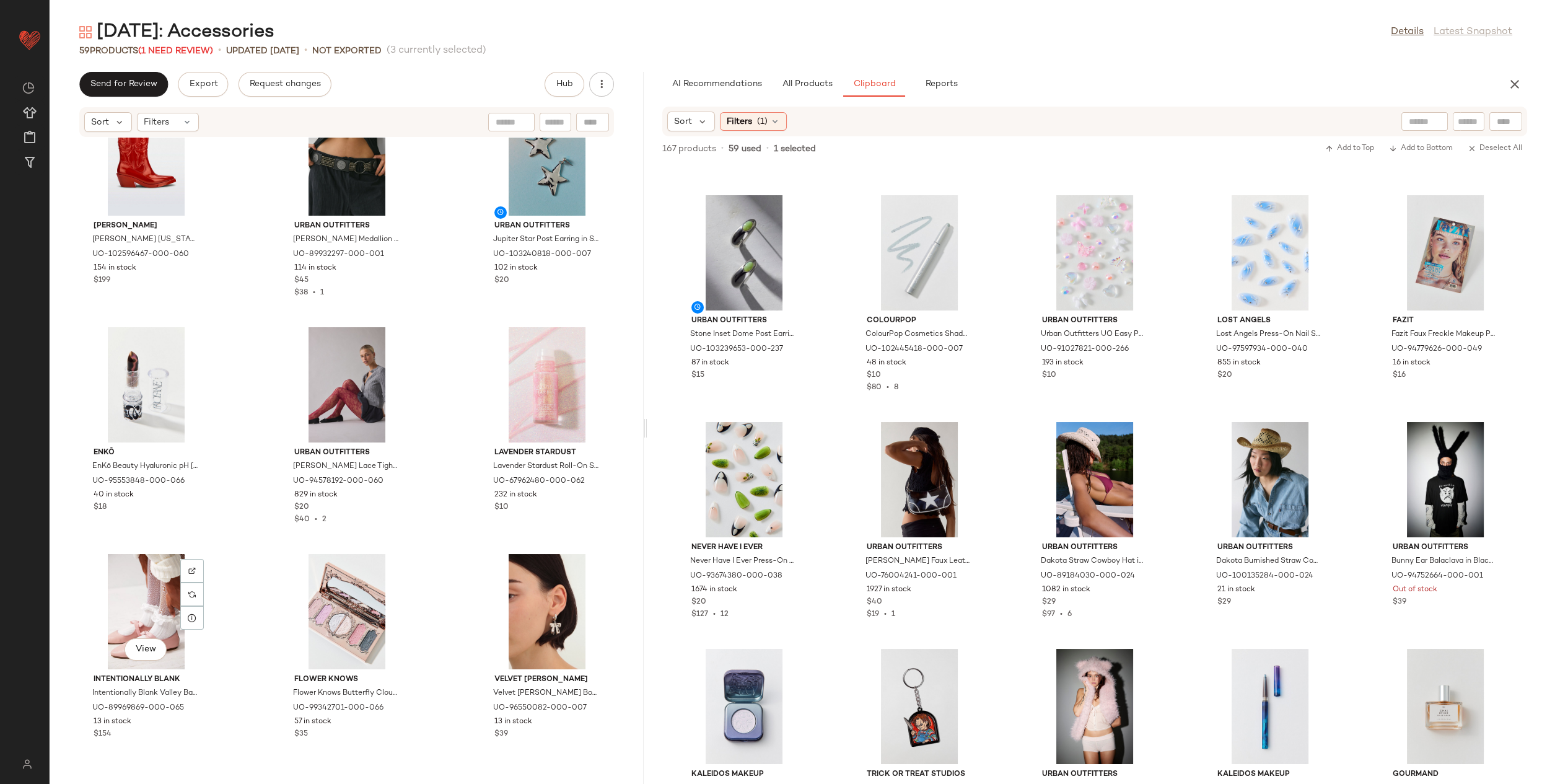
scroll to position [1868, 0]
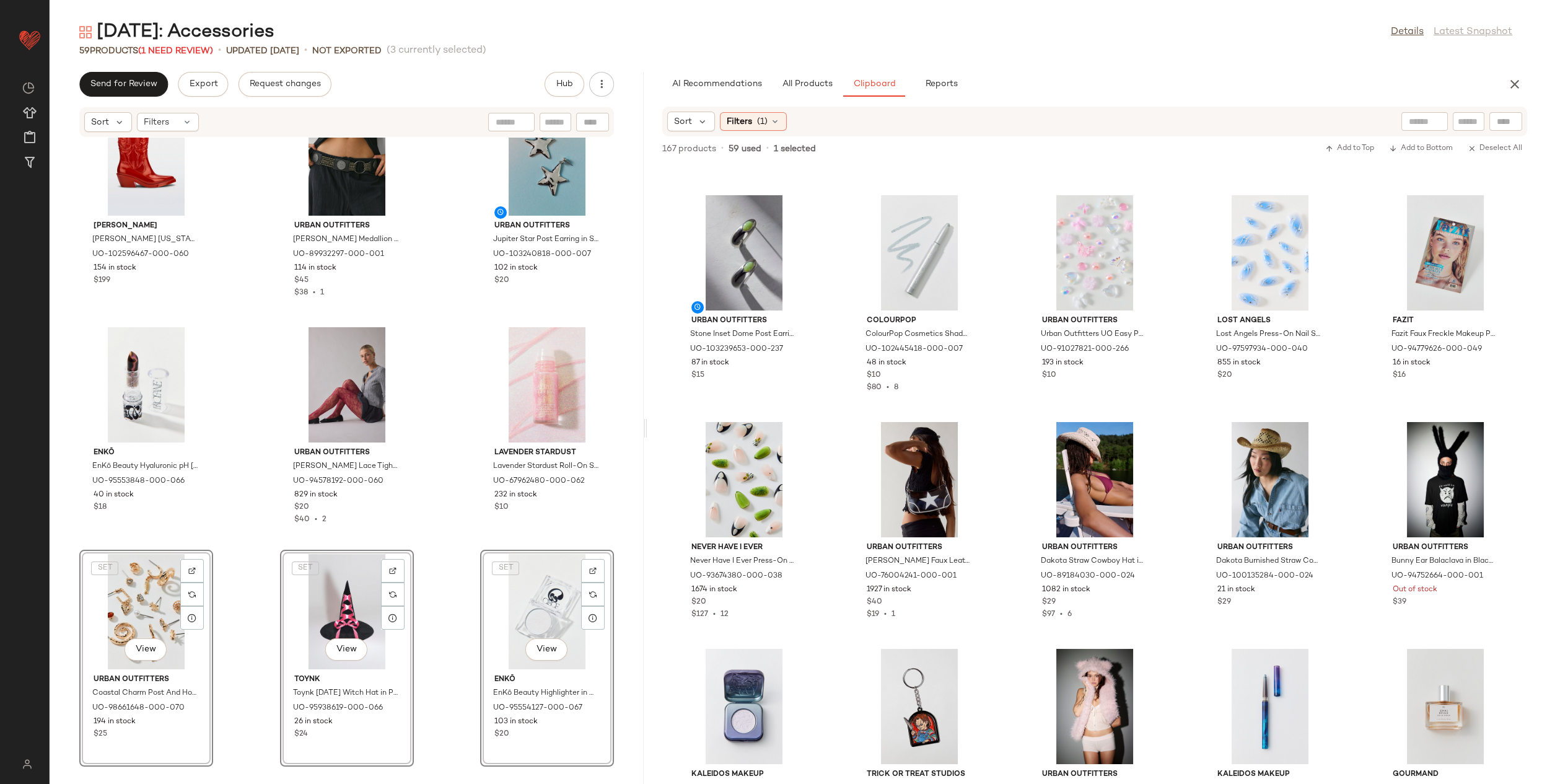
click at [257, 636] on div "Melissa Melissa Texas Jelly Cowboy Boot in Metal Red, Women's at Urban Outfitte…" at bounding box center [346, 453] width 594 height 631
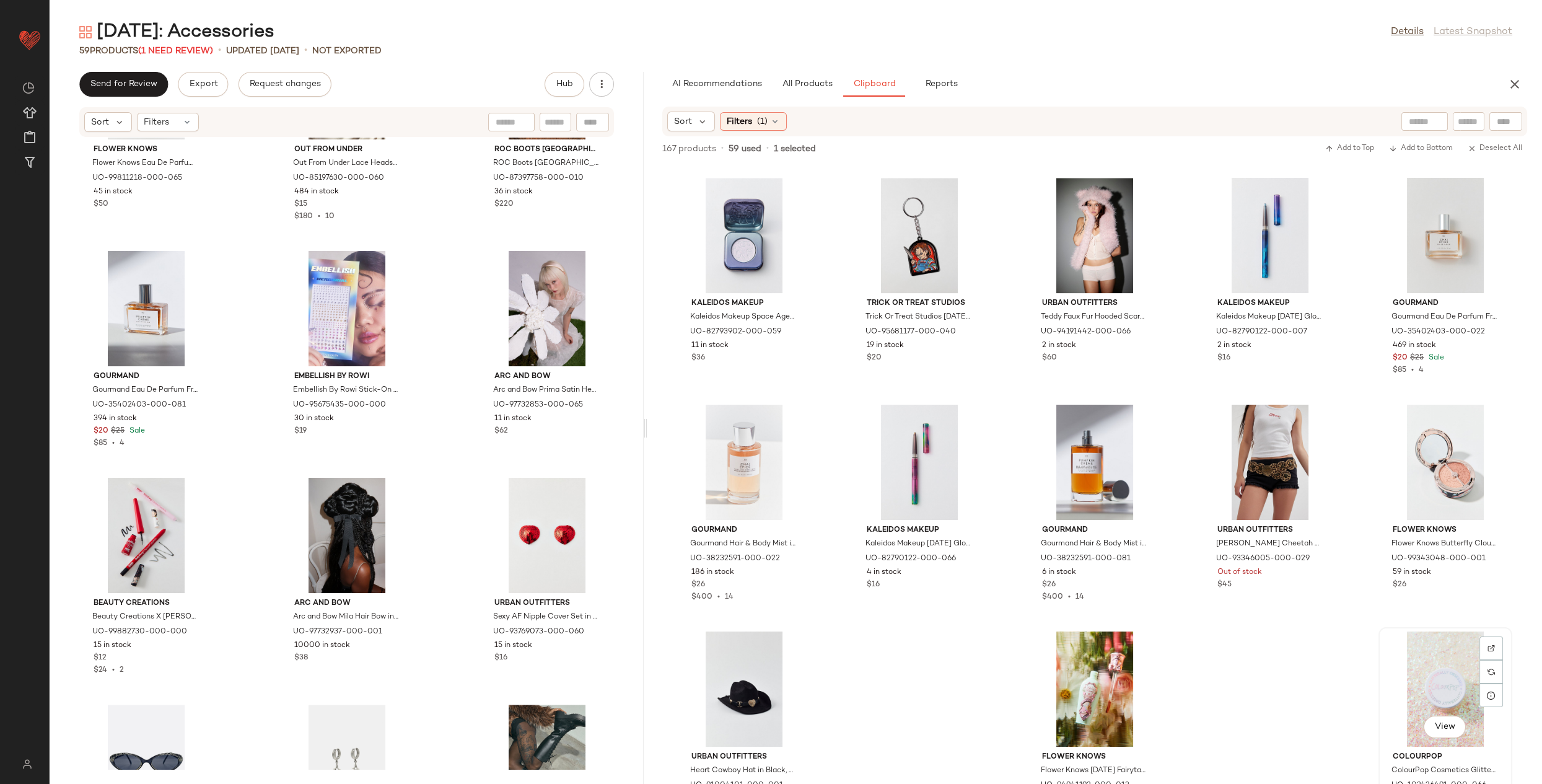
scroll to position [4371, 0]
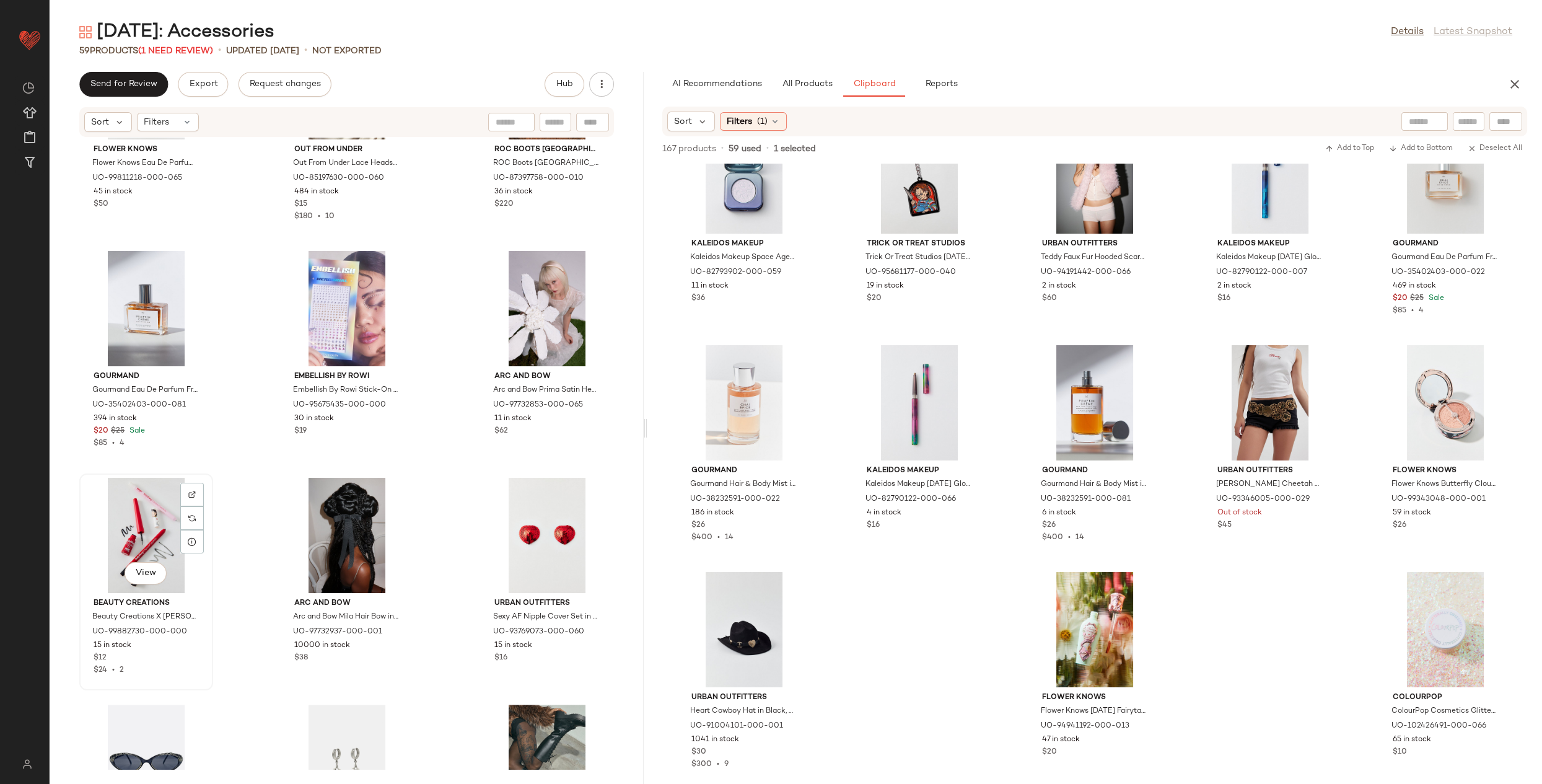
click at [169, 533] on div "View" at bounding box center [147, 536] width 125 height 115
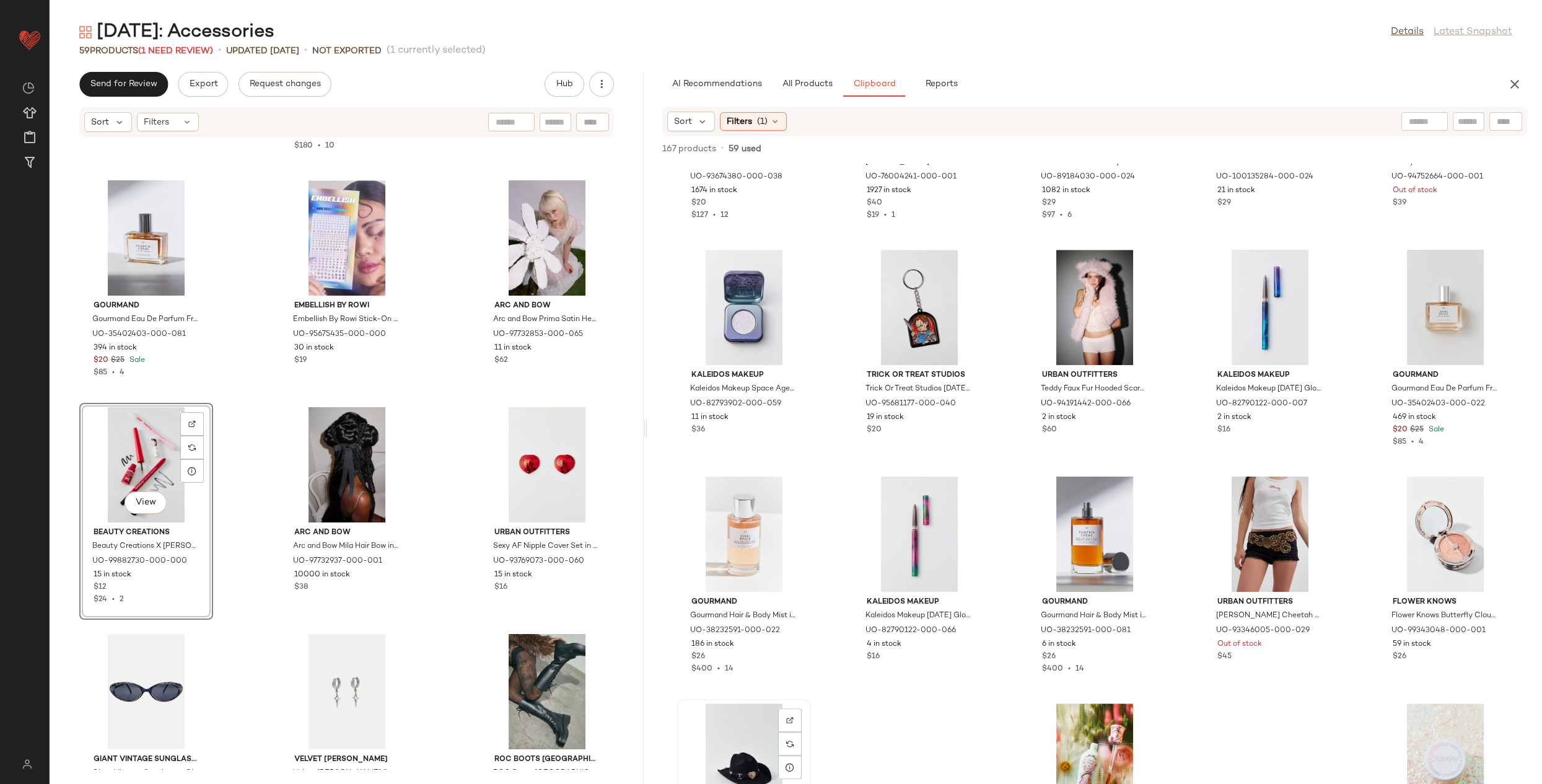
scroll to position [3604, 0]
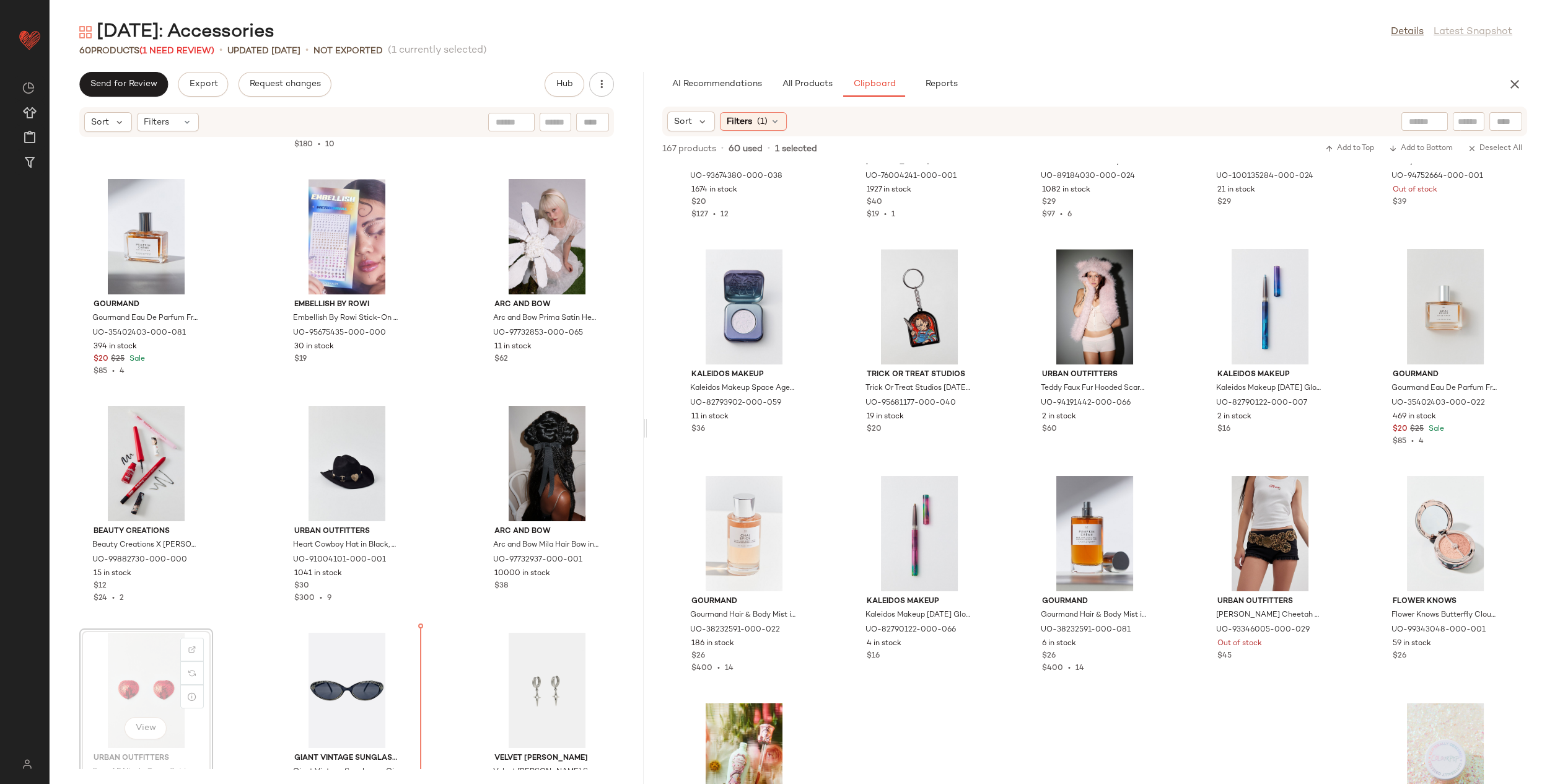
scroll to position [3604, 0]
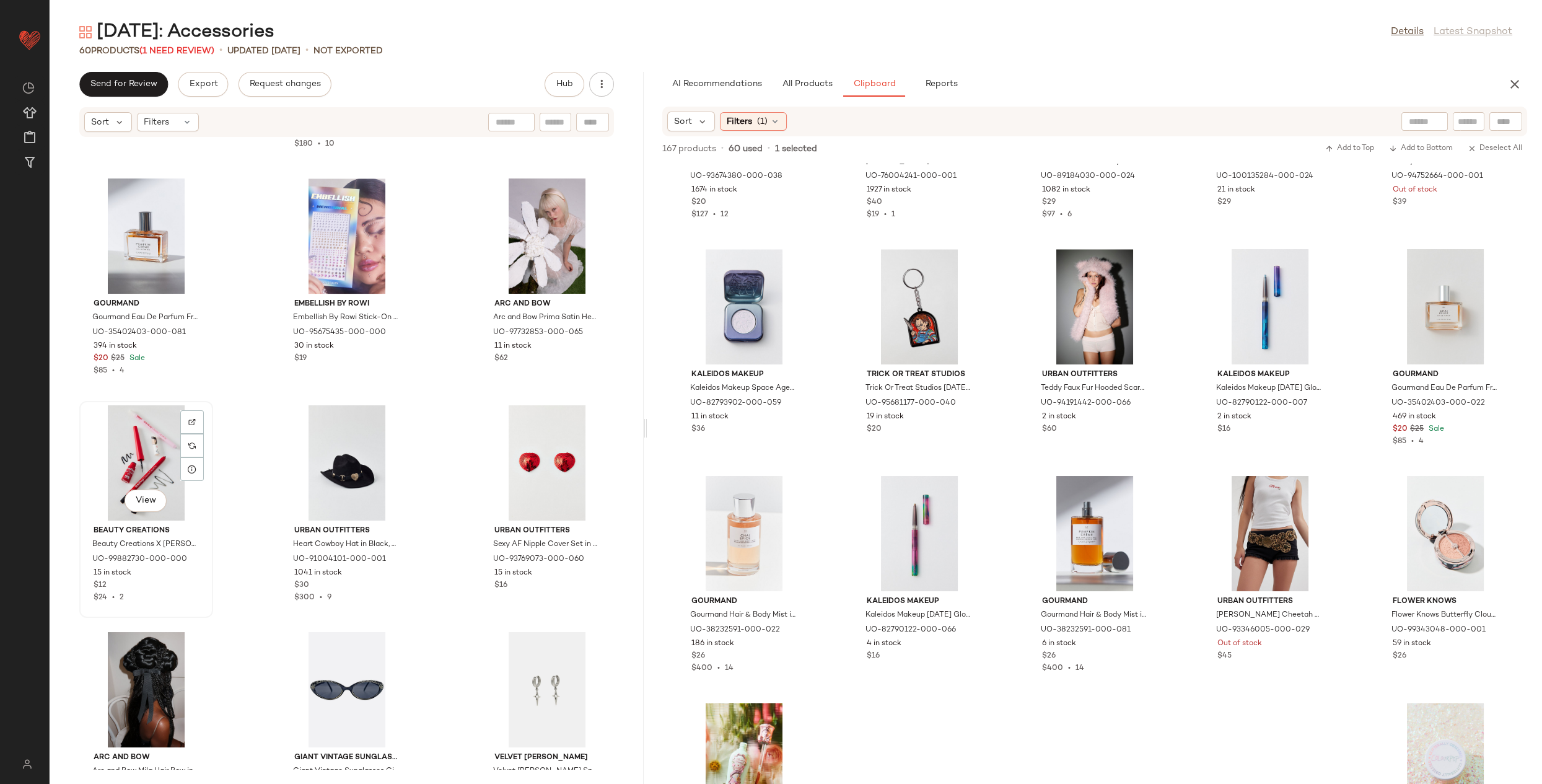
click at [153, 464] on div "View" at bounding box center [147, 463] width 125 height 115
click at [561, 469] on div "View" at bounding box center [548, 463] width 125 height 115
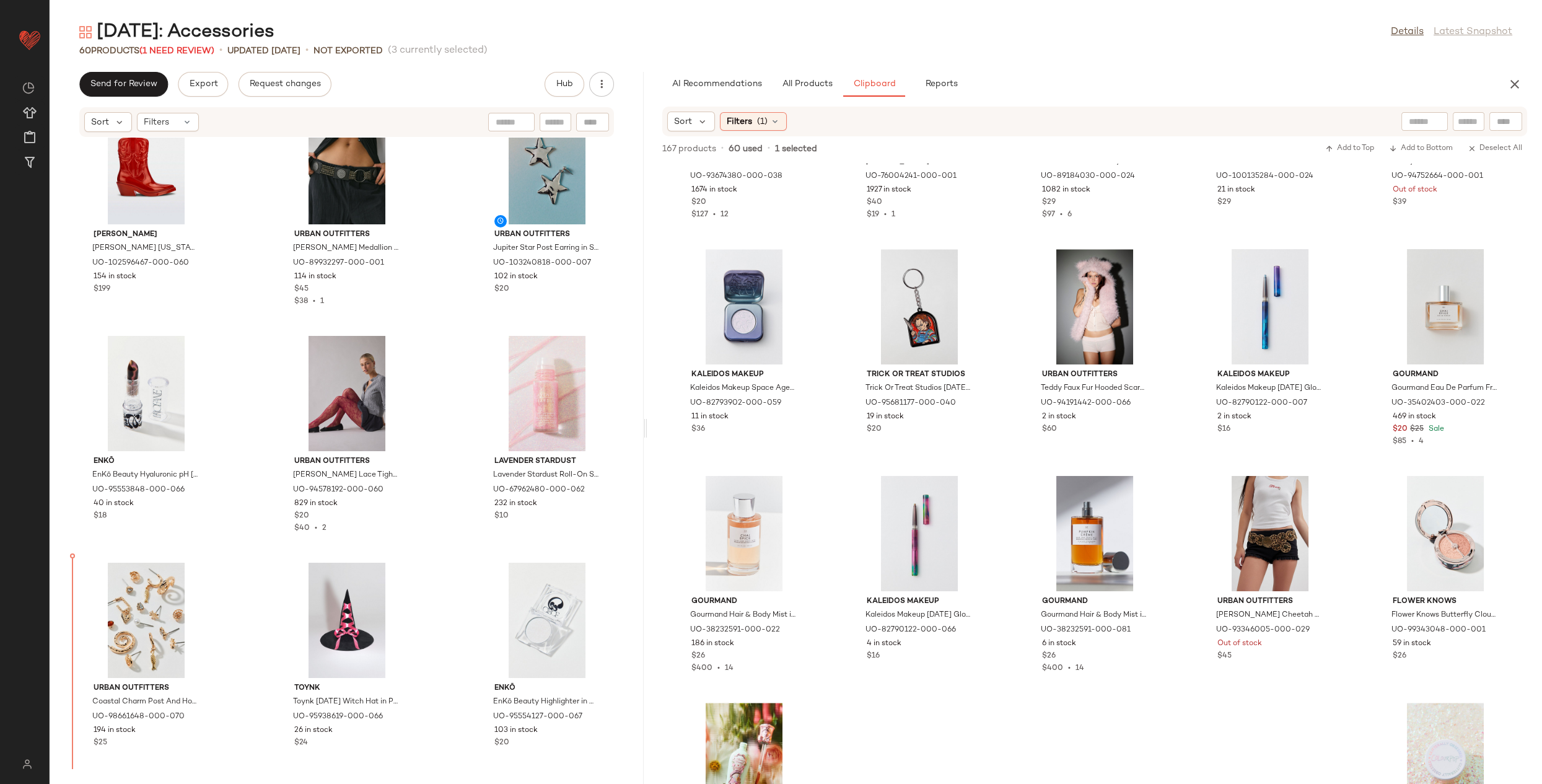
scroll to position [1860, 0]
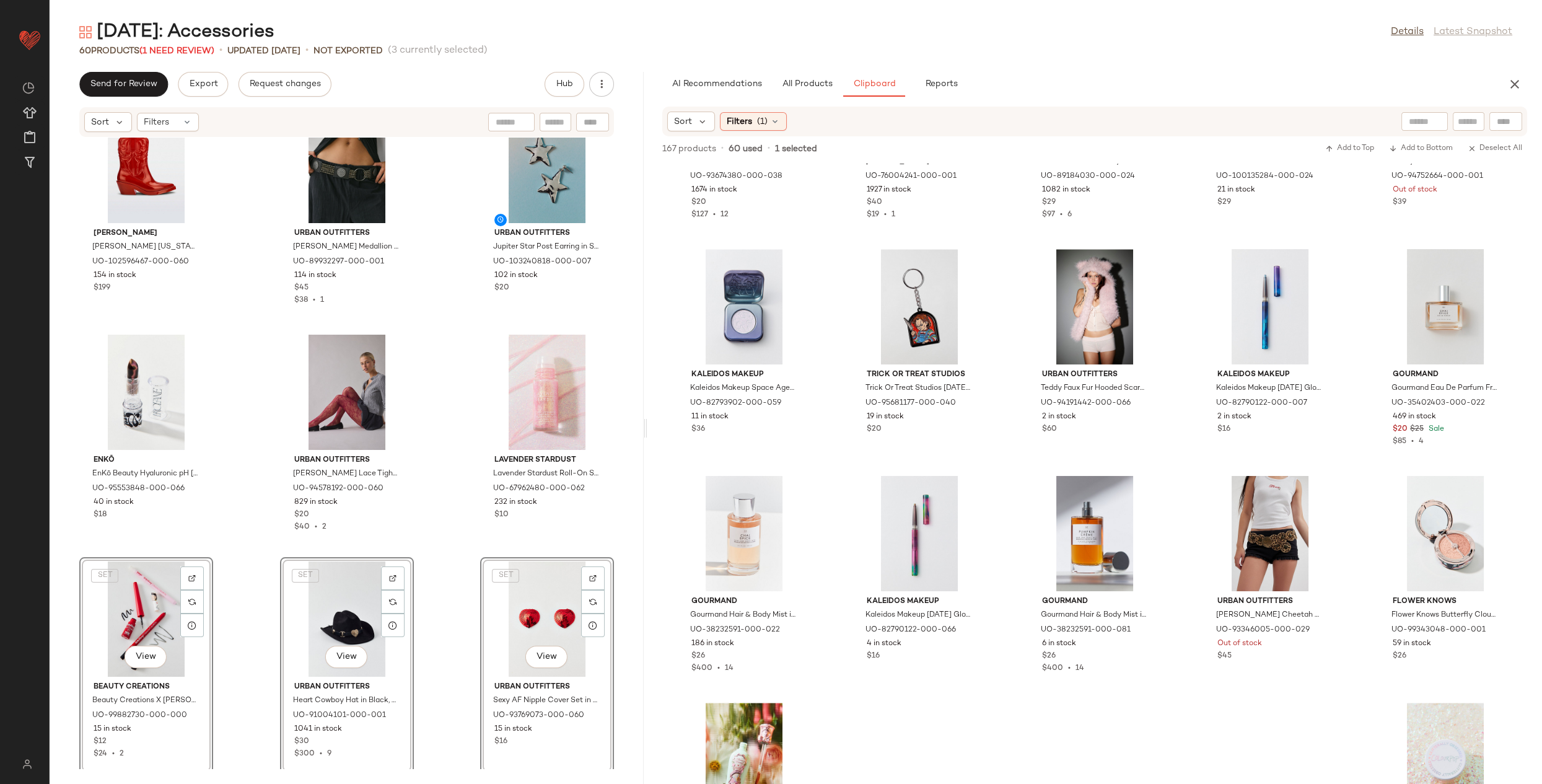
click at [281, 596] on div "SET View Urban Outfitters Heart Cowboy Hat in Black, Women's at Urban Outfitter…" at bounding box center [347, 665] width 131 height 214
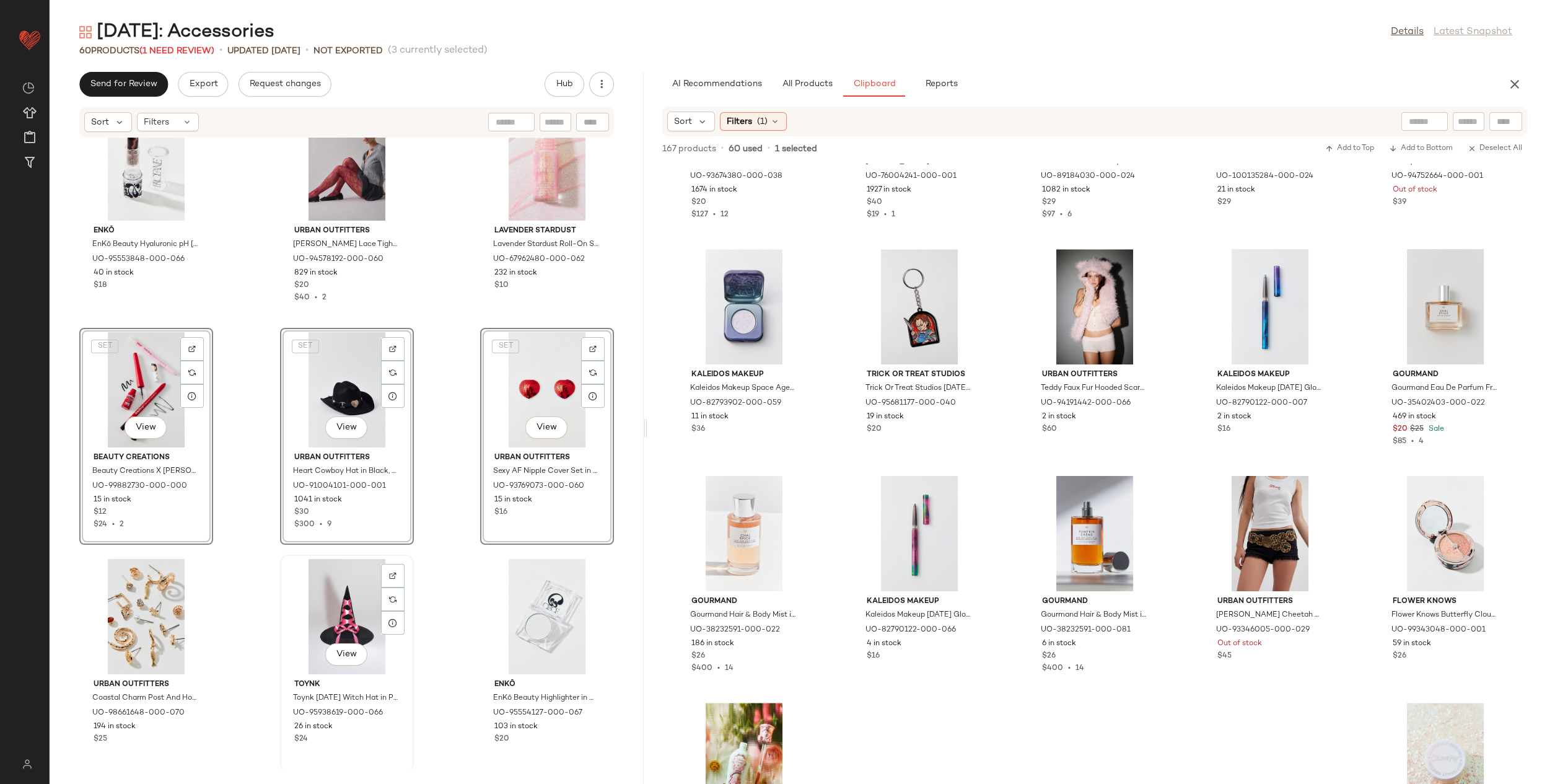
scroll to position [2099, 0]
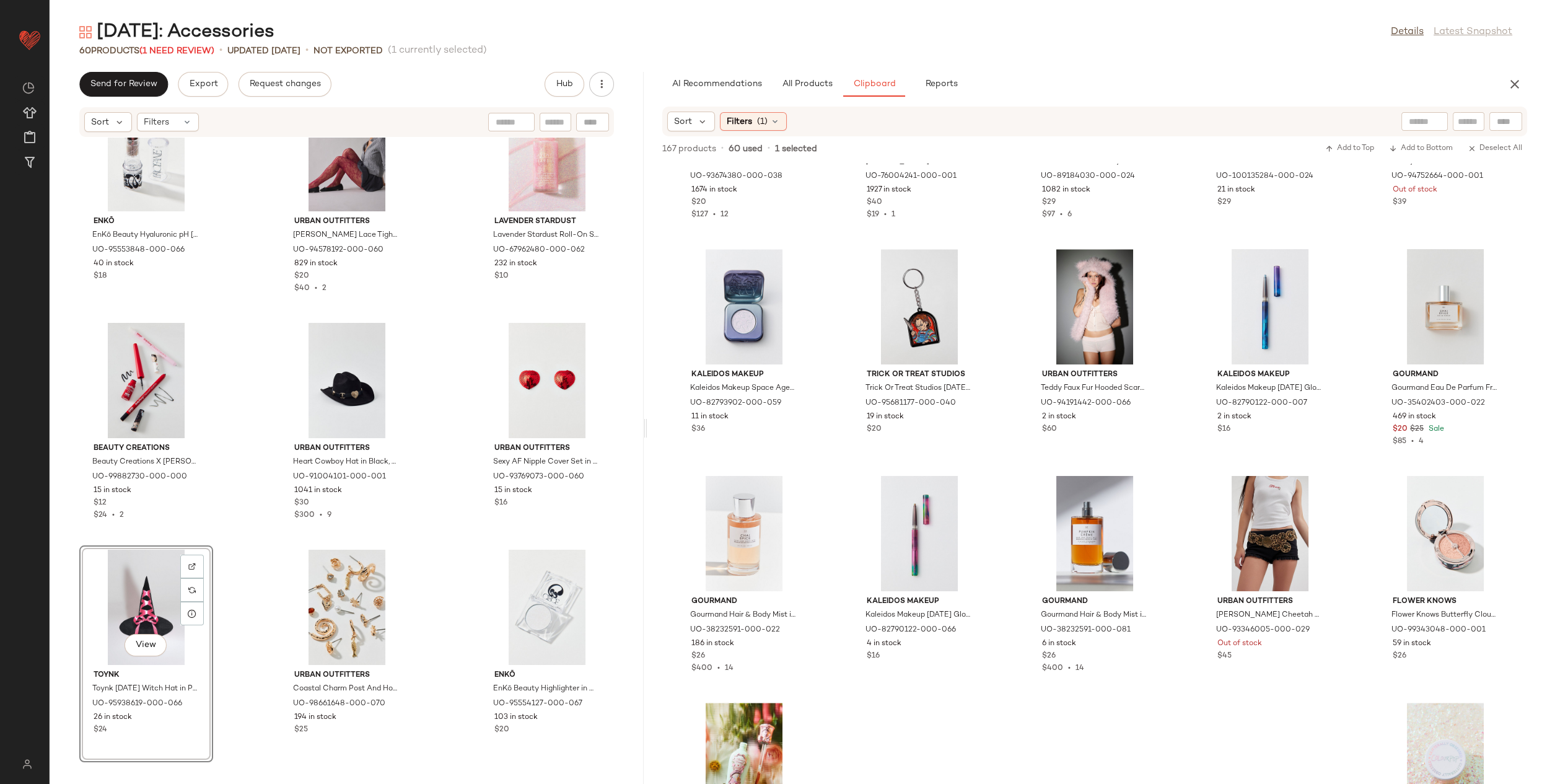
click at [462, 603] on div "EnKō EnKō Beauty Hyaluronic pH Lip Balm in Profane at Urban Outfitters UO-95553…" at bounding box center [346, 453] width 594 height 631
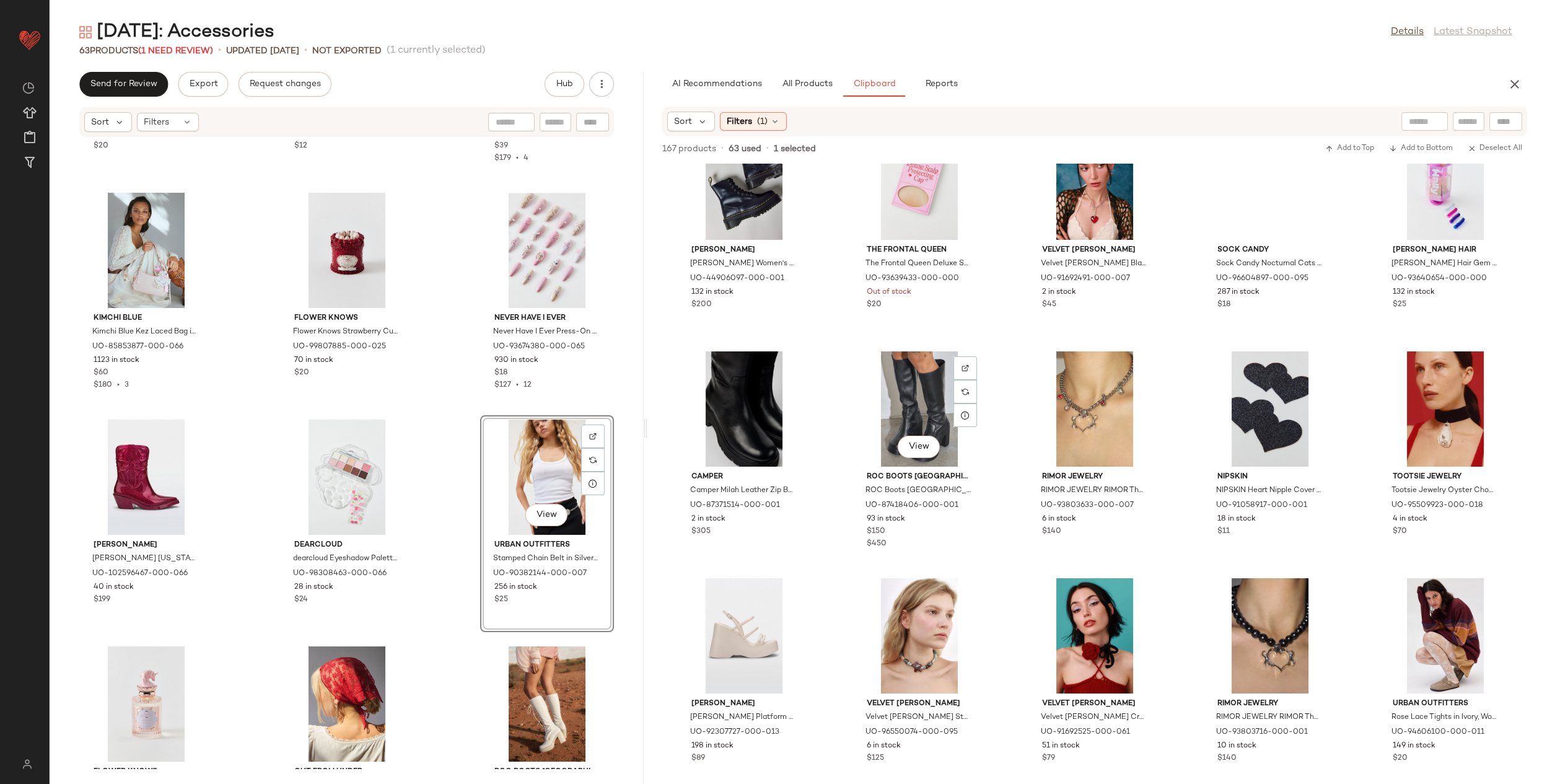
scroll to position [1864, 0]
